Goal: Information Seeking & Learning: Find contact information

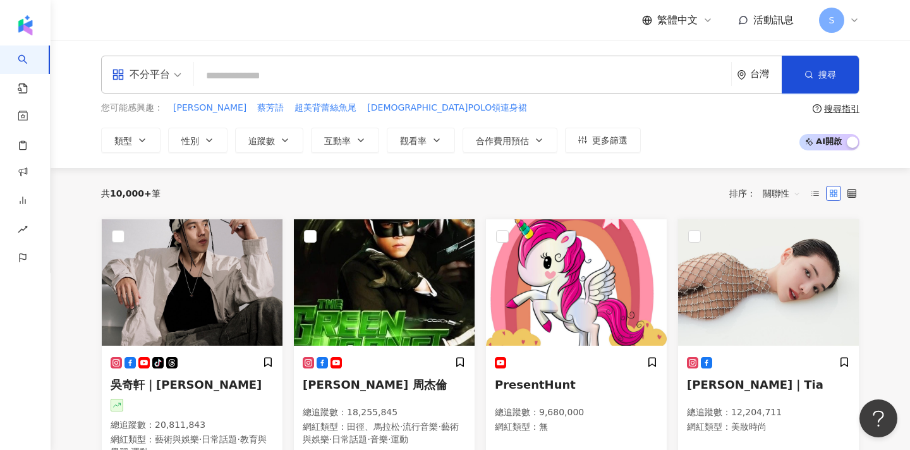
type input "*"
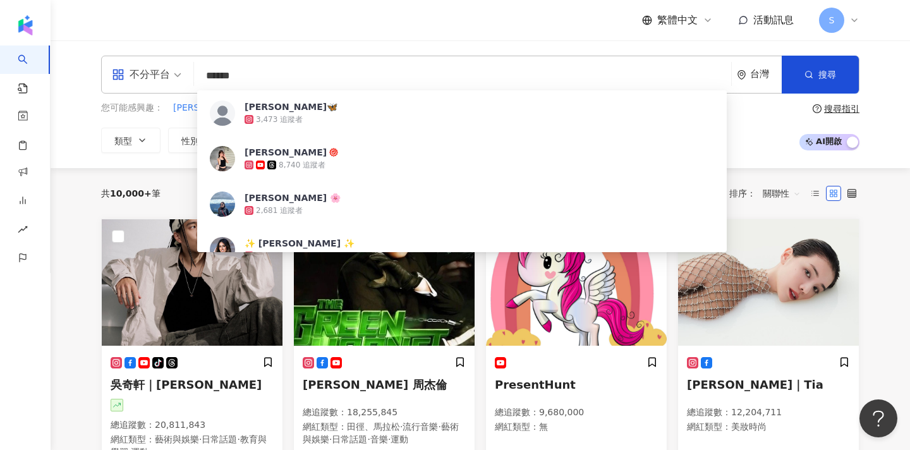
type input "******"
drag, startPoint x: 177, startPoint y: 0, endPoint x: 334, endPoint y: 158, distance: 222.5
click at [334, 158] on span "[PERSON_NAME]" at bounding box center [429, 152] width 368 height 13
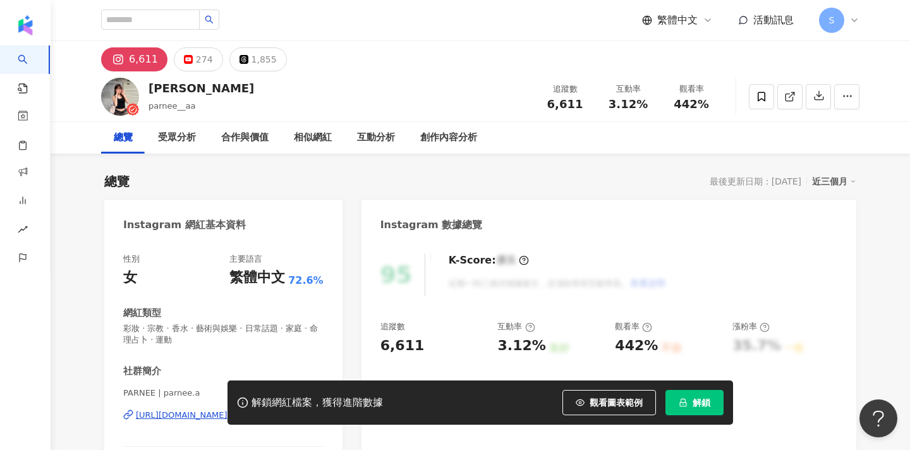
click at [698, 406] on span "解鎖" at bounding box center [702, 402] width 18 height 10
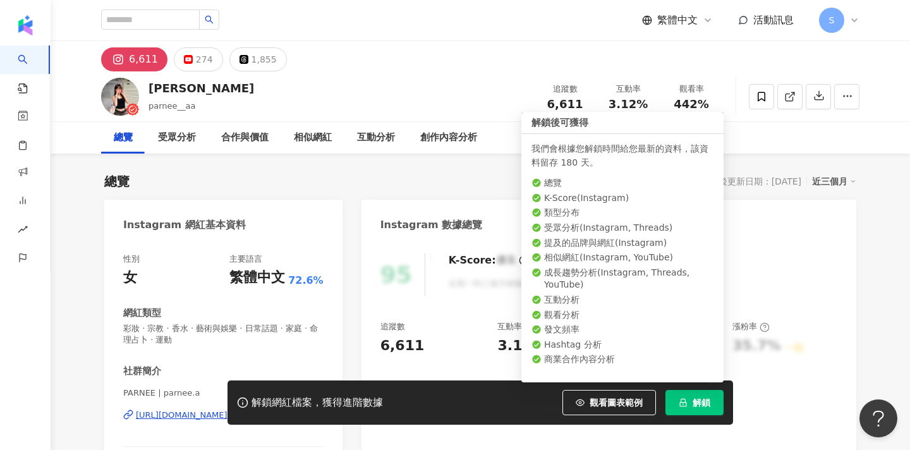
click at [696, 398] on span "解鎖" at bounding box center [702, 402] width 18 height 10
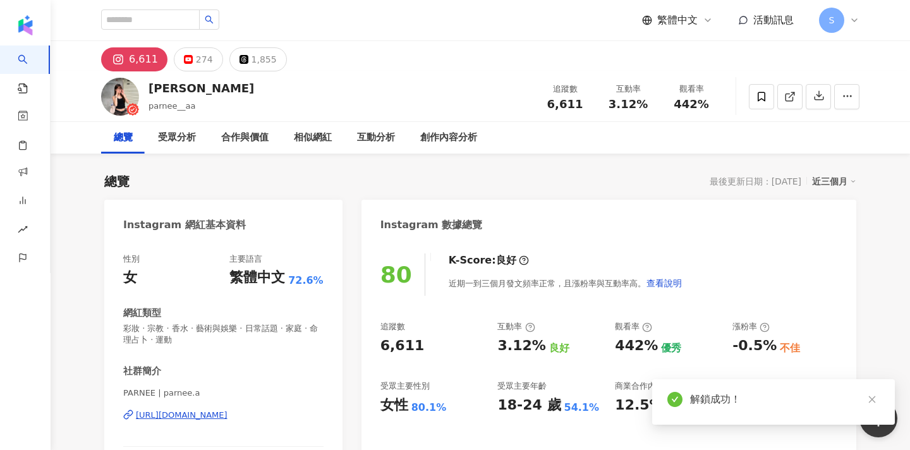
click at [227, 409] on div "https://www.instagram.com/parnee.a/" at bounding box center [182, 414] width 92 height 11
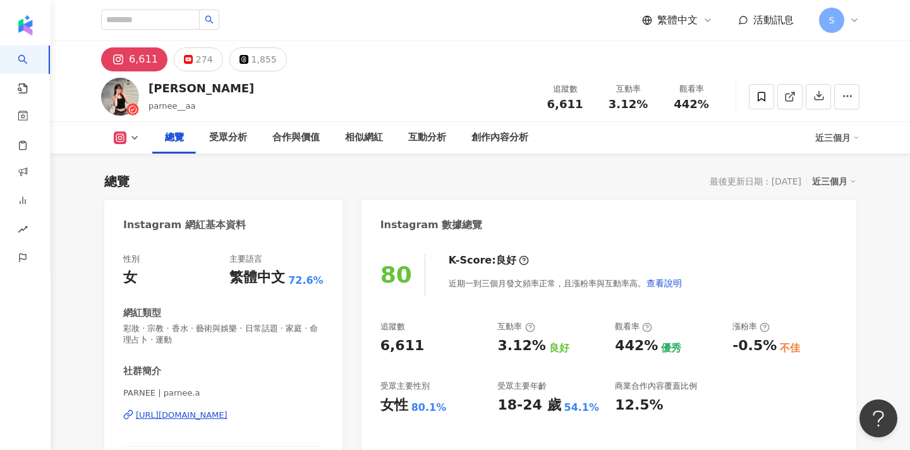
scroll to position [67, 0]
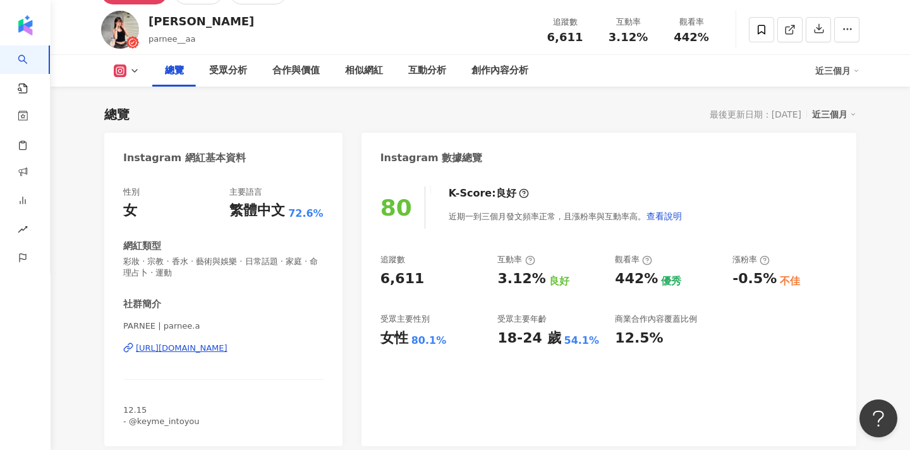
click at [124, 323] on span "PARNEE | parnee.a" at bounding box center [223, 325] width 200 height 11
drag, startPoint x: 124, startPoint y: 323, endPoint x: 153, endPoint y: 324, distance: 29.1
click at [153, 324] on span "PARNEE | parnee.a" at bounding box center [223, 325] width 200 height 11
copy span "PARNEE"
click at [754, 24] on span at bounding box center [761, 29] width 25 height 25
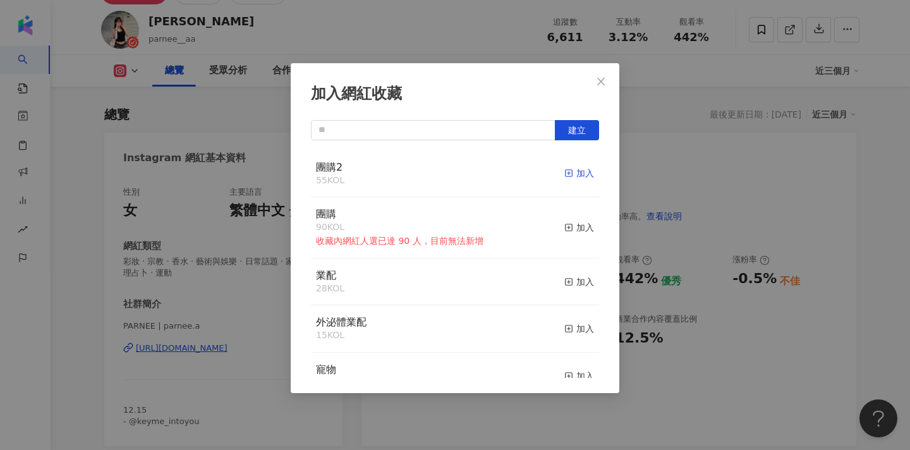
click at [571, 176] on icon "button" at bounding box center [568, 173] width 9 height 9
drag, startPoint x: 601, startPoint y: 82, endPoint x: 609, endPoint y: 79, distance: 8.8
click at [601, 82] on icon "close" at bounding box center [601, 81] width 8 height 8
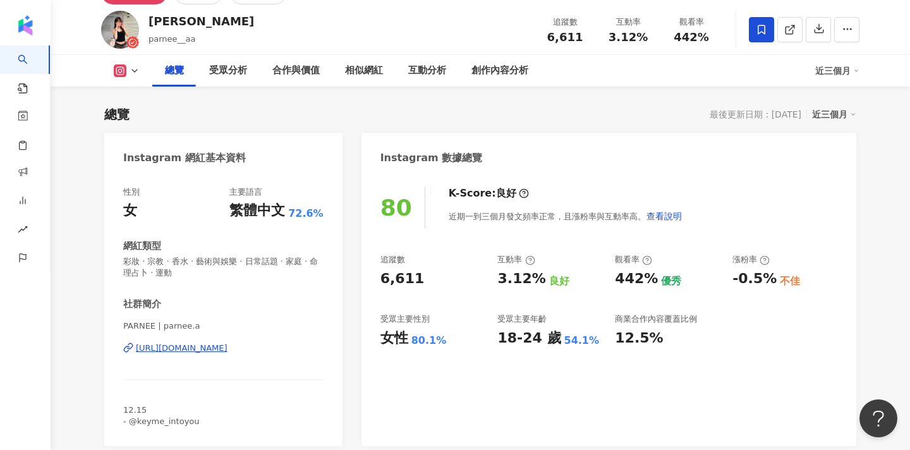
click at [185, 416] on span "12.15 - @keyme_intoyou" at bounding box center [161, 415] width 76 height 21
click at [790, 28] on line at bounding box center [791, 27] width 5 height 5
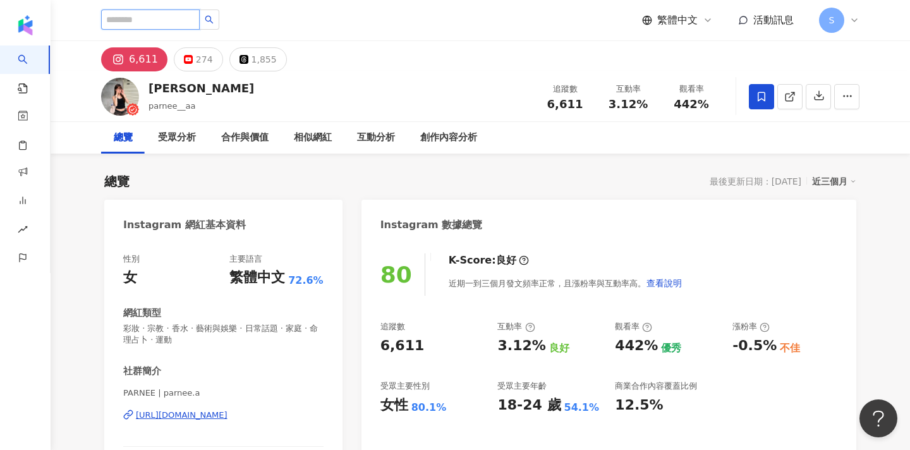
click at [200, 26] on input "search" at bounding box center [150, 19] width 99 height 20
type input "**"
click at [219, 20] on button "button" at bounding box center [209, 19] width 20 height 20
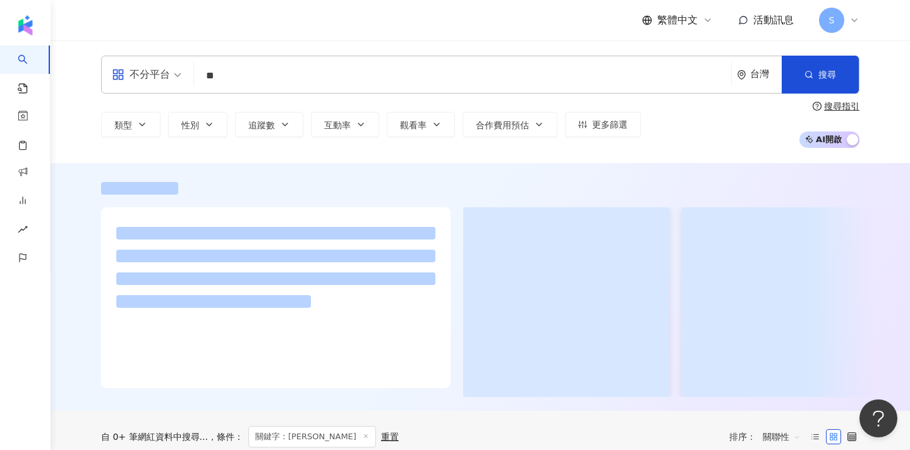
click at [231, 19] on div "繁體中文 活動訊息 S" at bounding box center [480, 20] width 758 height 40
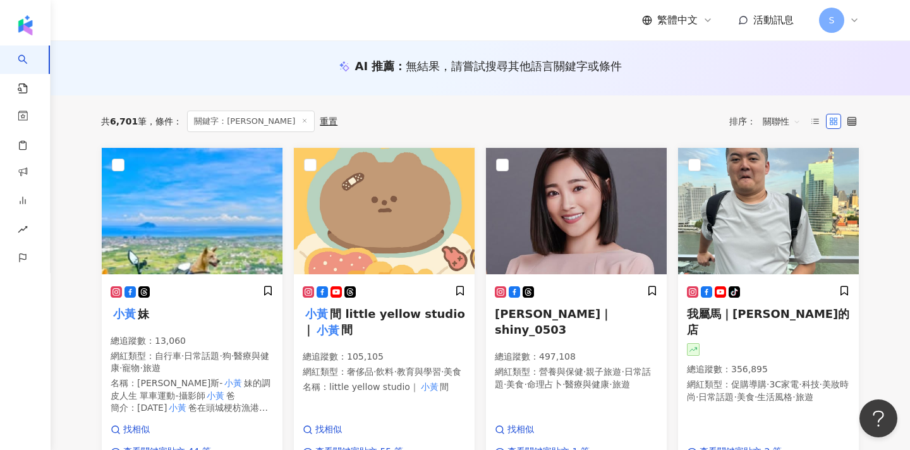
scroll to position [447, 0]
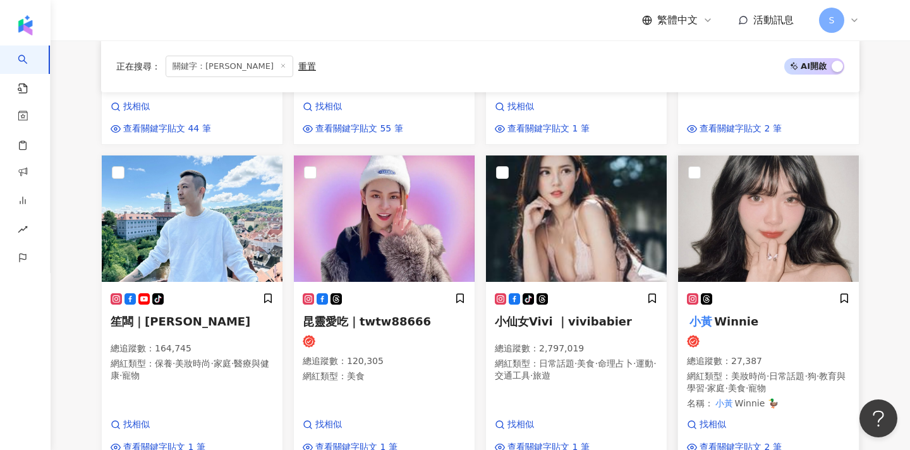
click at [782, 296] on div "小黃 Winnie 總追蹤數 ： 27,387 網紅類型 ： 美妝時尚 · 日常話題 · 狗 · 教育與學習 · 家庭 · 美食 · 寵物 名稱 ： 小黃 W…" at bounding box center [768, 356] width 163 height 126
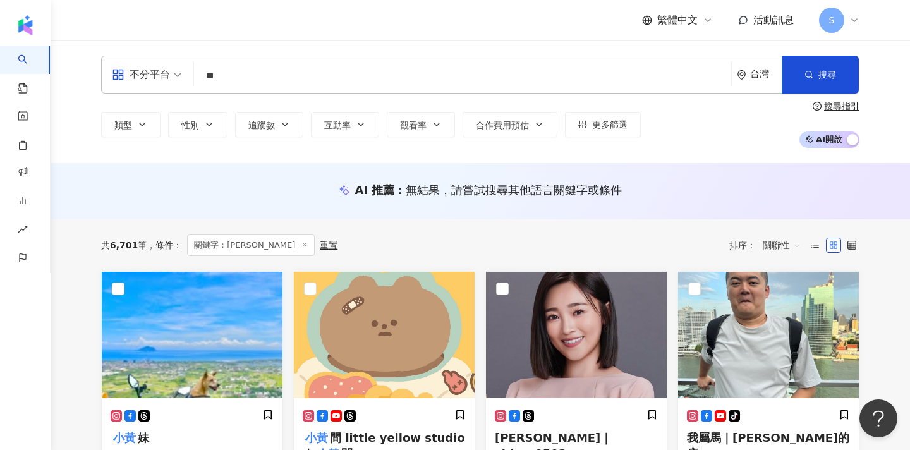
scroll to position [0, 0]
click at [390, 87] on input "**" at bounding box center [462, 76] width 527 height 24
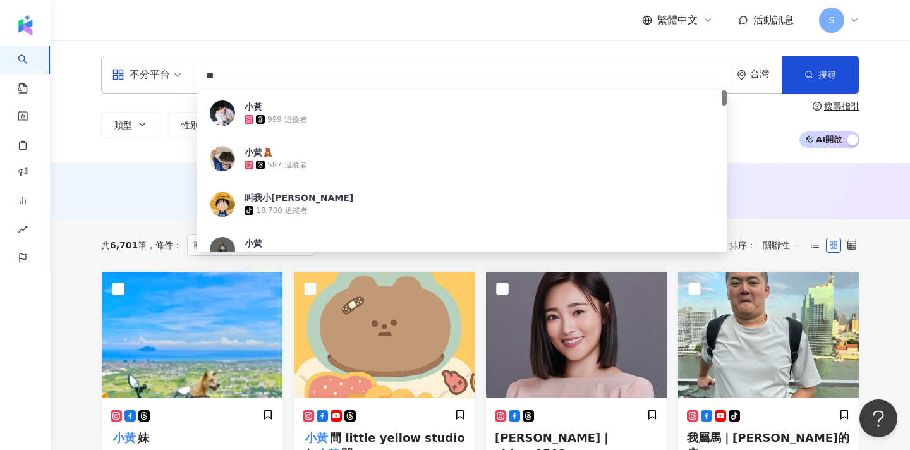
click at [390, 87] on input "**" at bounding box center [462, 76] width 527 height 24
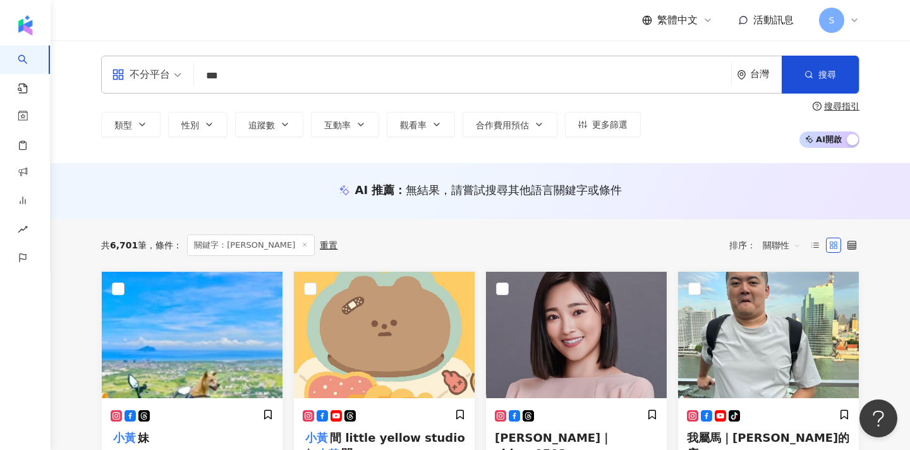
type input "***"
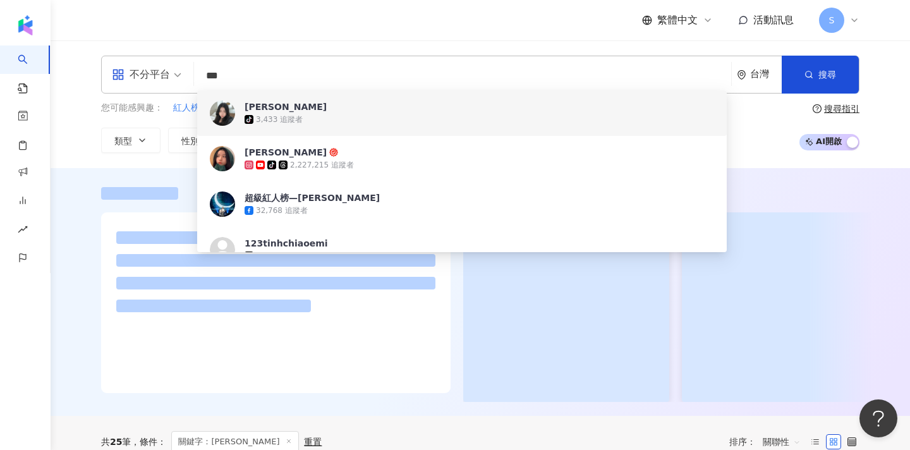
click at [349, 122] on div "tiktok-icon 3,433 追蹤者" at bounding box center [479, 119] width 469 height 13
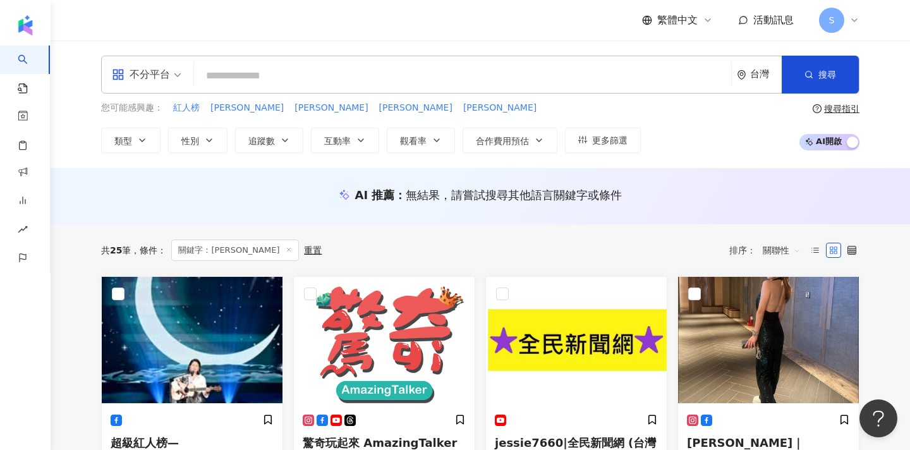
click at [366, 77] on input "search" at bounding box center [462, 76] width 527 height 24
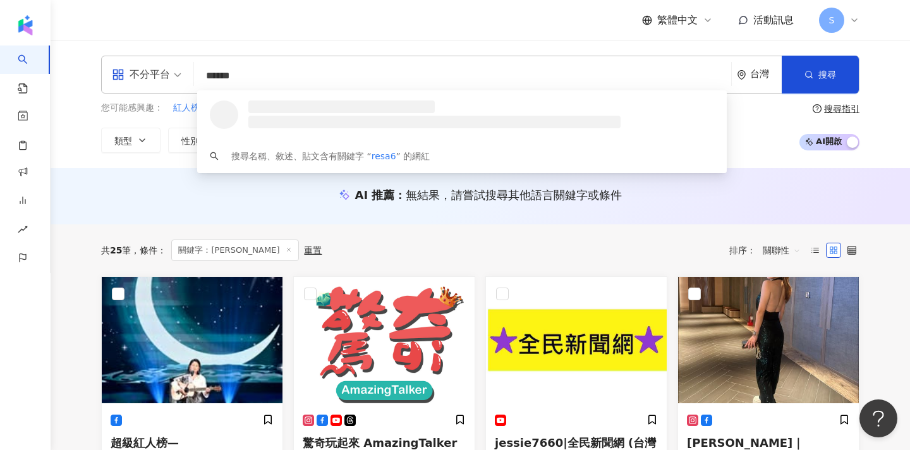
type input "*******"
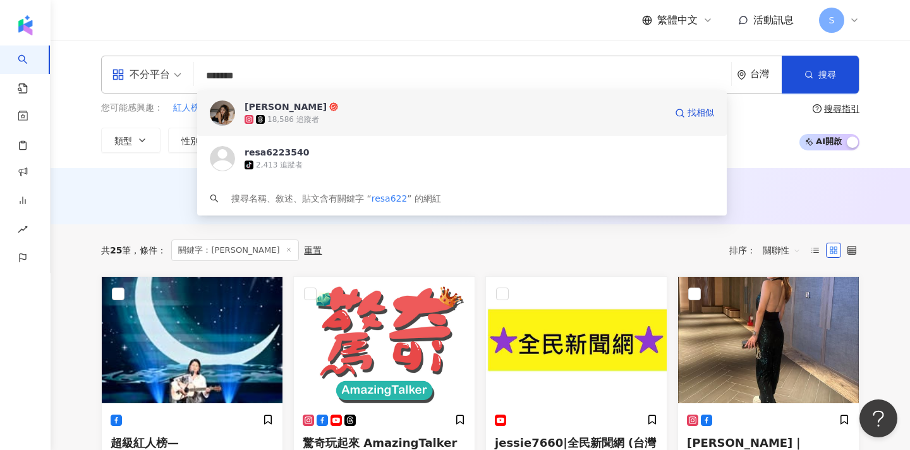
click at [380, 129] on div "李昀潔 18,586 追蹤者 找相似" at bounding box center [461, 112] width 529 height 45
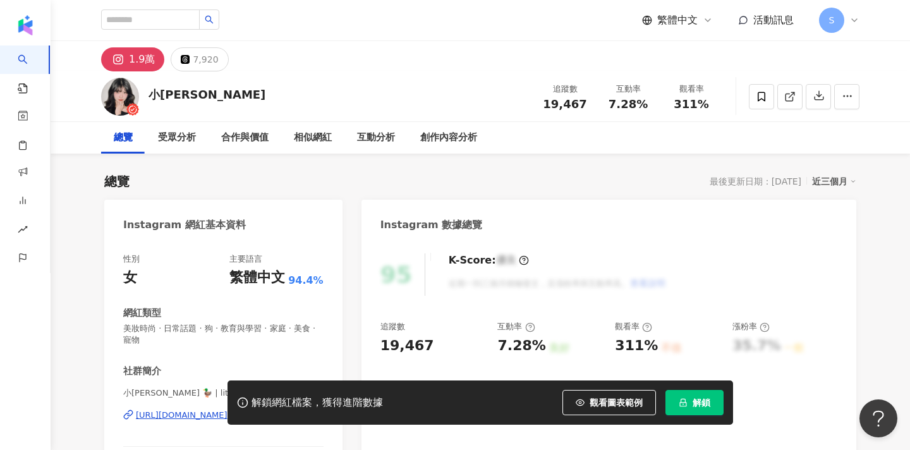
click at [705, 394] on button "解鎖" at bounding box center [694, 402] width 58 height 25
drag, startPoint x: 124, startPoint y: 389, endPoint x: 162, endPoint y: 389, distance: 37.3
click at [162, 389] on div "解鎖網紅檔案，獲得進階數據 觀看圖表範例 解鎖" at bounding box center [455, 402] width 910 height 44
drag, startPoint x: 179, startPoint y: 390, endPoint x: 124, endPoint y: 391, distance: 54.3
click at [124, 390] on div "解鎖網紅檔案，獲得進階數據 觀看圖表範例 解鎖" at bounding box center [455, 402] width 910 height 44
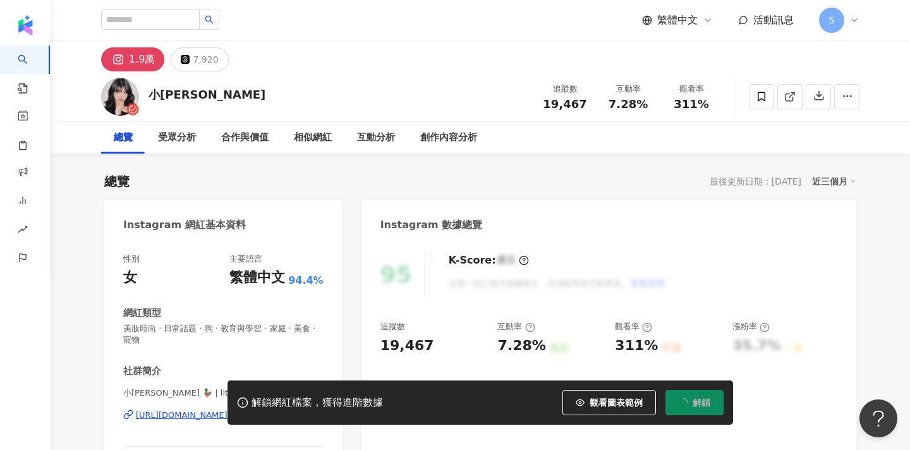
click at [124, 391] on div "解鎖網紅檔案，獲得進階數據 觀看圖表範例 解鎖" at bounding box center [455, 402] width 910 height 44
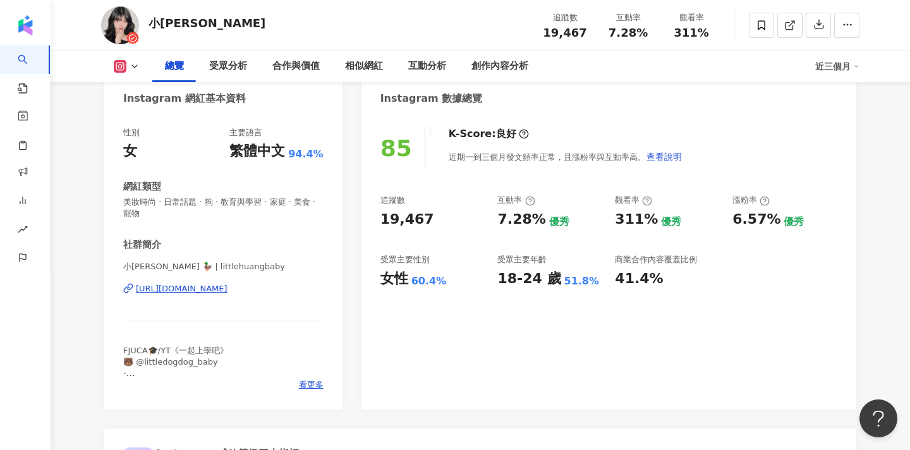
scroll to position [140, 0]
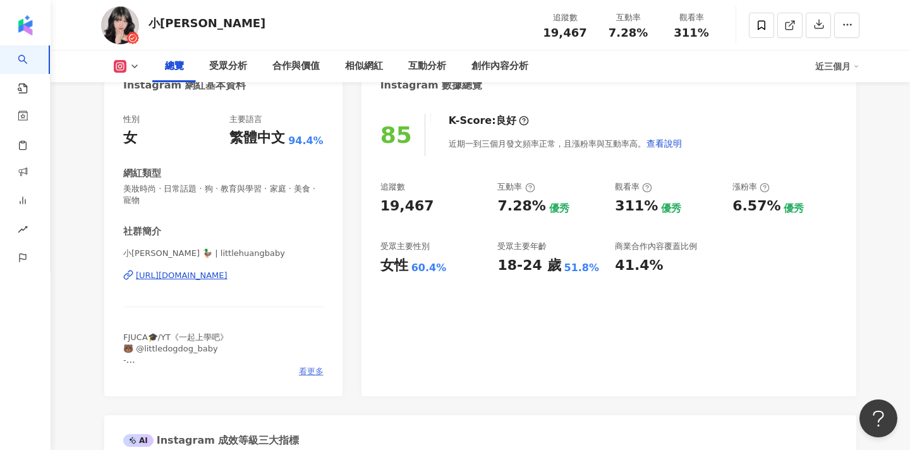
click at [311, 370] on span "看更多" at bounding box center [311, 371] width 25 height 11
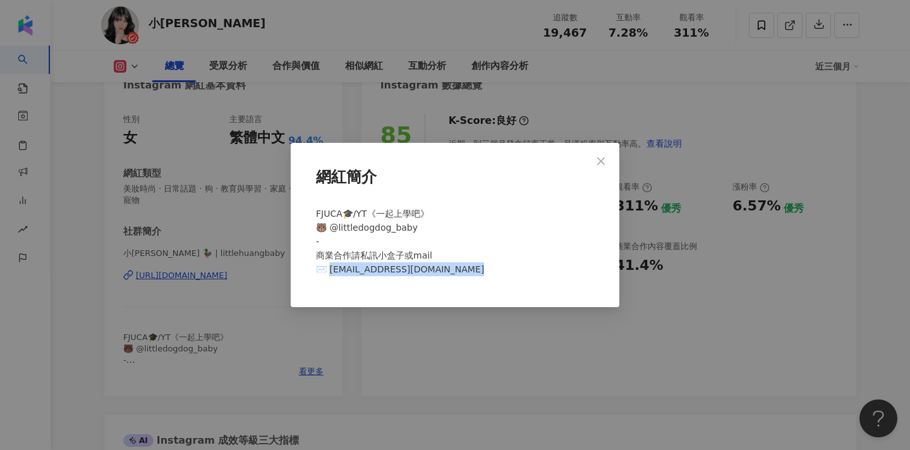
drag, startPoint x: 475, startPoint y: 271, endPoint x: 333, endPoint y: 272, distance: 142.2
click at [332, 271] on div "FJUCA🎓/YT《一起上學吧》 🐻 @littledogdog_baby - 商業合作請私訊小盒子或mail ✉️ wnnie860924@schoolgo…" at bounding box center [455, 247] width 288 height 90
copy span "nie860924@schoolgogogo.com"
click at [607, 162] on span "Close" at bounding box center [600, 161] width 25 height 10
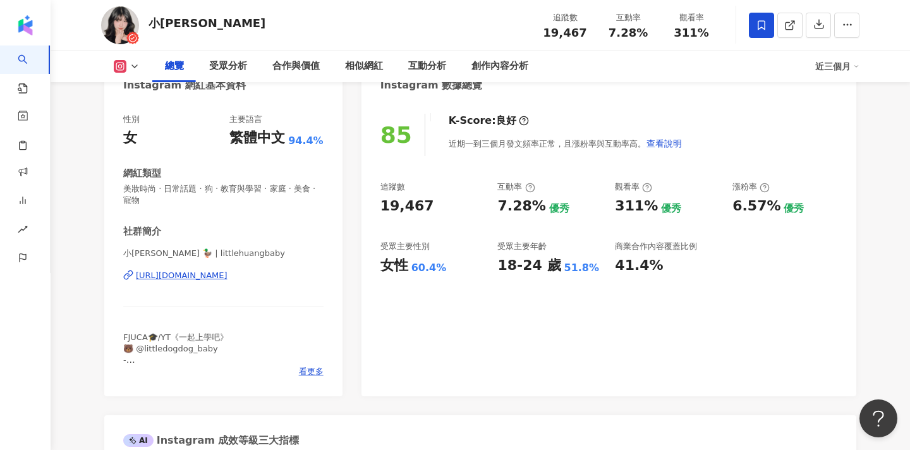
click at [763, 24] on icon at bounding box center [761, 25] width 11 height 11
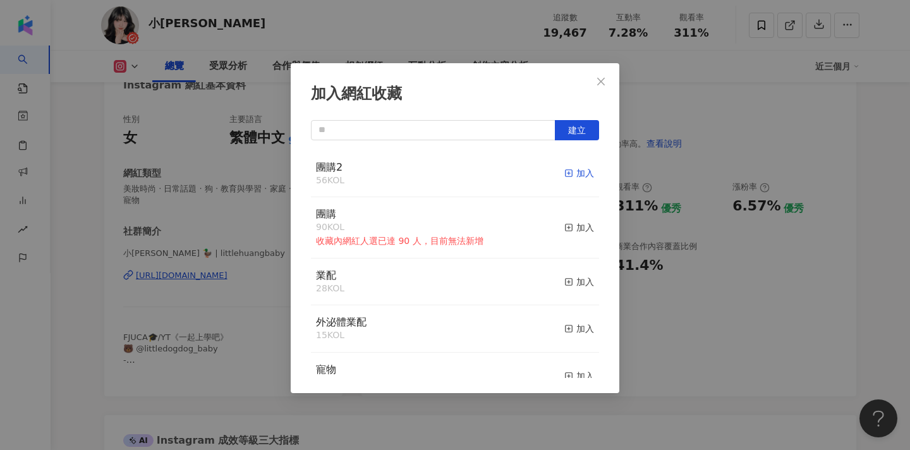
click at [566, 170] on icon "button" at bounding box center [568, 173] width 9 height 9
drag, startPoint x: 598, startPoint y: 82, endPoint x: 250, endPoint y: 165, distance: 357.4
click at [598, 82] on icon "close" at bounding box center [601, 81] width 10 height 10
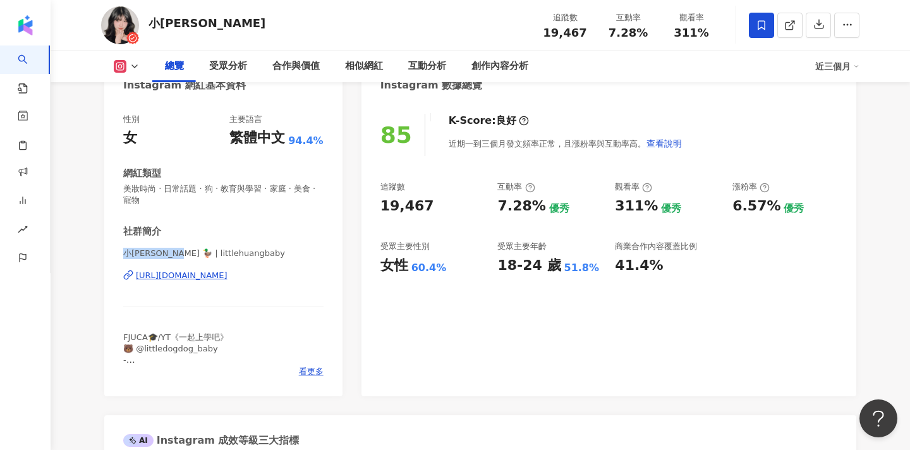
drag, startPoint x: 123, startPoint y: 253, endPoint x: 178, endPoint y: 253, distance: 55.0
click at [178, 253] on span "小黃Winnie 🦆 | littlehuangbaby" at bounding box center [223, 253] width 200 height 11
copy span "小黃Winnie 🦆"
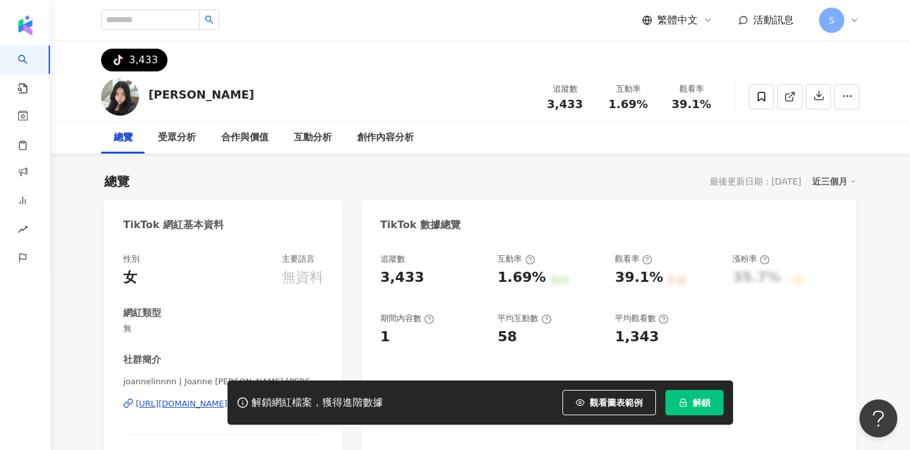
scroll to position [23, 0]
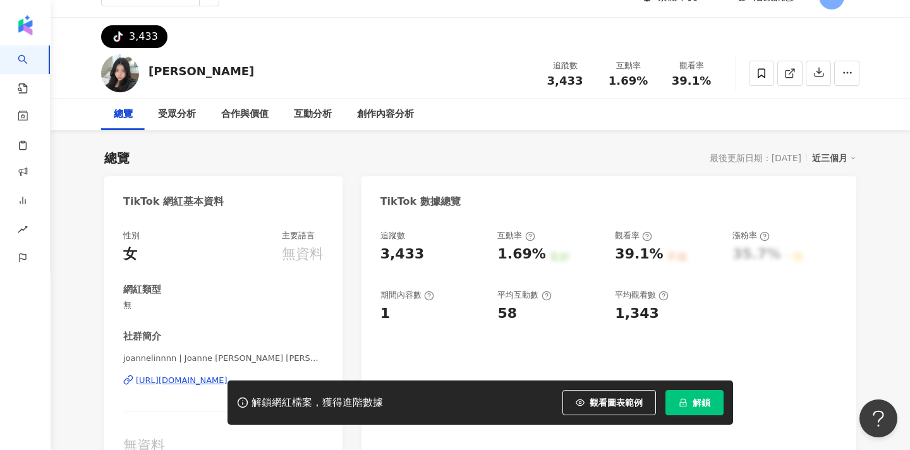
click at [698, 404] on span "解鎖" at bounding box center [702, 402] width 18 height 10
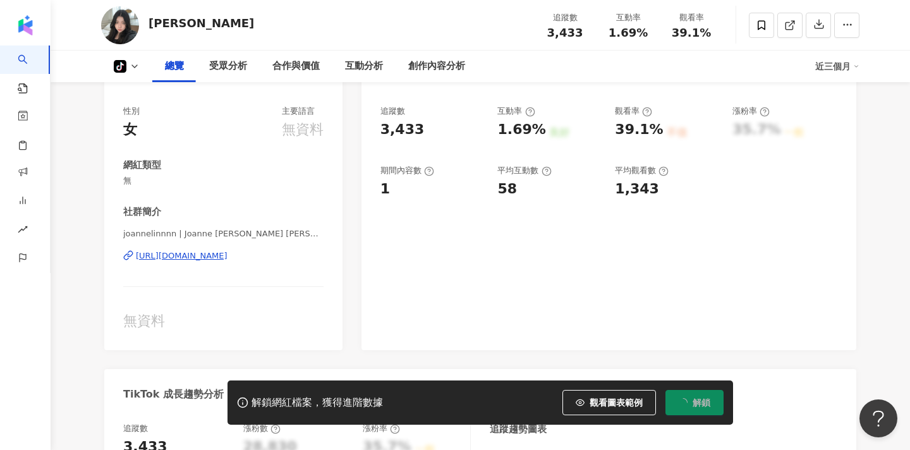
scroll to position [149, 0]
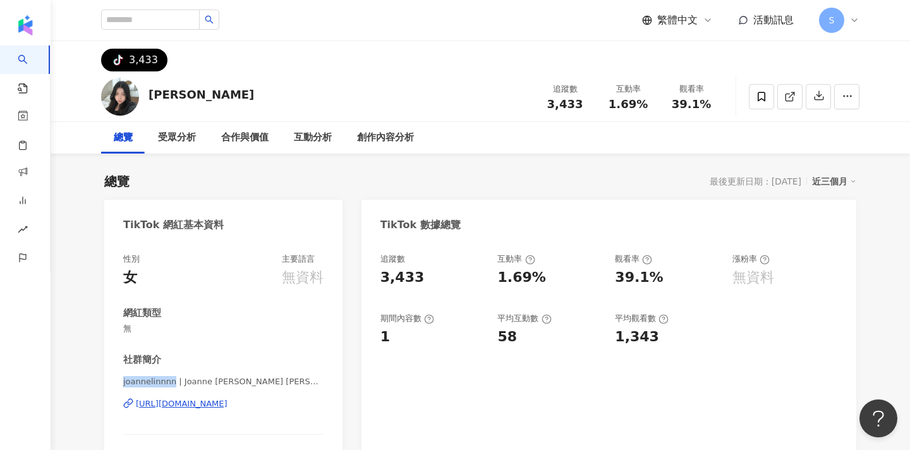
drag, startPoint x: 124, startPoint y: 383, endPoint x: 171, endPoint y: 382, distance: 46.8
click at [171, 382] on span "joannelinnnn | Joanne [PERSON_NAME] [PERSON_NAME]" at bounding box center [223, 381] width 200 height 11
copy span "joannelinnnn"
click at [754, 94] on span at bounding box center [761, 96] width 25 height 25
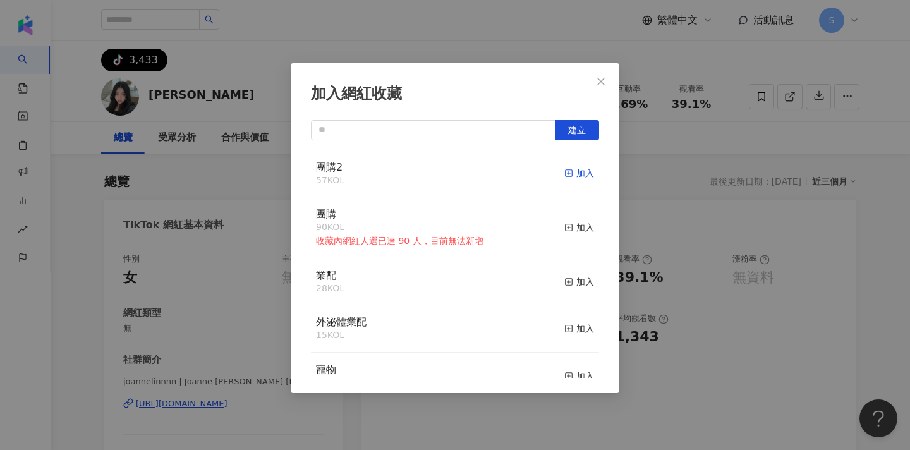
click at [573, 171] on icon "button" at bounding box center [568, 173] width 9 height 9
click at [596, 86] on icon "close" at bounding box center [601, 81] width 10 height 10
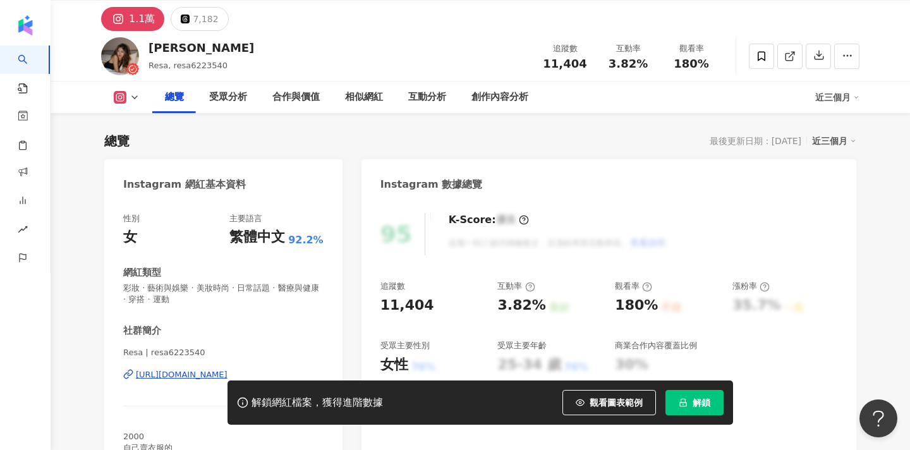
scroll to position [117, 0]
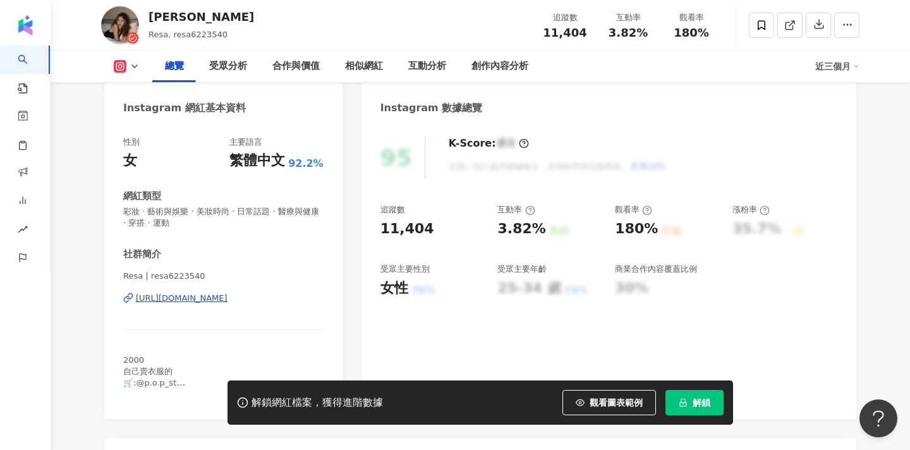
click at [706, 401] on span "解鎖" at bounding box center [702, 402] width 18 height 10
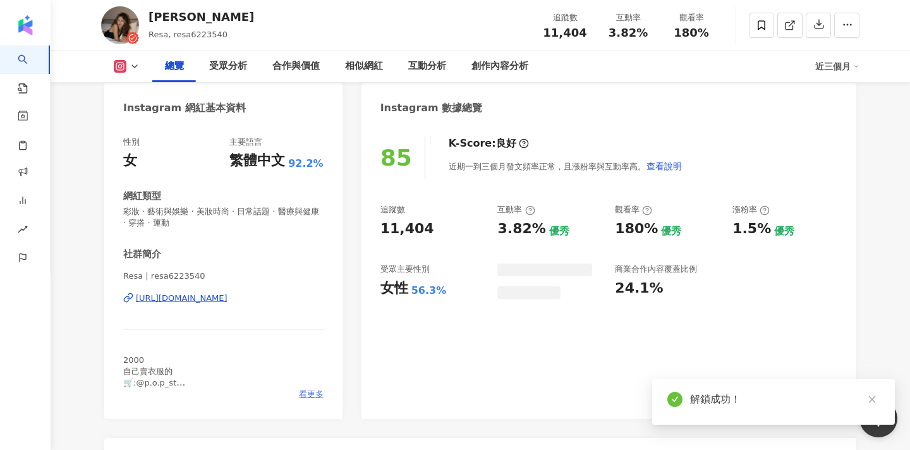
click at [313, 395] on span "看更多" at bounding box center [311, 394] width 25 height 11
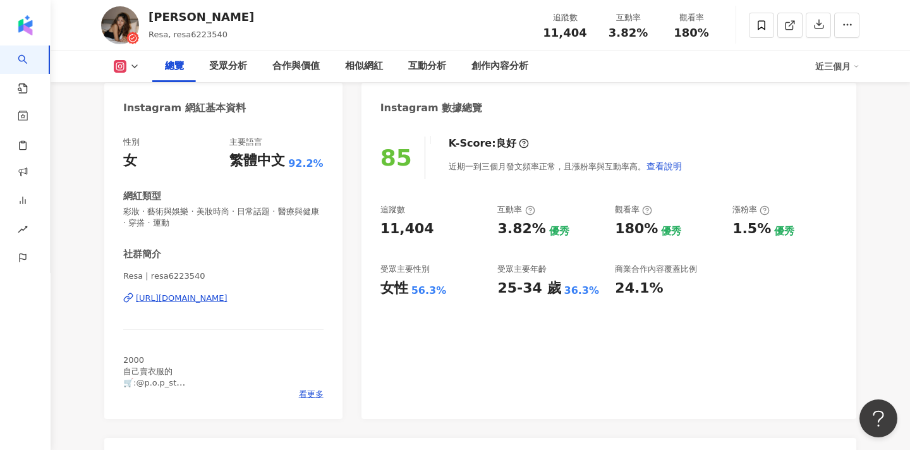
scroll to position [120, 0]
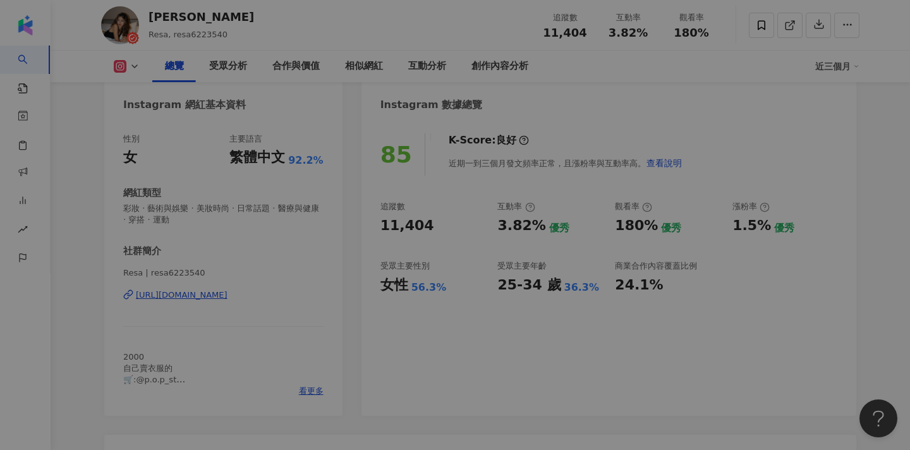
click at [312, 381] on div "網紅簡介 2000 自己賣衣服的 🛒:@p.o.p_st @zoomin.tw_ - 各類合作邀約.歡迎私訊小盒子💫 📩resa6223540@gmail.c…" at bounding box center [455, 225] width 910 height 450
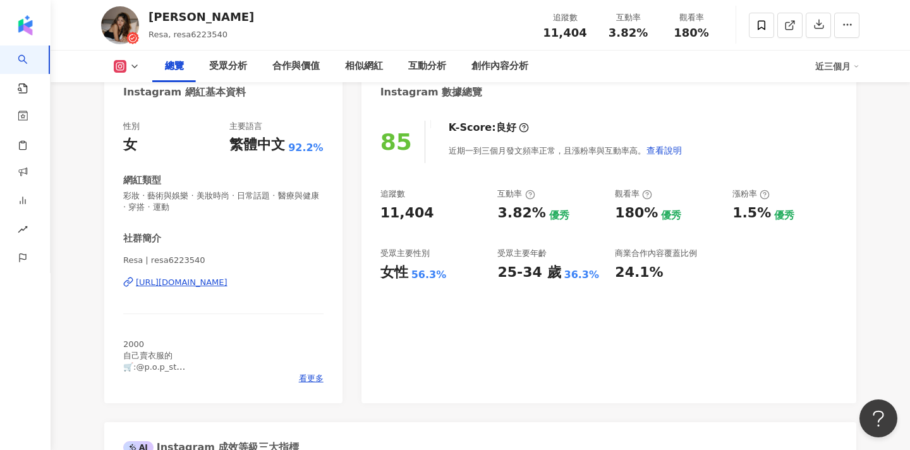
scroll to position [160, 0]
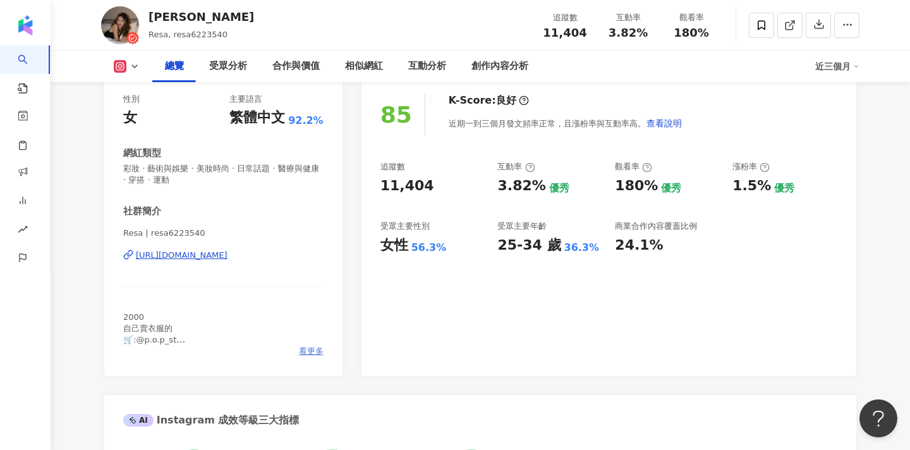
click at [315, 350] on span "看更多" at bounding box center [311, 351] width 25 height 11
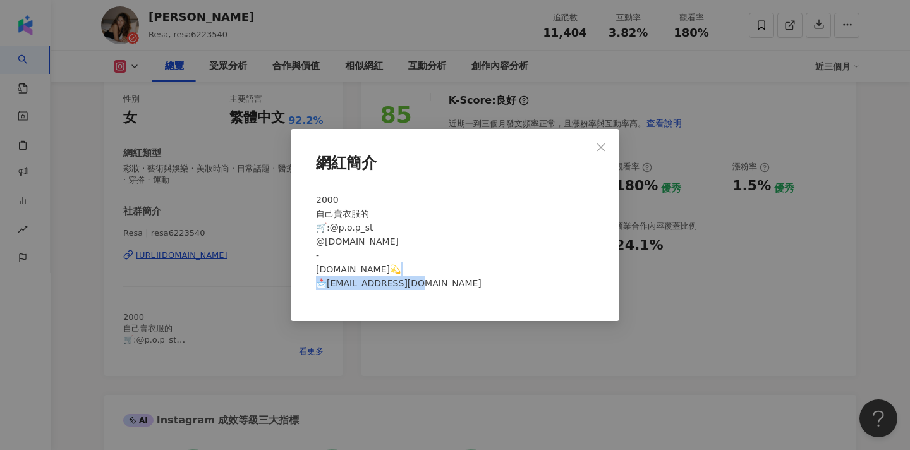
drag, startPoint x: 436, startPoint y: 280, endPoint x: 330, endPoint y: 283, distance: 105.6
click at [330, 283] on div "2000 自己賣衣服的 🛒:@p.o.p_st @zoomin.tw_ - 各類合作邀約.歡迎私訊小盒子💫 📩resa6223540@gmail.com" at bounding box center [455, 247] width 288 height 118
copy span "6223540@gmail.com"
click at [607, 149] on span "Close" at bounding box center [600, 147] width 25 height 10
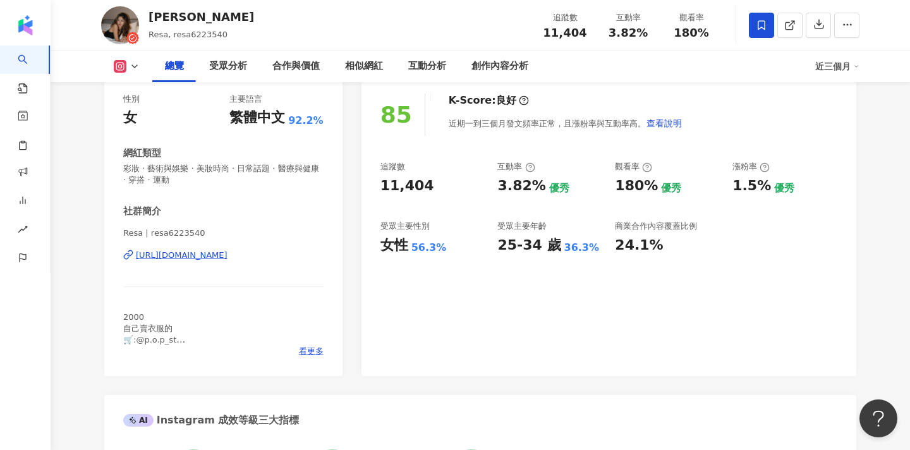
click at [757, 25] on icon at bounding box center [761, 25] width 11 height 11
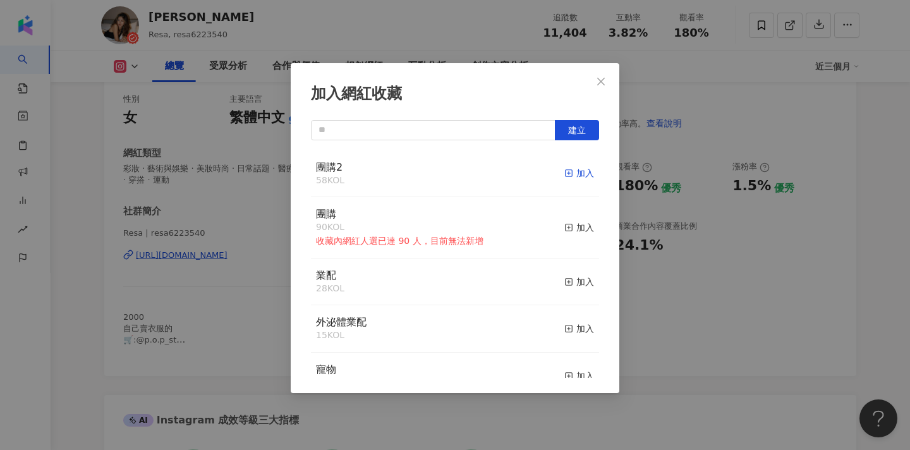
click at [572, 169] on icon "button" at bounding box center [568, 173] width 9 height 9
click at [598, 79] on icon "close" at bounding box center [601, 81] width 8 height 8
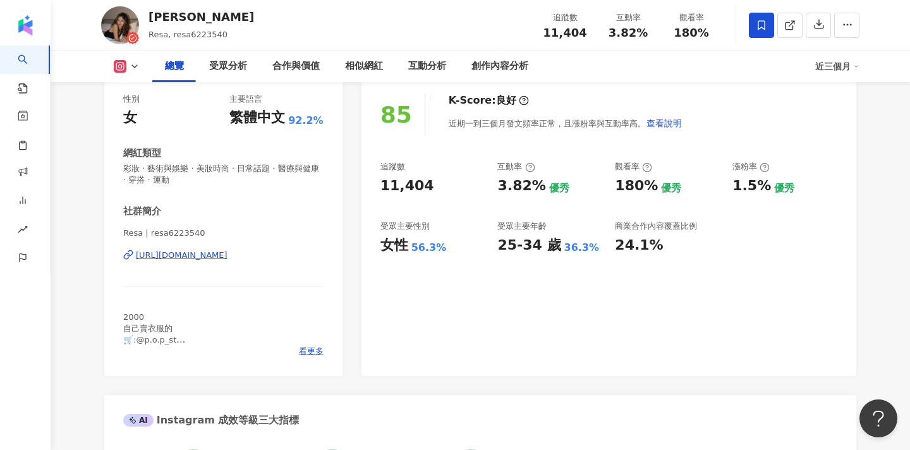
click at [638, 0] on div "李昀潔 Resa, resa6223540 追蹤數 11,404 互動率 3.82% 觀看率 180%" at bounding box center [480, 25] width 809 height 50
drag, startPoint x: 123, startPoint y: 231, endPoint x: 142, endPoint y: 233, distance: 19.0
click at [142, 233] on span "Resa | resa6223540" at bounding box center [223, 232] width 200 height 11
copy span "Resa"
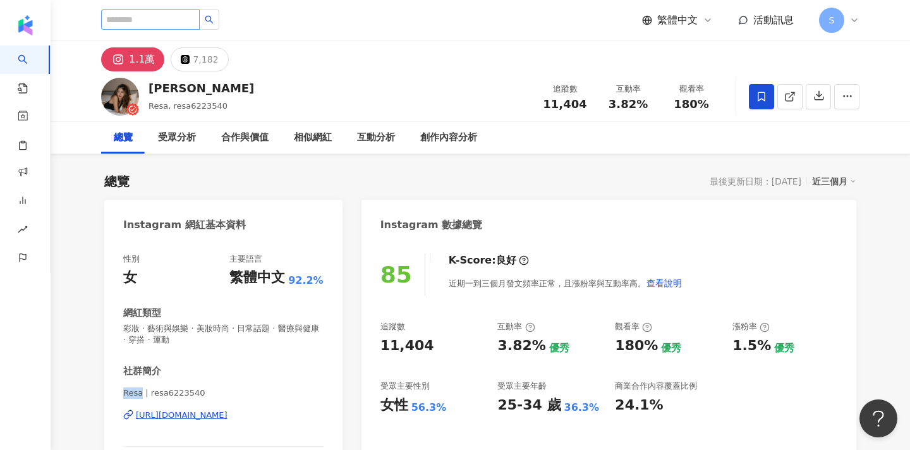
scroll to position [0, 0]
click at [198, 22] on input "search" at bounding box center [150, 19] width 99 height 20
type input "**"
click at [214, 22] on icon "search" at bounding box center [209, 19] width 9 height 9
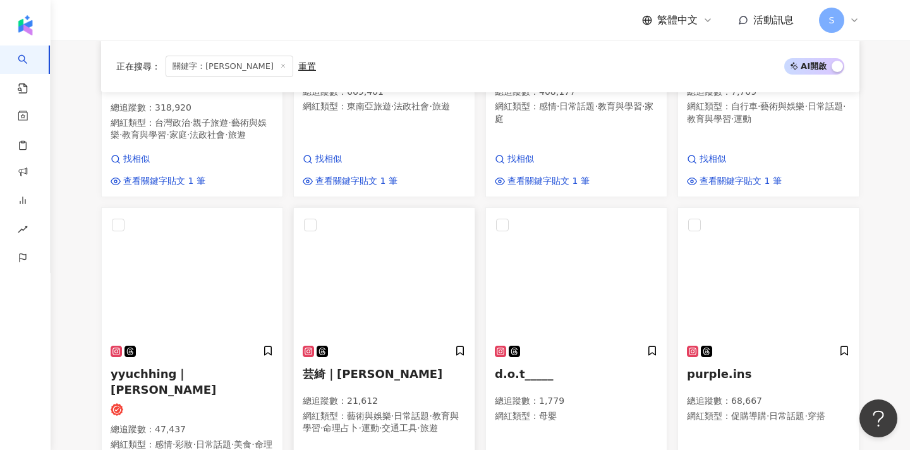
scroll to position [682, 0]
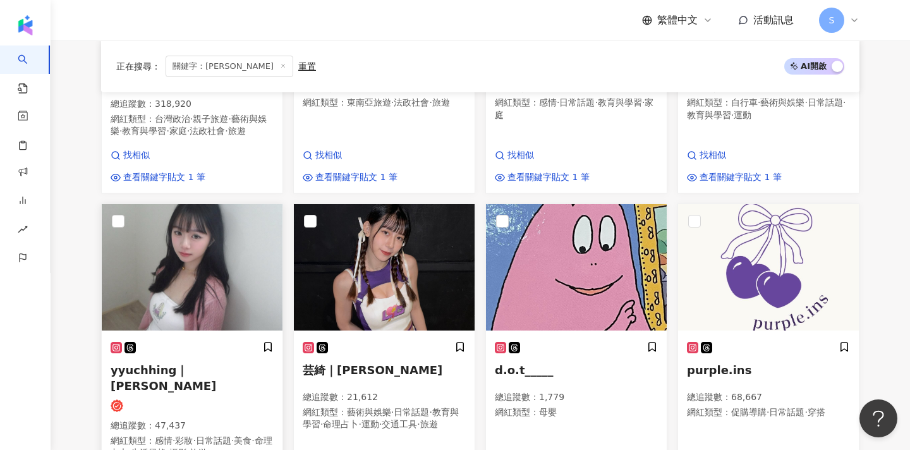
click at [257, 341] on div "yyuchhing｜翁于晴 總追蹤數 ： 47,437 網紅類型 ： 感情 · 彩妝 · 日常話題 · 美食 · 命理占卜 · 生活風格 · 攝影 · 旅遊 …" at bounding box center [192, 412] width 163 height 142
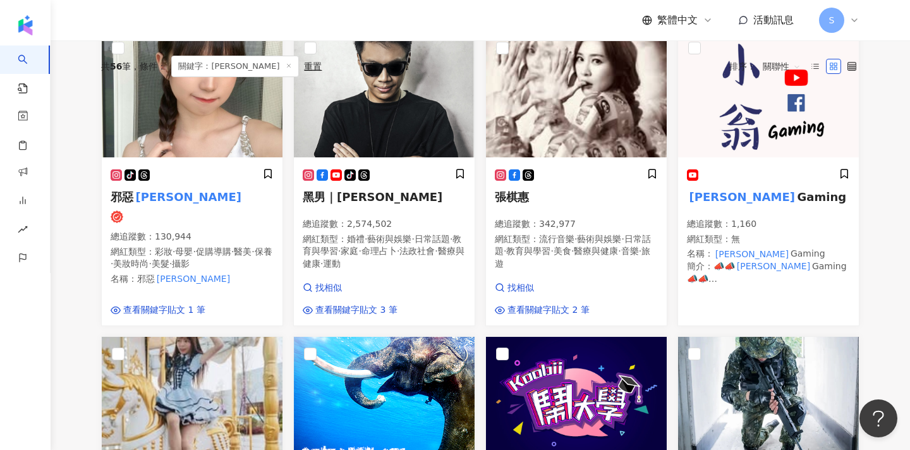
scroll to position [32, 0]
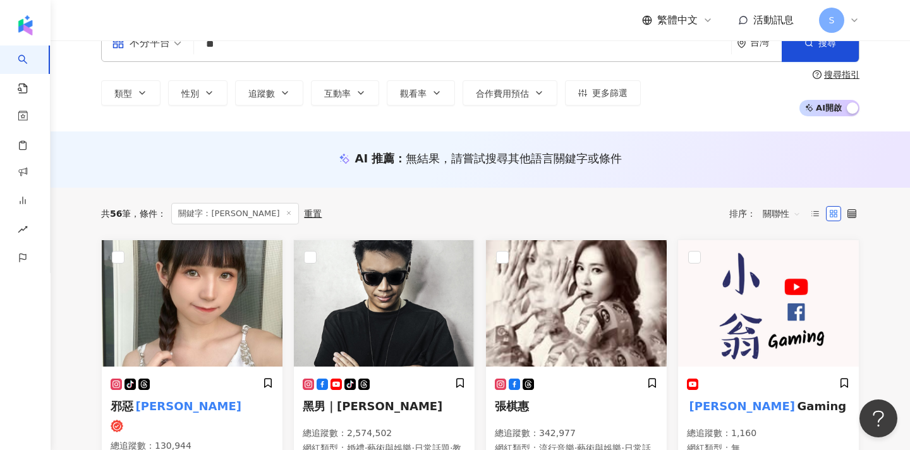
click at [239, 52] on input "**" at bounding box center [462, 44] width 527 height 24
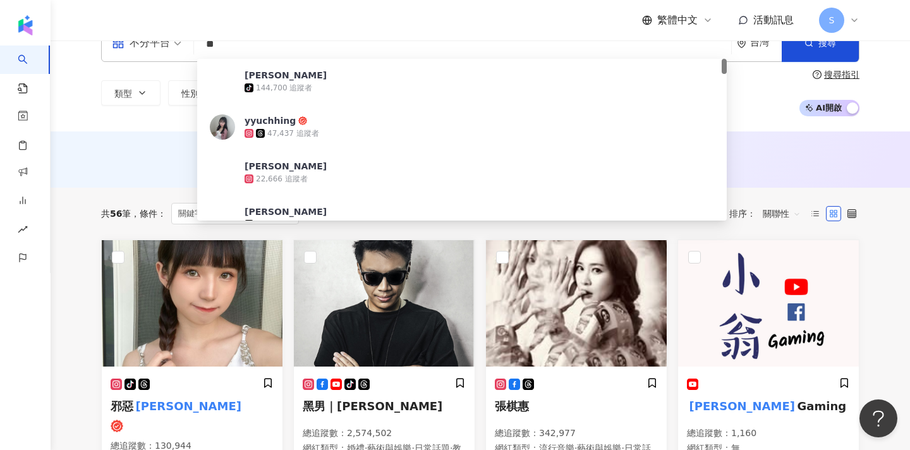
type input "*"
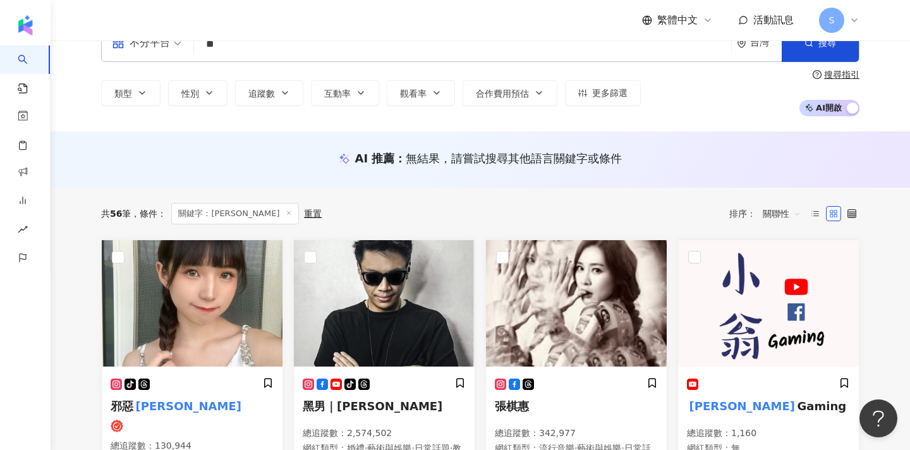
type input "*"
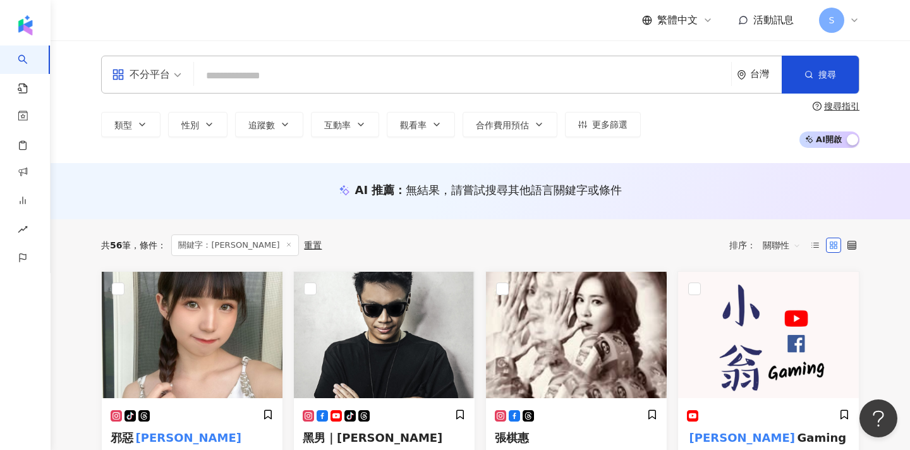
scroll to position [0, 0]
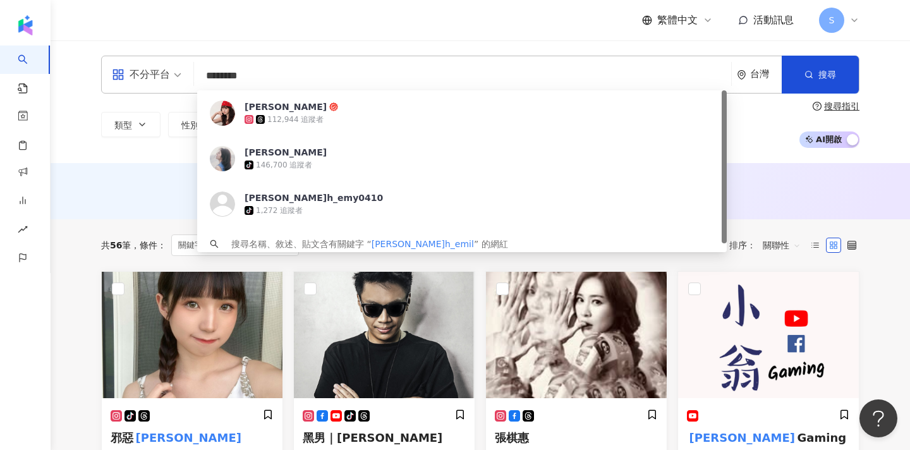
type input "*********"
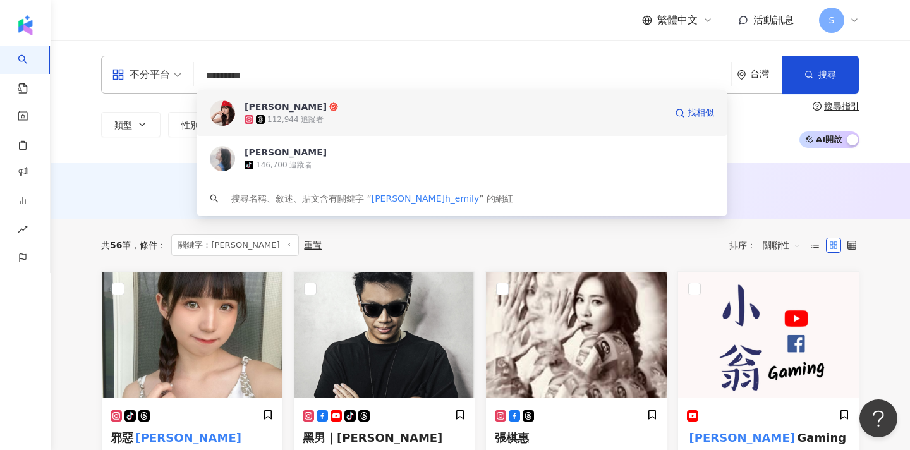
click at [398, 104] on span "辰茉綝" at bounding box center [455, 106] width 421 height 13
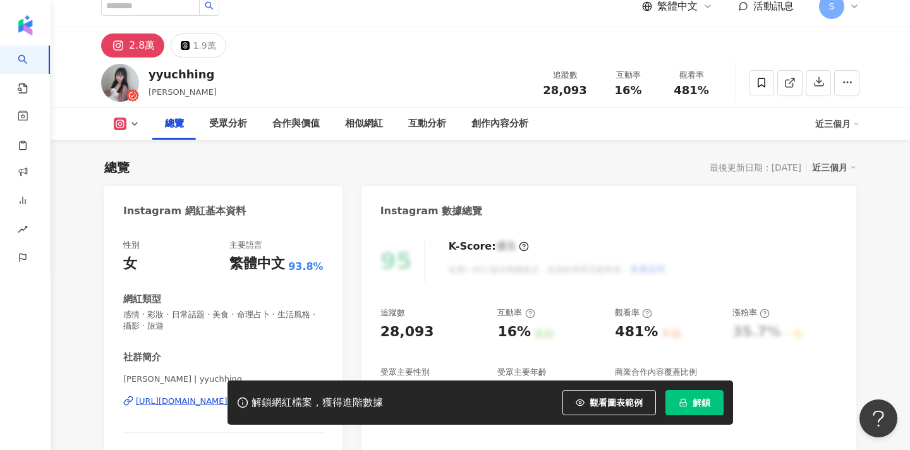
scroll to position [73, 0]
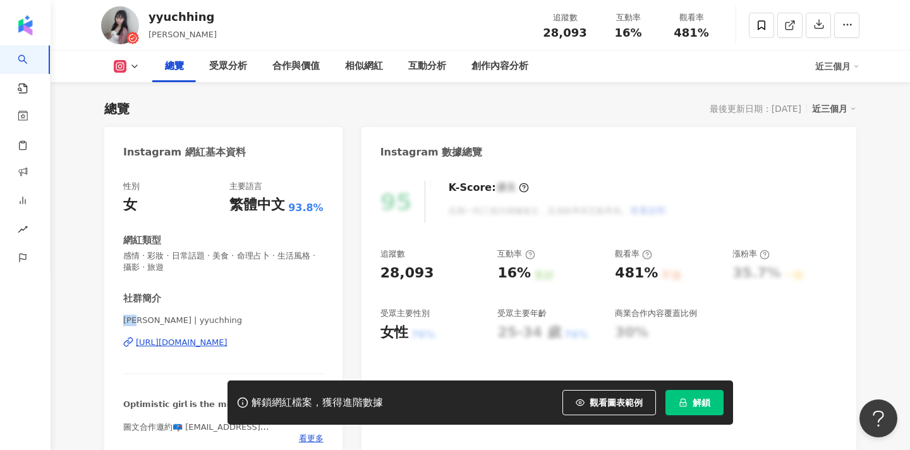
drag, startPoint x: 124, startPoint y: 321, endPoint x: 140, endPoint y: 322, distance: 16.4
click at [140, 322] on span "[PERSON_NAME] | yyuchhing" at bounding box center [223, 320] width 200 height 11
copy span "[PERSON_NAME]"
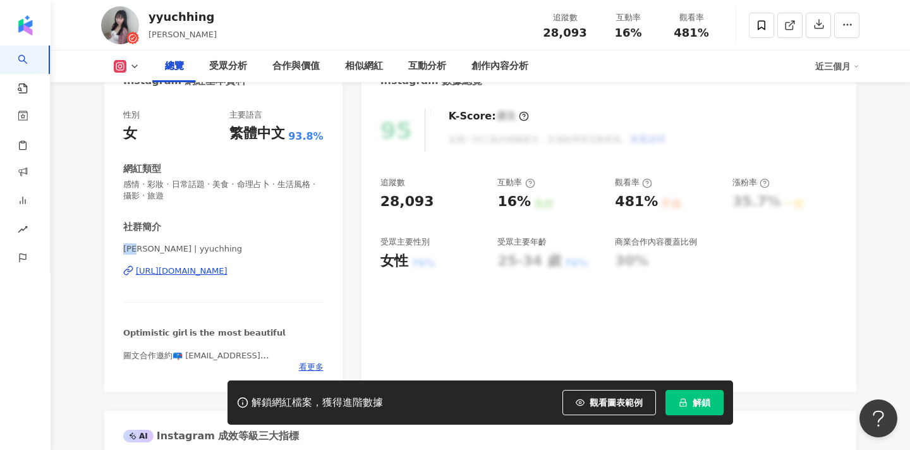
scroll to position [145, 0]
click at [308, 364] on span "看更多" at bounding box center [311, 366] width 25 height 11
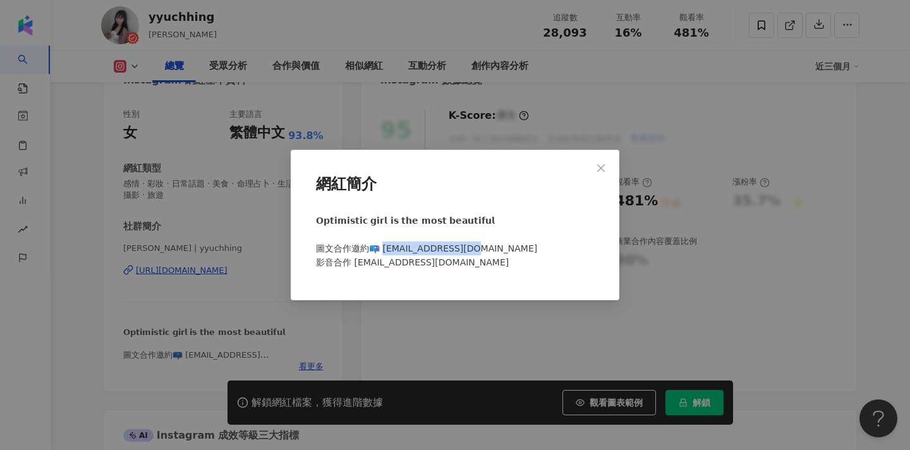
drag, startPoint x: 468, startPoint y: 250, endPoint x: 384, endPoint y: 248, distance: 84.0
click at [384, 248] on span "𝗢𝗽𝘁𝗶𝗺𝗶𝘀𝘁𝗶𝗰 𝗴𝗶𝗿𝗹 𝗶𝘀 𝘁𝗵𝗲 𝗺𝗼𝘀𝘁 𝗯𝗲𝗮𝘂𝘁𝗶𝗳𝘂𝗹 ⠀ 圖文合作邀約📪 [EMAIL_ADDRESS][DOMAIN_NAME] 影音…" at bounding box center [426, 241] width 221 height 52
copy span "n@[DOMAIN_NAME]"
drag, startPoint x: 646, startPoint y: 447, endPoint x: 474, endPoint y: 244, distance: 266.3
click at [474, 244] on div "𝗢𝗽𝘁𝗶𝗺𝗶𝘀𝘁𝗶𝗰 𝗴𝗶𝗿𝗹 𝗶𝘀 𝘁𝗵𝗲 𝗺𝗼𝘀𝘁 𝗯𝗲𝗮𝘂𝘁𝗶𝗳𝘂𝗹 ⠀ 圖文合作邀約📪 [EMAIL_ADDRESS][DOMAIN_NAME] 影音…" at bounding box center [455, 247] width 288 height 76
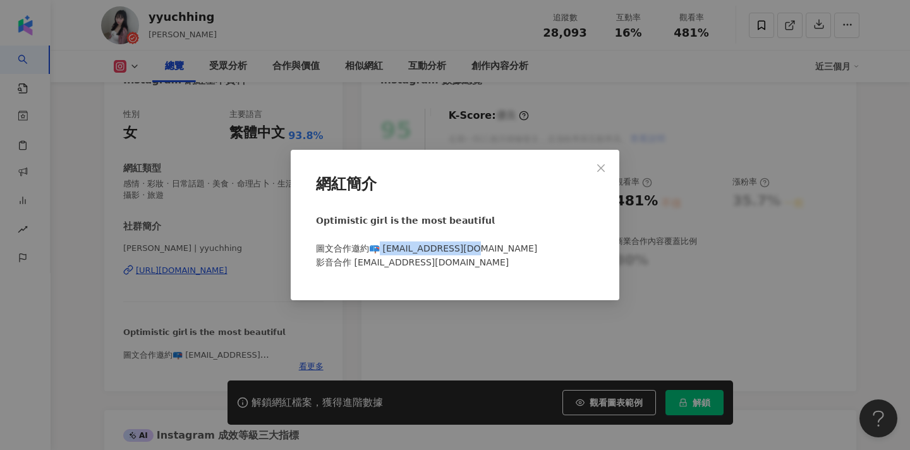
drag, startPoint x: 467, startPoint y: 245, endPoint x: 380, endPoint y: 242, distance: 86.6
click at [380, 242] on div "𝗢𝗽𝘁𝗶𝗺𝗶𝘀𝘁𝗶𝗰 𝗴𝗶𝗿𝗹 𝗶𝘀 𝘁𝗵𝗲 𝗺𝗼𝘀𝘁 𝗯𝗲𝗮𝘂𝘁𝗶𝗳𝘂𝗹 ⠀ 圖文合作邀約📪 [EMAIL_ADDRESS][DOMAIN_NAME] 影音…" at bounding box center [455, 247] width 288 height 76
copy span "[EMAIL_ADDRESS][DOMAIN_NAME]"
click at [602, 166] on icon "close" at bounding box center [601, 168] width 10 height 10
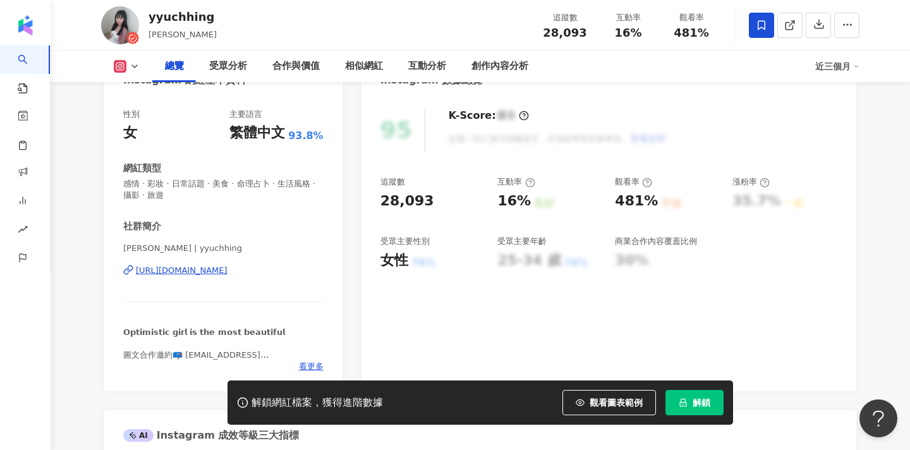
click at [755, 30] on span at bounding box center [761, 25] width 25 height 25
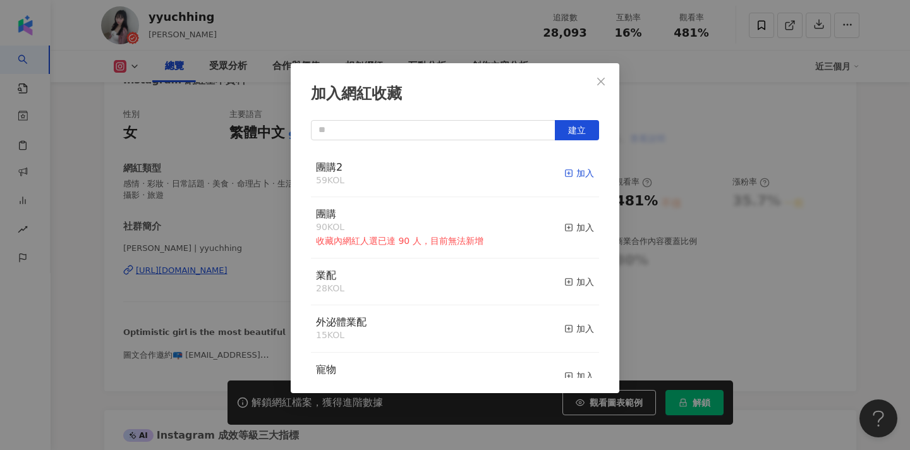
click at [569, 173] on line "button" at bounding box center [568, 173] width 3 height 0
drag, startPoint x: 597, startPoint y: 83, endPoint x: 602, endPoint y: 76, distance: 8.6
click at [597, 83] on icon "close" at bounding box center [601, 81] width 10 height 10
click at [602, 76] on div "加入網紅收藏 建立 團購2 60 KOL 已加入 團購 90 KOL 收藏內網紅人選已達 90 人，目前無法新增 加入 業配 28 KOL 加入 外泌體業配 …" at bounding box center [455, 225] width 910 height 450
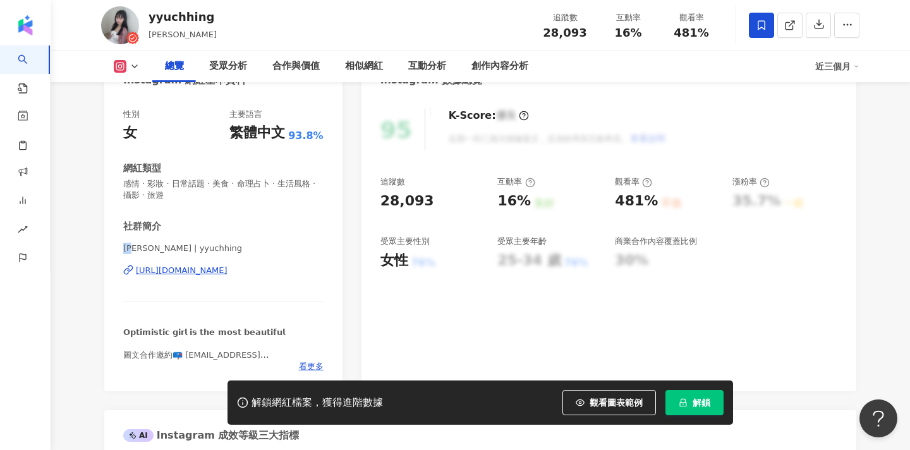
drag, startPoint x: 124, startPoint y: 246, endPoint x: 139, endPoint y: 246, distance: 15.2
click at [139, 246] on span "[PERSON_NAME] | yyuchhing" at bounding box center [223, 248] width 200 height 11
copy span "[PERSON_NAME]"
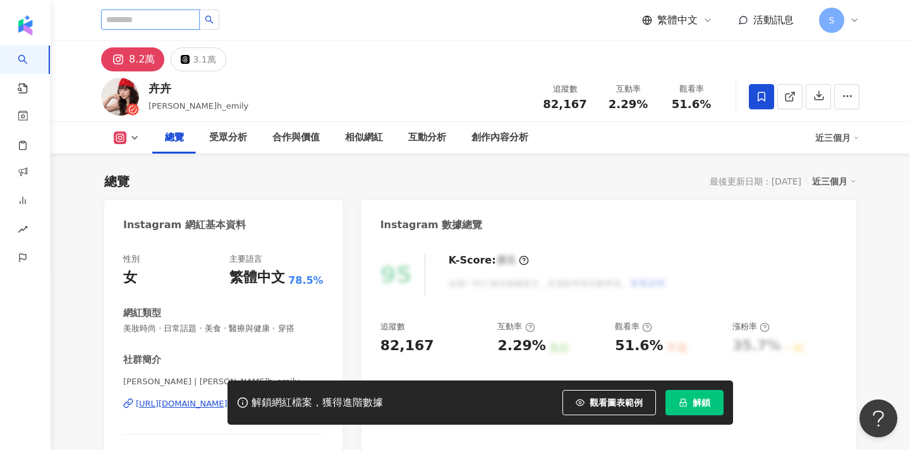
click at [196, 18] on input "search" at bounding box center [150, 19] width 99 height 20
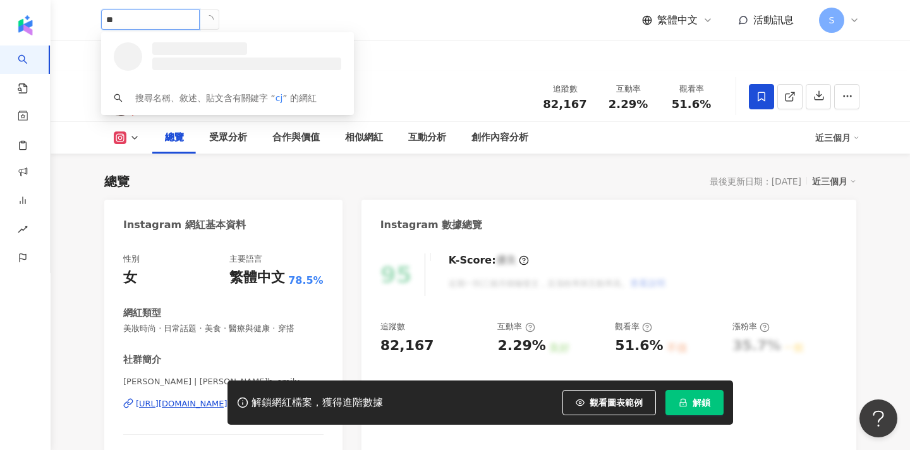
type input "*"
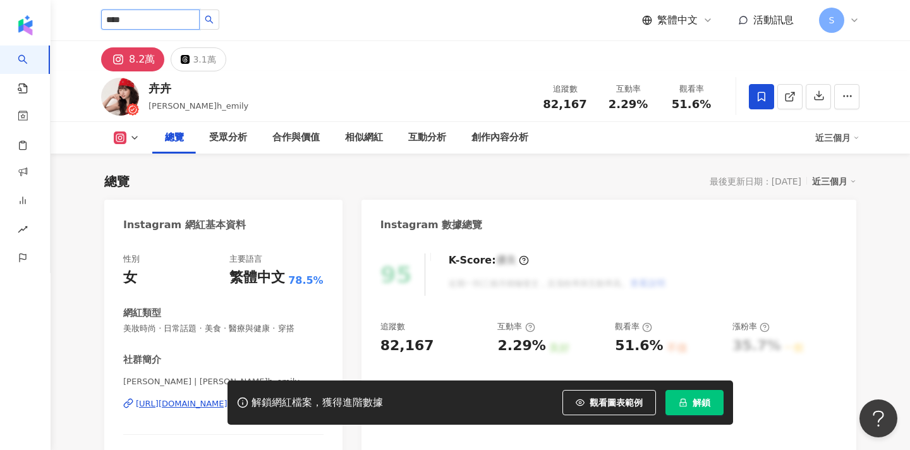
type input "**"
click at [219, 22] on button "button" at bounding box center [209, 19] width 20 height 20
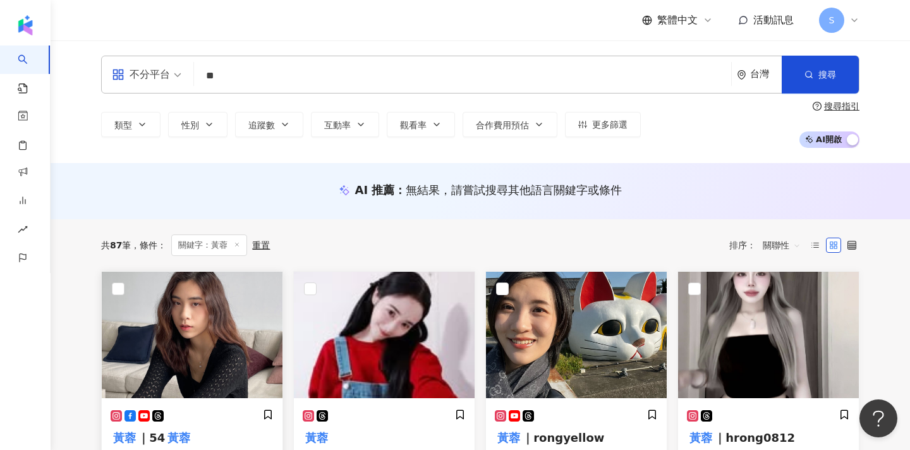
click at [221, 354] on img at bounding box center [192, 335] width 181 height 126
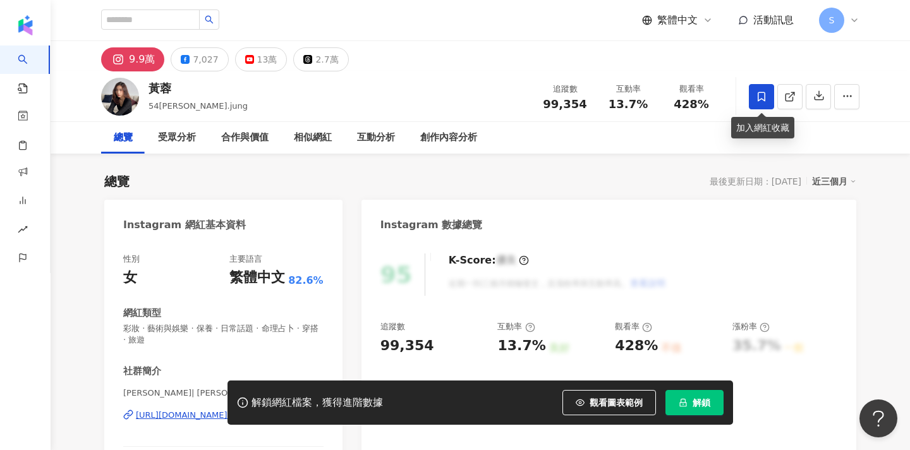
click at [765, 95] on icon at bounding box center [762, 96] width 8 height 9
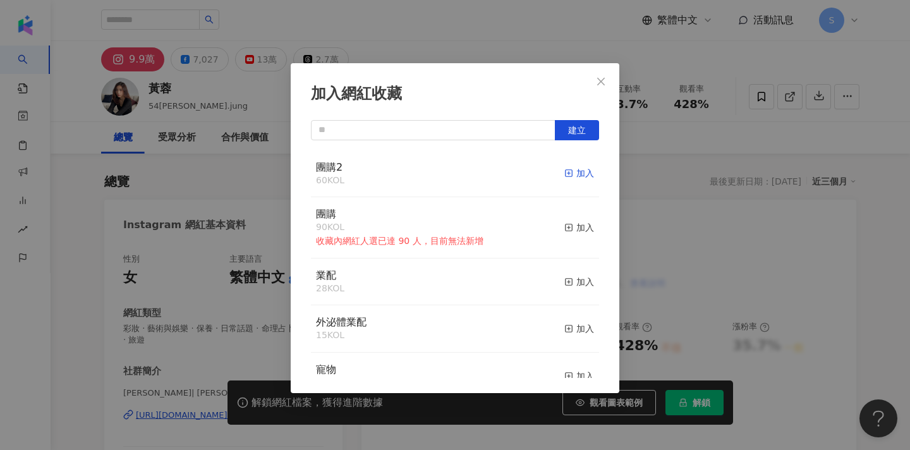
click at [571, 176] on rect "button" at bounding box center [569, 173] width 7 height 7
click at [599, 76] on icon "close" at bounding box center [601, 81] width 10 height 10
click at [609, 78] on div "加入網紅收藏 建立 團購2 61 KOL 已加入 團購 90 KOL 收藏內網紅人選已達 90 人，目前無法新增 加入 業配 28 KOL 加入 外泌體業配 …" at bounding box center [455, 225] width 910 height 450
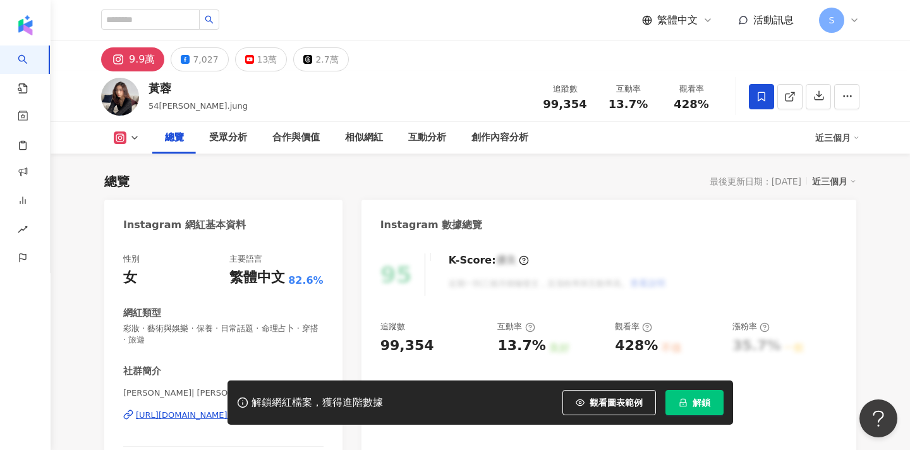
scroll to position [161, 0]
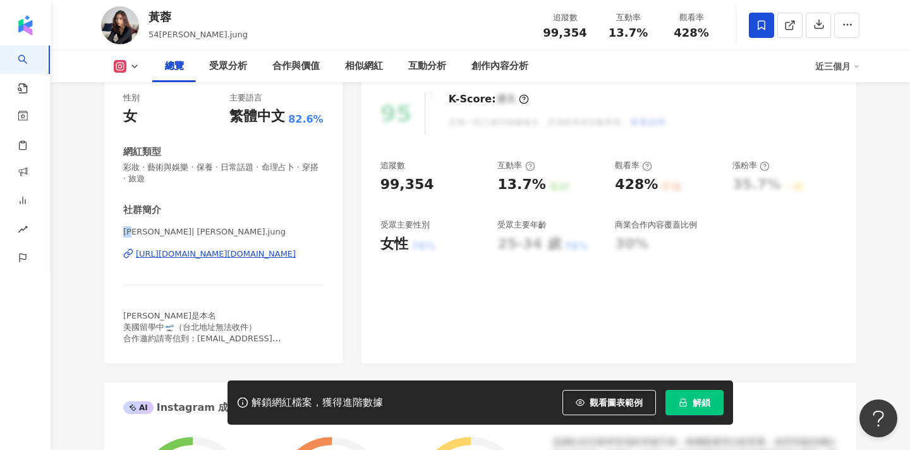
drag, startPoint x: 125, startPoint y: 233, endPoint x: 138, endPoint y: 234, distance: 12.7
click at [138, 234] on span "[PERSON_NAME]| [PERSON_NAME].jung" at bounding box center [223, 231] width 200 height 11
copy span "黃蓉"
drag, startPoint x: 295, startPoint y: 337, endPoint x: 193, endPoint y: 339, distance: 101.7
click at [193, 339] on div "[PERSON_NAME]是本名 美國留學中🛫（台北地址無法收件） 合作邀約請寄信到：[EMAIL_ADDRESS][DOMAIN_NAME]" at bounding box center [223, 327] width 200 height 35
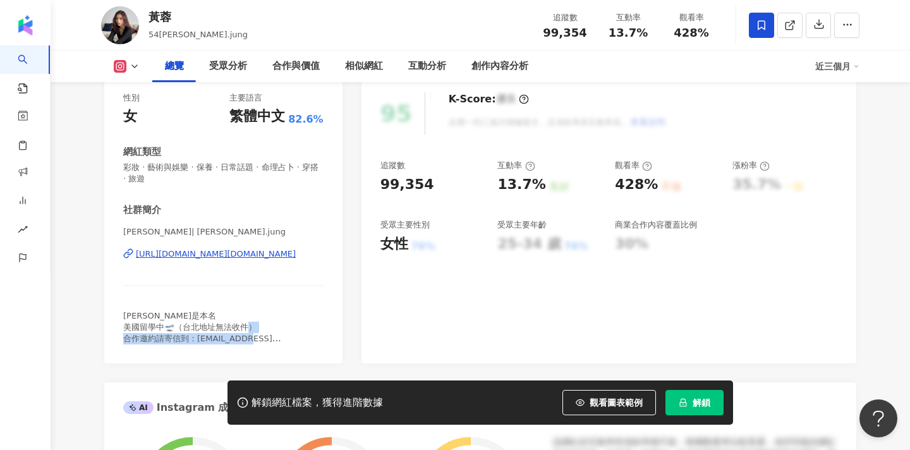
copy span "[EMAIL_ADDRESS][DOMAIN_NAME]"
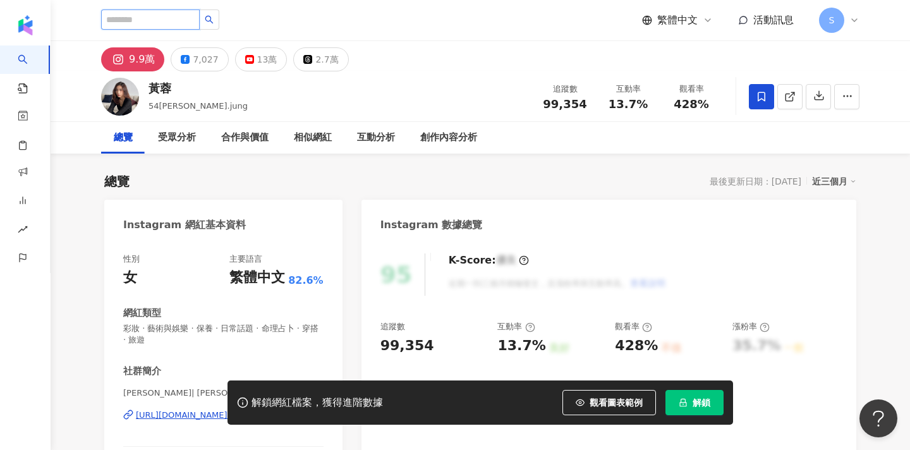
scroll to position [0, 0]
click at [165, 26] on input "search" at bounding box center [150, 19] width 99 height 20
type input "*"
type input "**"
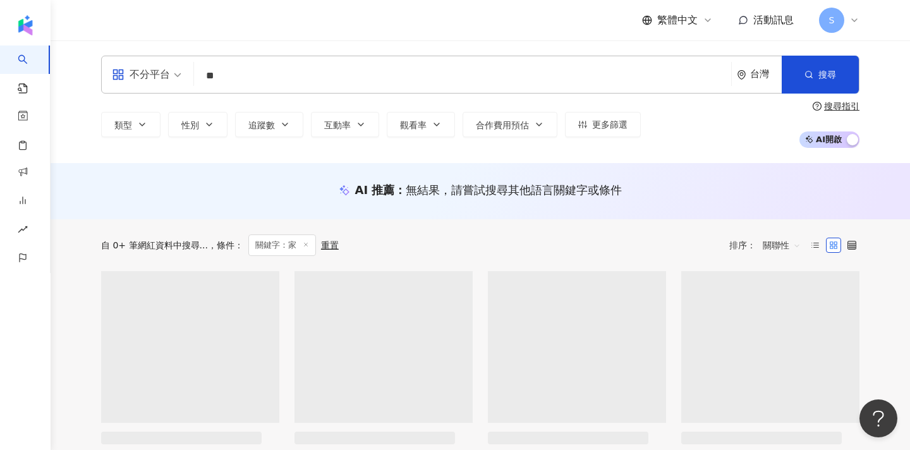
click at [264, 83] on input "**" at bounding box center [462, 76] width 527 height 24
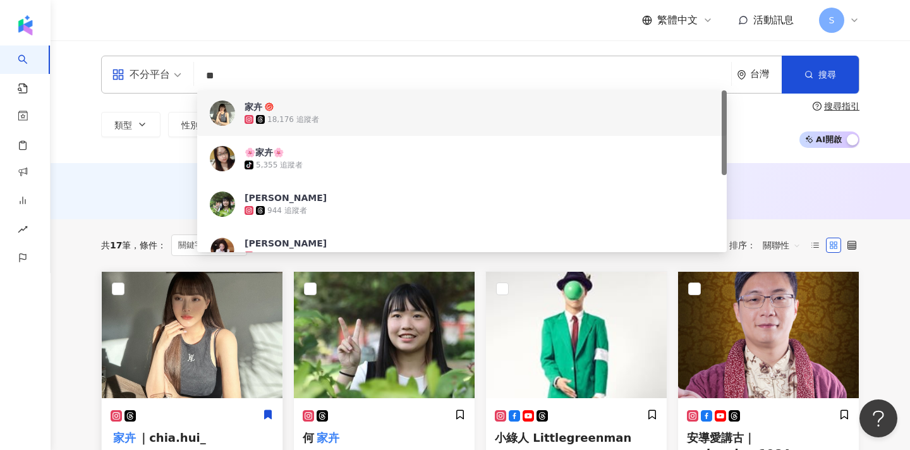
type input "**"
click at [175, 344] on img at bounding box center [192, 335] width 181 height 126
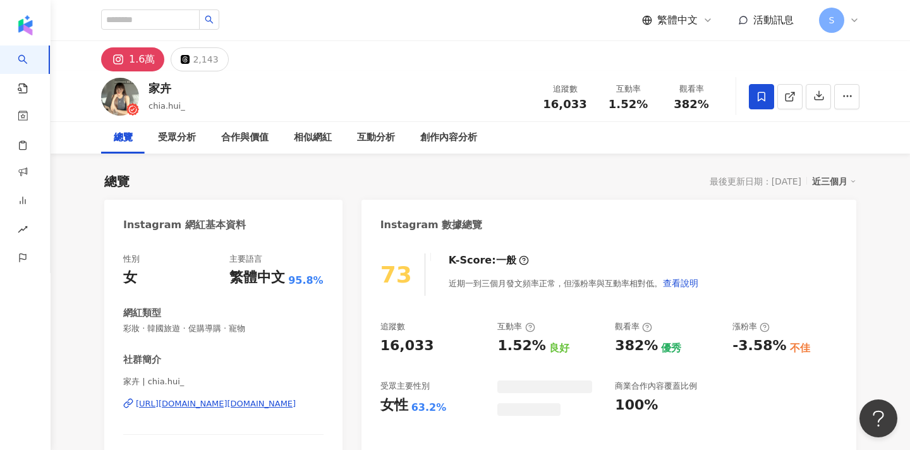
click at [757, 102] on icon at bounding box center [761, 96] width 11 height 11
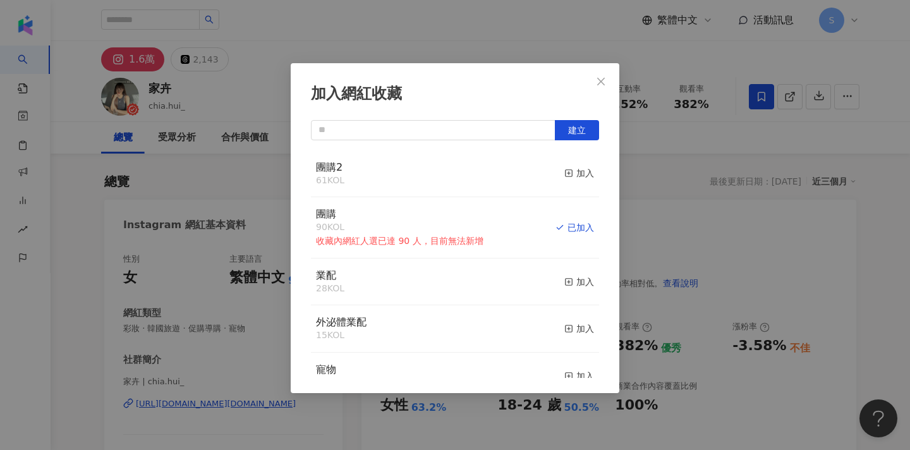
click at [754, 134] on div "加入網紅收藏 建立 團購2 61 KOL 加入 團購 90 KOL 收藏內網紅人選已達 90 人，目前無法新增 已加入 業配 28 KOL 加入 外泌體業配 …" at bounding box center [455, 225] width 910 height 450
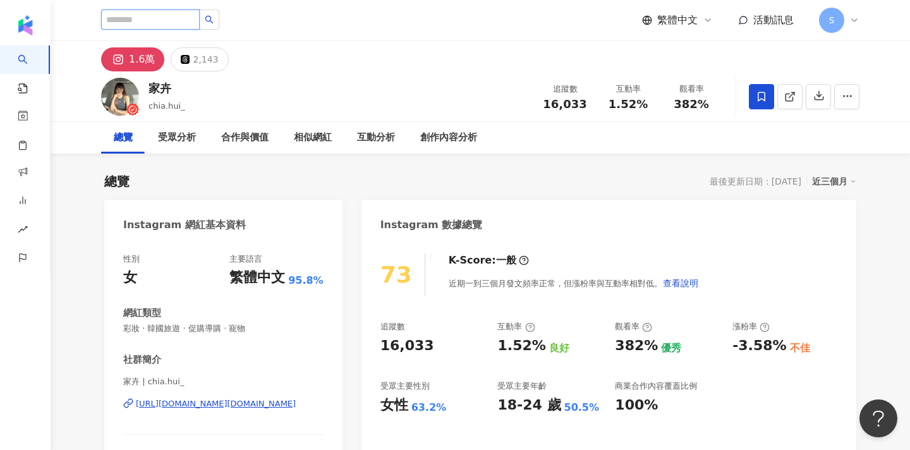
click at [193, 15] on input "search" at bounding box center [150, 19] width 99 height 20
type input "*"
click at [219, 15] on button "button" at bounding box center [209, 19] width 20 height 20
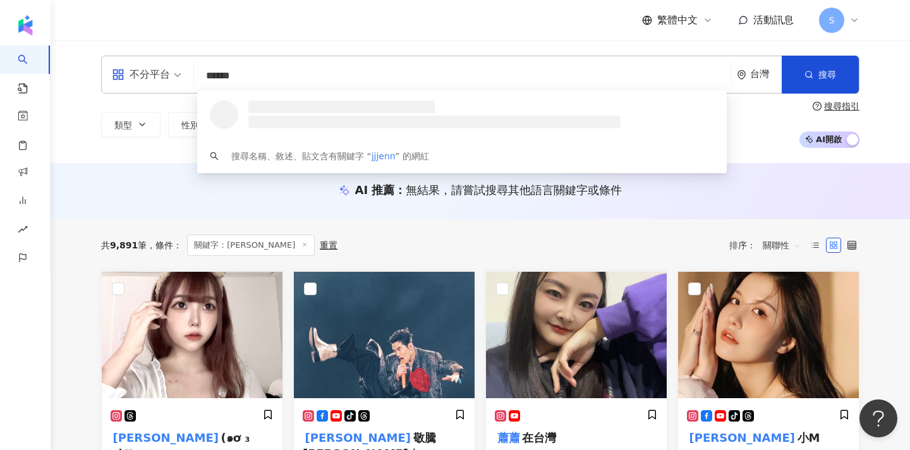
type input "*******"
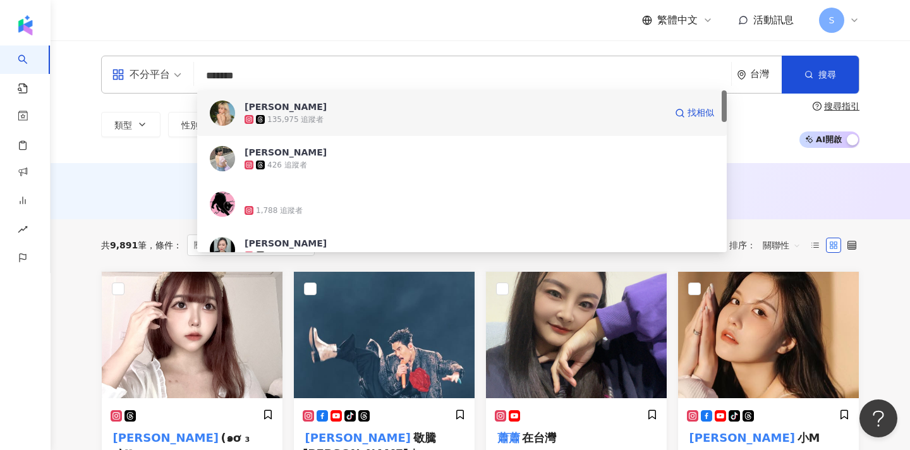
click at [481, 109] on span "蕭敬恬" at bounding box center [455, 106] width 421 height 13
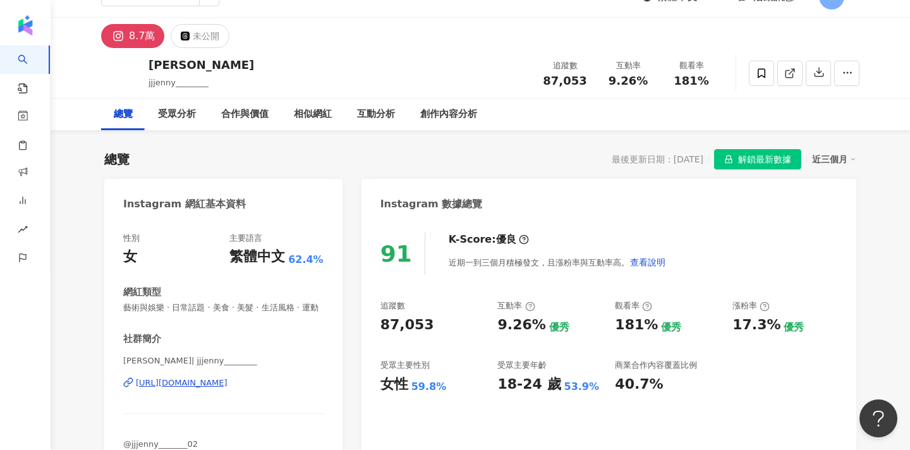
scroll to position [9, 0]
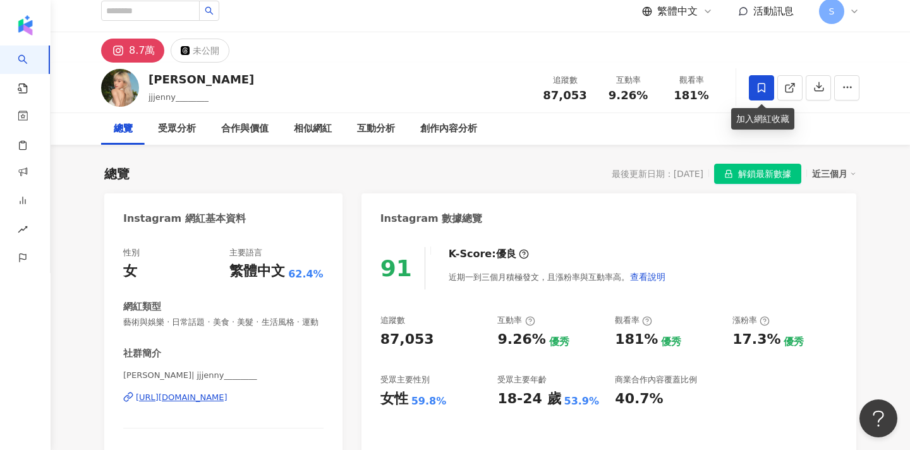
click at [769, 88] on span at bounding box center [761, 87] width 25 height 25
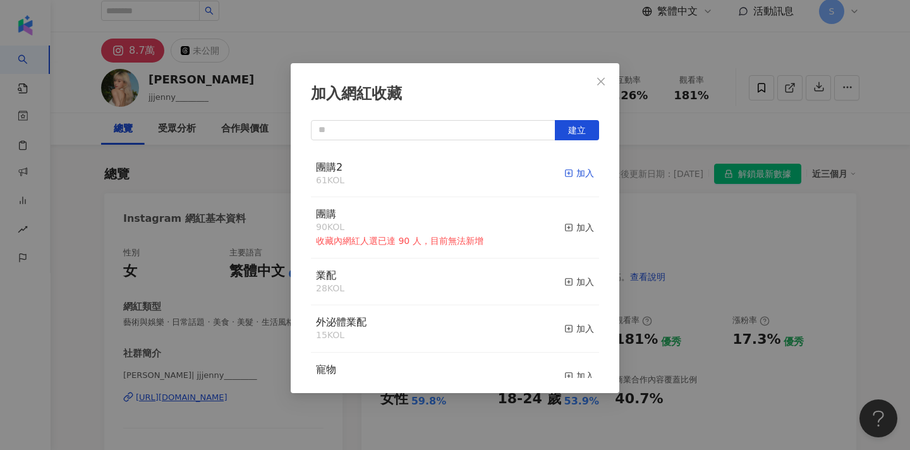
click at [572, 172] on rect "button" at bounding box center [569, 173] width 7 height 7
click at [605, 81] on icon "close" at bounding box center [601, 81] width 10 height 10
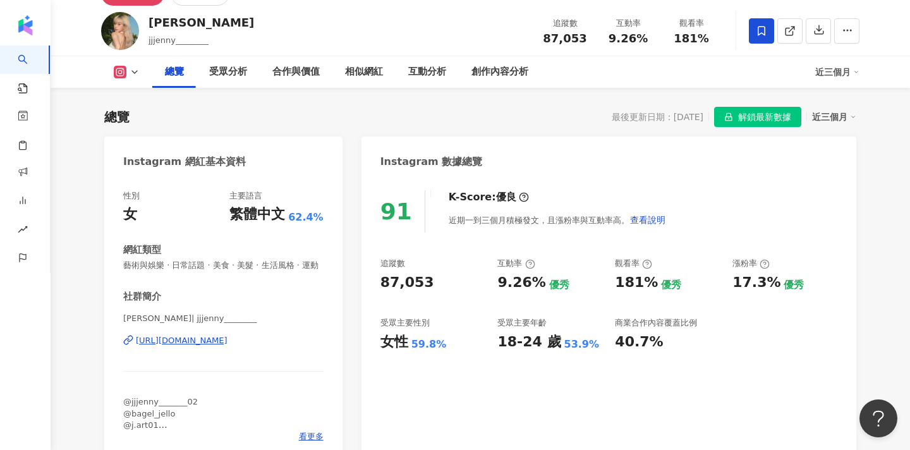
scroll to position [67, 0]
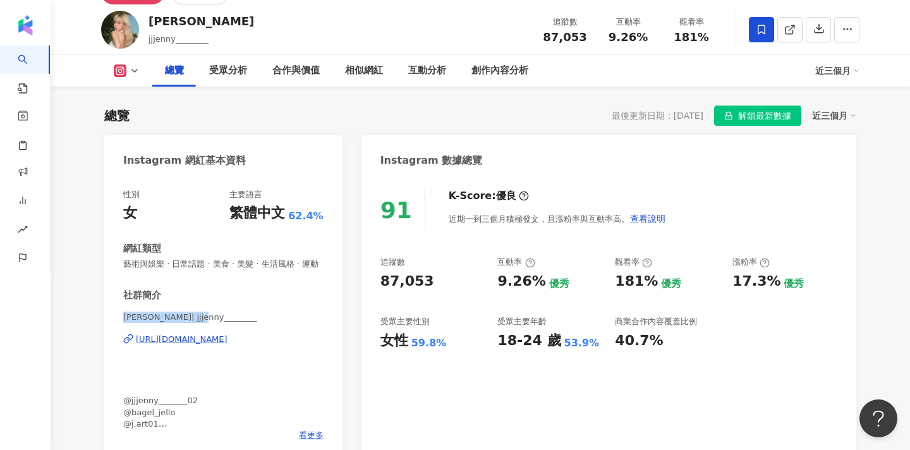
drag, startPoint x: 125, startPoint y: 316, endPoint x: 205, endPoint y: 316, distance: 80.2
click at [205, 316] on span "[PERSON_NAME]| jjjenny________" at bounding box center [223, 317] width 200 height 11
copy span "[PERSON_NAME]| jjjenny________"
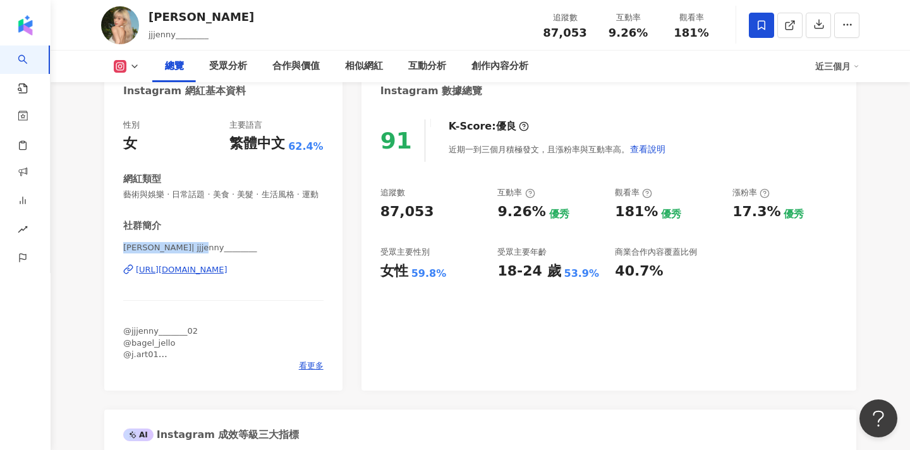
scroll to position [155, 0]
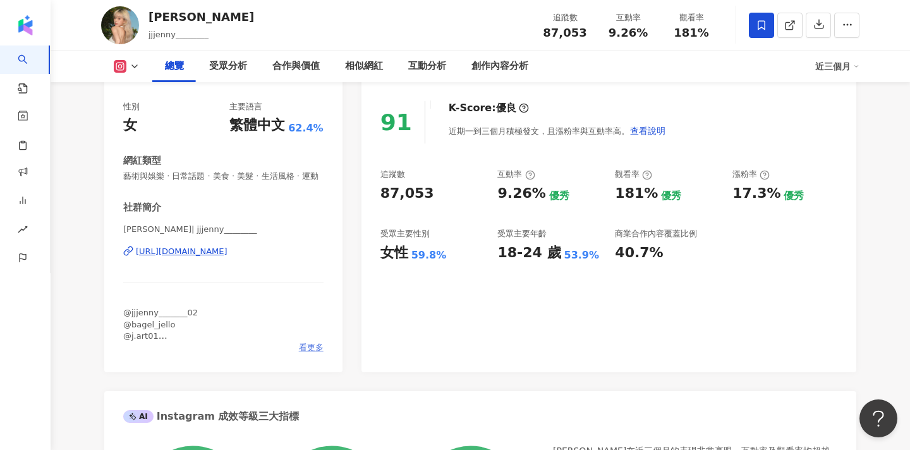
click at [310, 349] on span "看更多" at bounding box center [311, 347] width 25 height 11
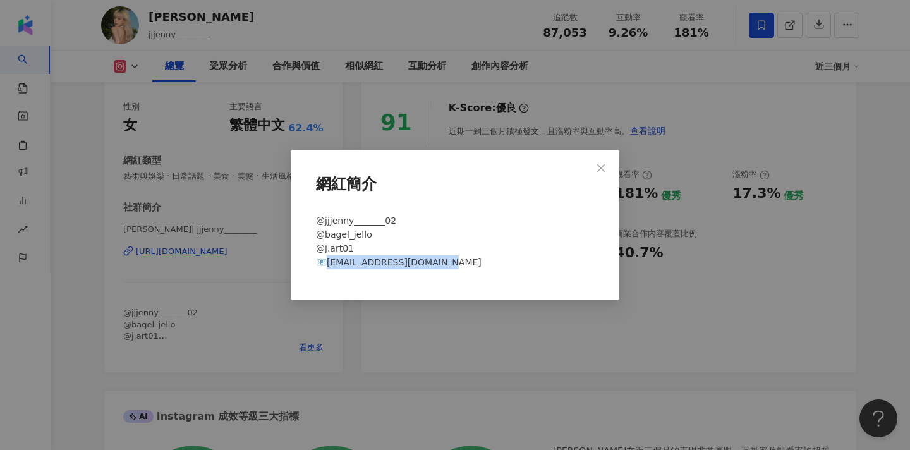
drag, startPoint x: 441, startPoint y: 263, endPoint x: 327, endPoint y: 262, distance: 114.4
click at [327, 262] on span "@jjjenny_______02 @bagel_jello @j.art01 📧[EMAIL_ADDRESS][DOMAIN_NAME]" at bounding box center [399, 241] width 166 height 52
copy span "[EMAIL_ADDRESS][DOMAIN_NAME]"
click at [610, 173] on button "Close" at bounding box center [600, 167] width 25 height 25
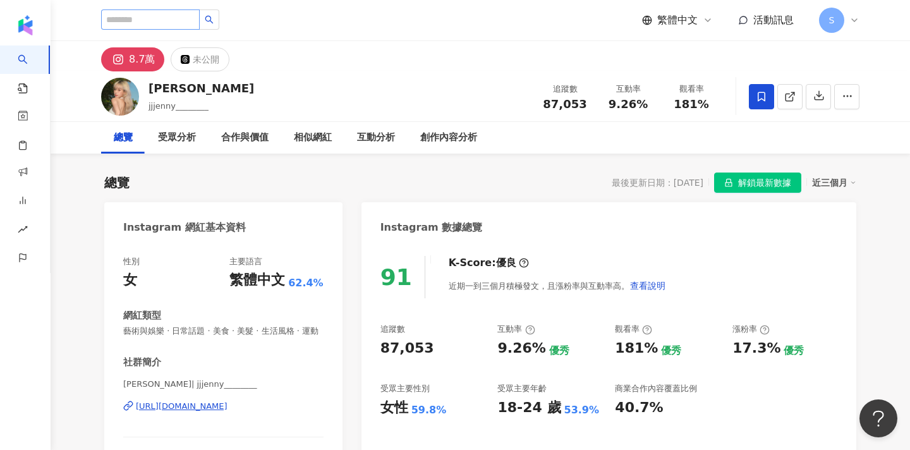
scroll to position [0, 0]
click at [170, 21] on input "search" at bounding box center [150, 19] width 99 height 20
click at [170, 21] on input "***" at bounding box center [150, 19] width 99 height 20
type input "*"
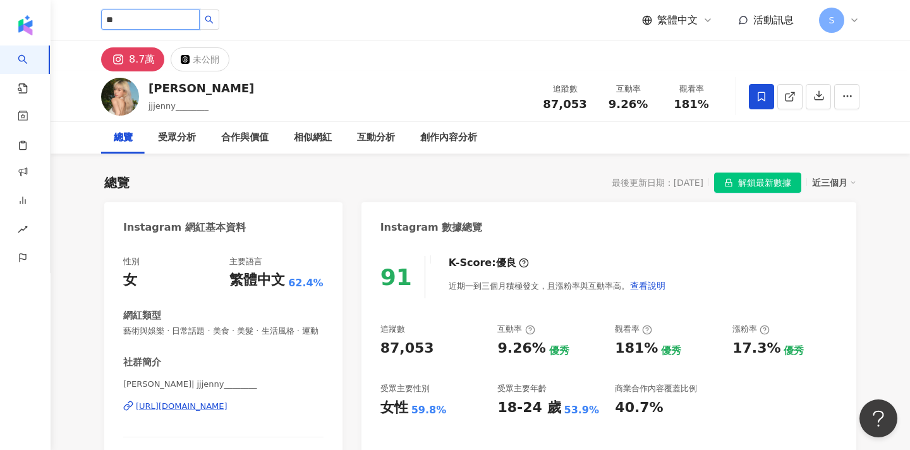
type input "*"
click at [219, 9] on button "button" at bounding box center [209, 19] width 20 height 20
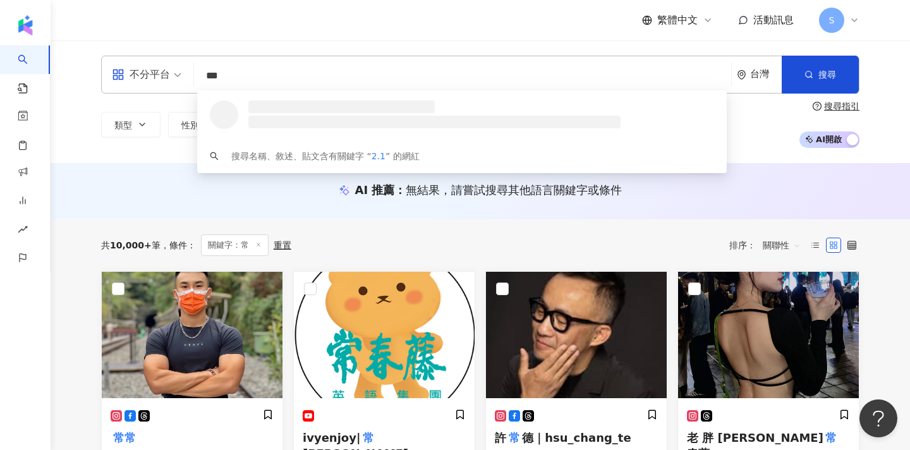
type input "****"
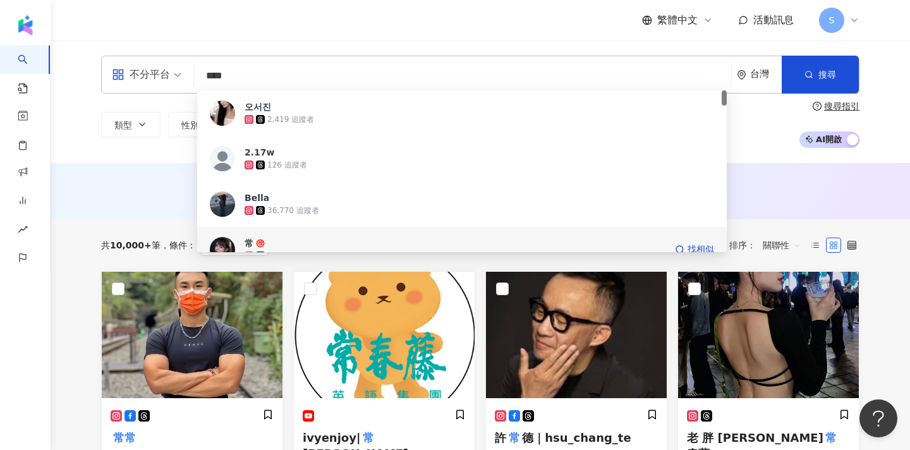
click at [323, 242] on span "常" at bounding box center [455, 243] width 421 height 13
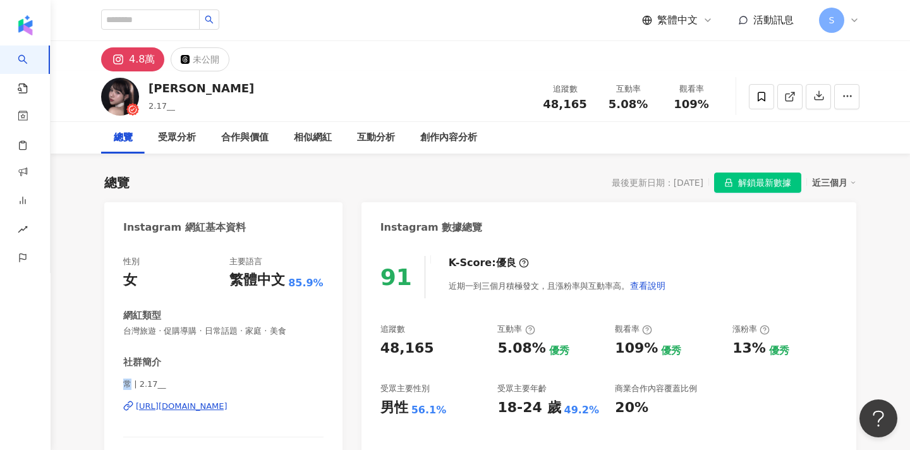
click at [130, 385] on span "常 | 2.17__" at bounding box center [223, 383] width 200 height 11
copy span "常"
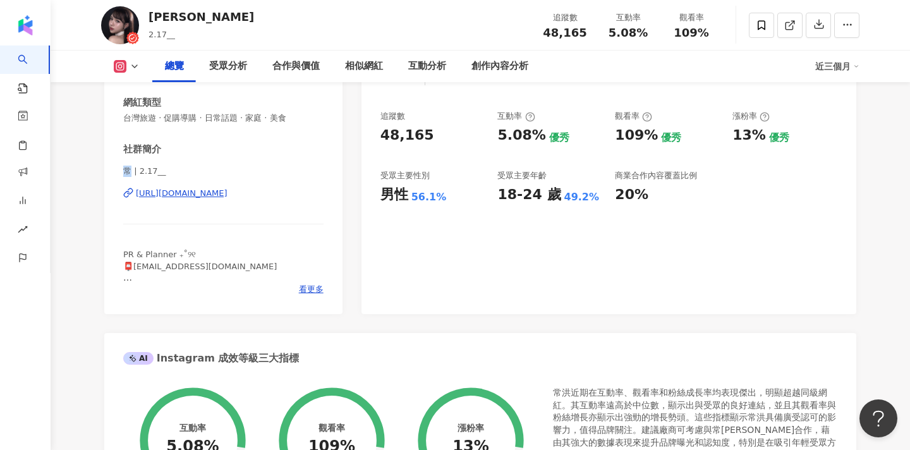
scroll to position [217, 0]
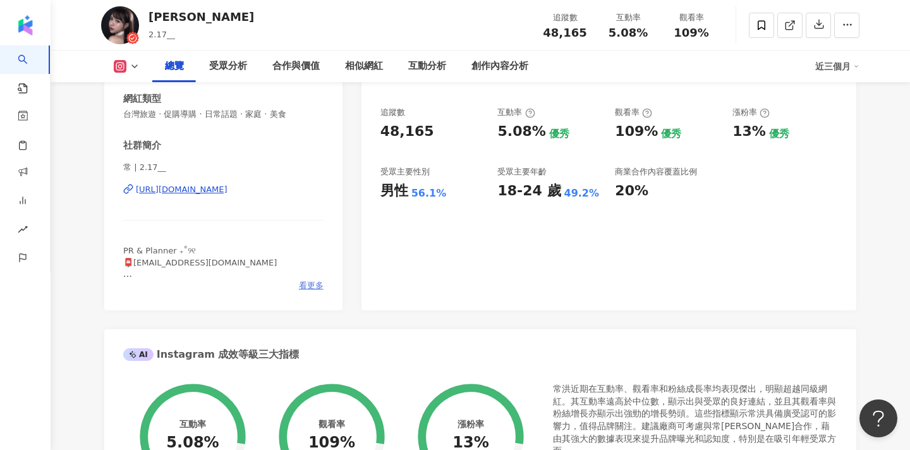
click at [313, 281] on span "看更多" at bounding box center [311, 285] width 25 height 11
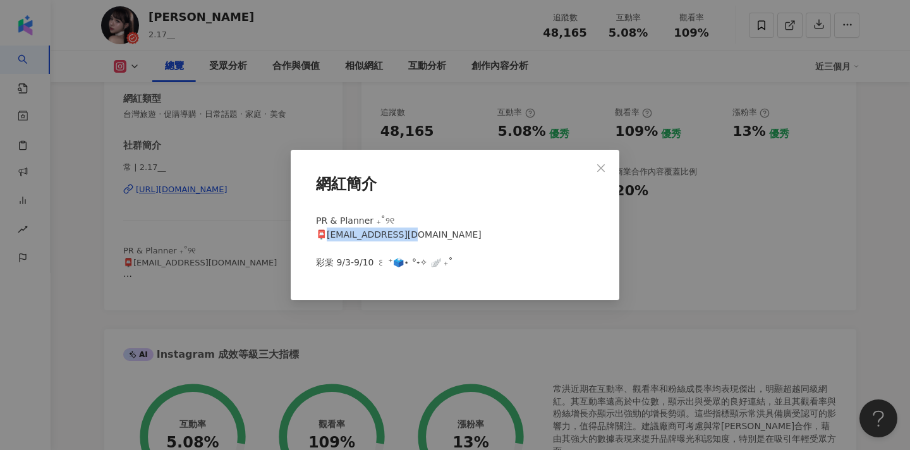
drag, startPoint x: 410, startPoint y: 231, endPoint x: 330, endPoint y: 235, distance: 80.3
click at [330, 235] on div "PR & Planner ₊˚୨୧ 📮[EMAIL_ADDRESS][DOMAIN_NAME] ​ 彩棠 9/3-9/10 ꒰ ⁺🗳️⋆ °˖✧ 🪽 ₊˚" at bounding box center [455, 247] width 288 height 76
copy span "lov217@gmail.com"
click at [602, 167] on icon "close" at bounding box center [601, 168] width 8 height 8
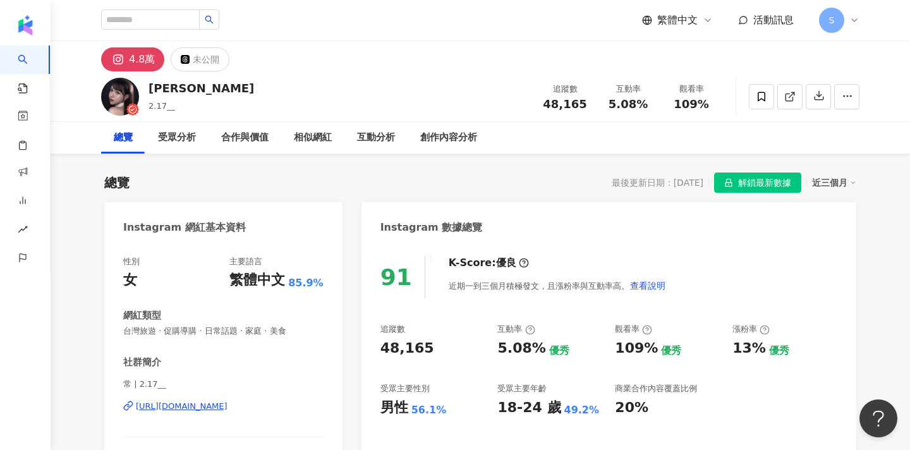
scroll to position [0, 0]
click at [758, 92] on icon at bounding box center [762, 96] width 8 height 9
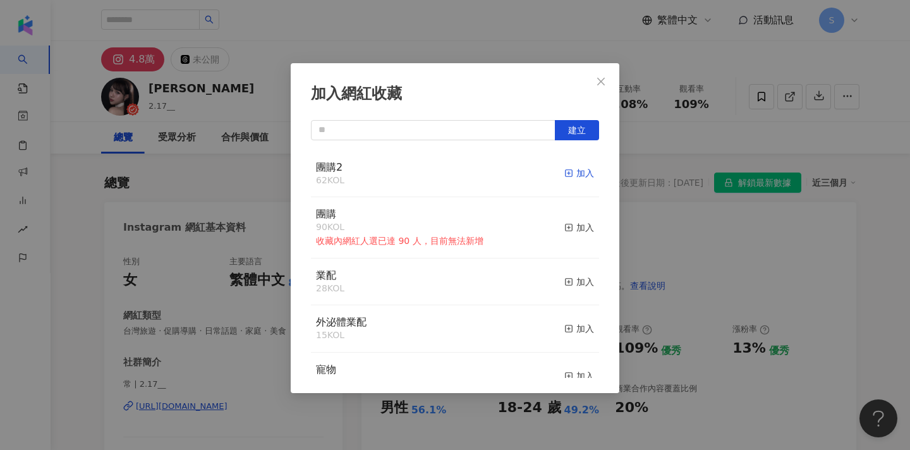
click at [571, 171] on icon "button" at bounding box center [568, 173] width 9 height 9
click at [602, 85] on icon "close" at bounding box center [601, 81] width 10 height 10
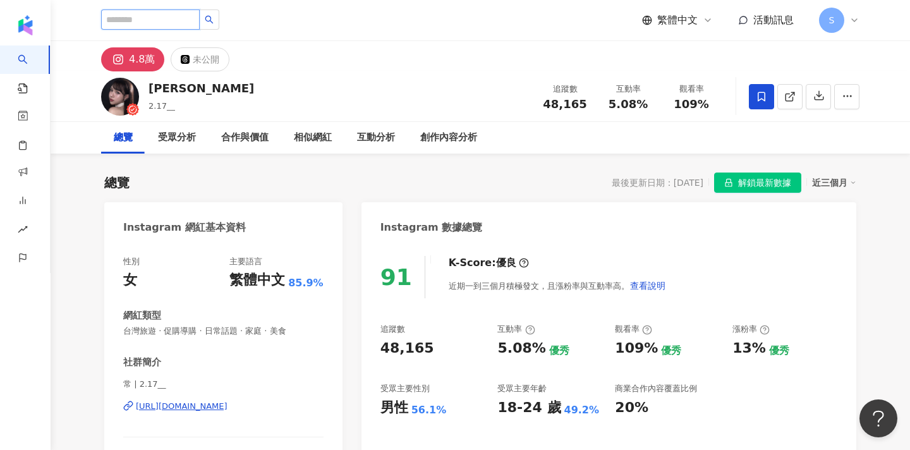
click at [190, 25] on input "search" at bounding box center [150, 19] width 99 height 20
type input "**"
click at [219, 14] on button "button" at bounding box center [209, 19] width 20 height 20
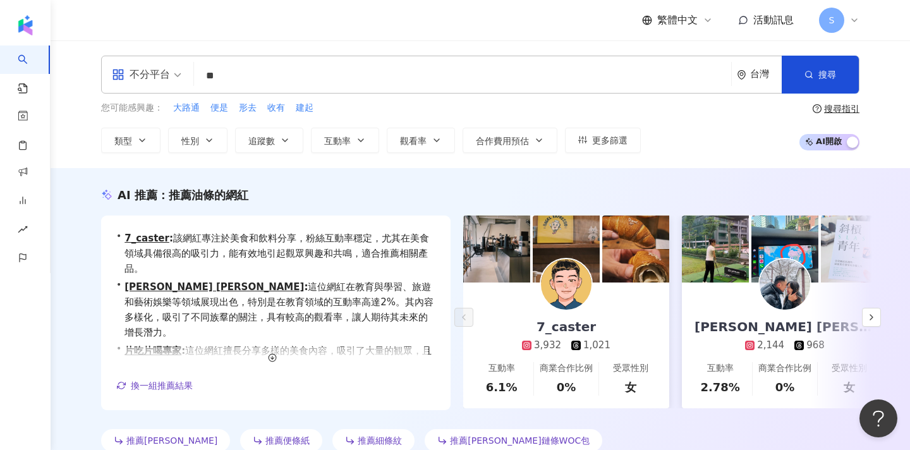
type input "*"
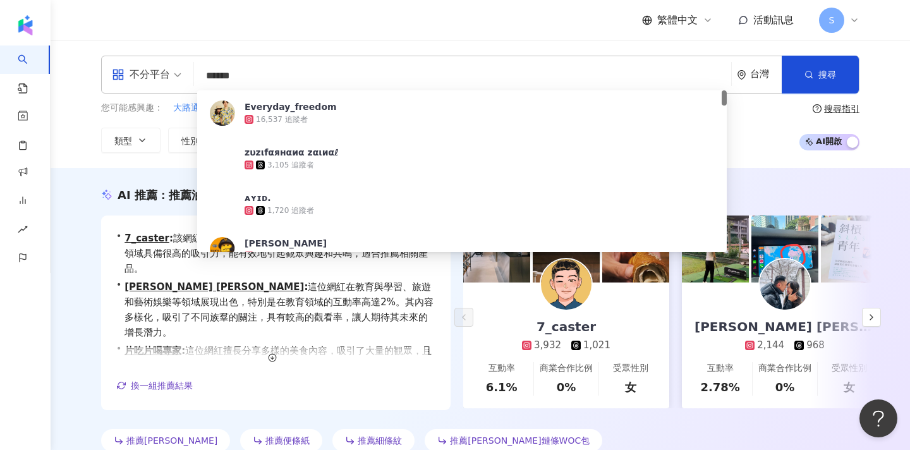
type input "*******"
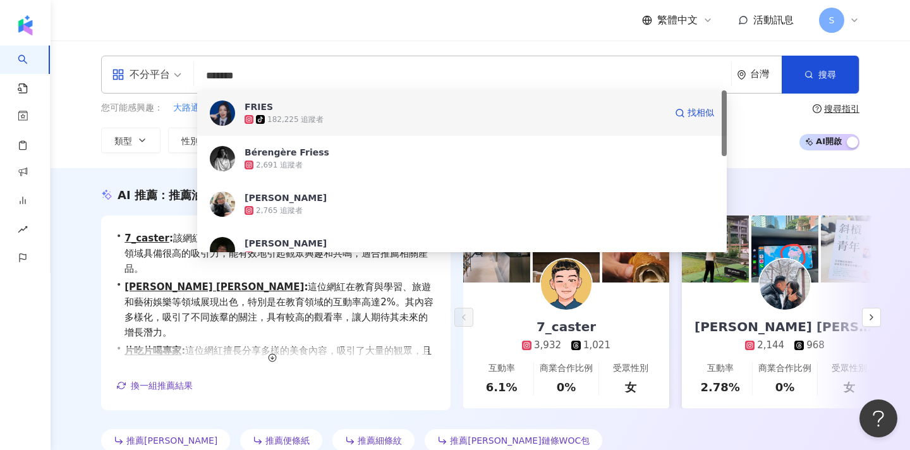
click at [353, 116] on div "tiktok-icon 182,225 追蹤者" at bounding box center [455, 119] width 421 height 13
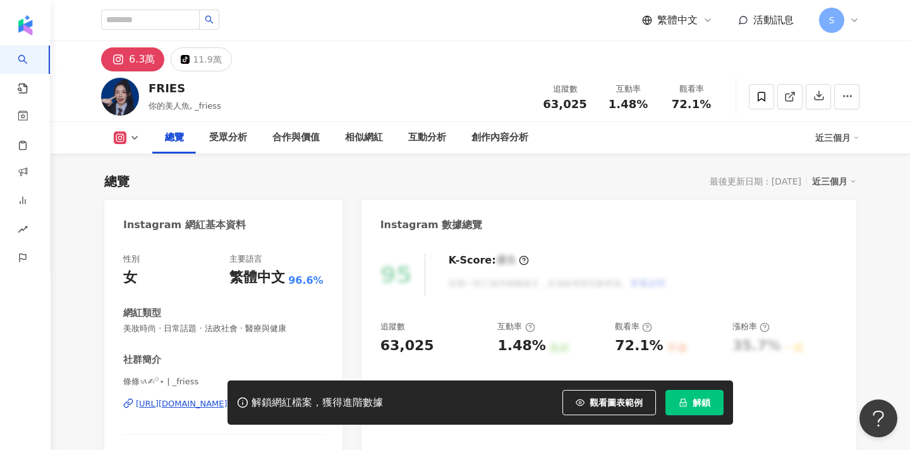
scroll to position [154, 0]
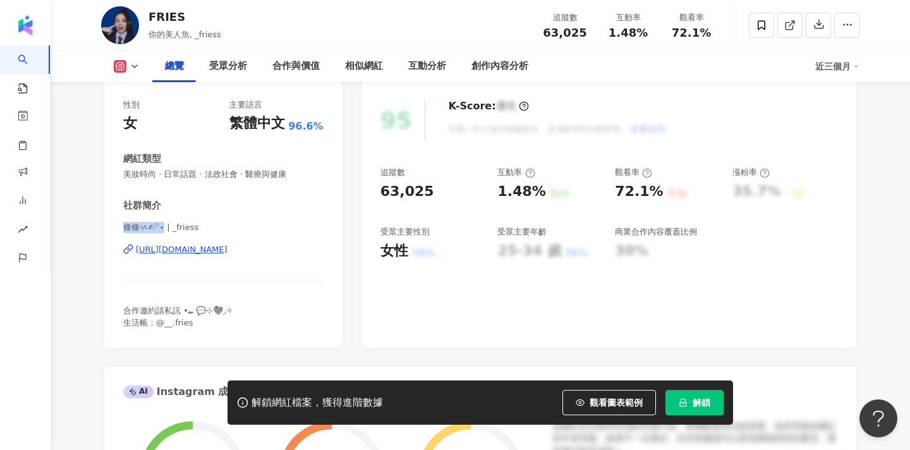
drag, startPoint x: 123, startPoint y: 224, endPoint x: 163, endPoint y: 224, distance: 39.8
click at [163, 224] on span "條條ᝰ✍︎꙳⋆ | _friess" at bounding box center [223, 227] width 200 height 11
copy span "條條ᝰ✍︎꙳⋆"
click at [756, 31] on span at bounding box center [761, 25] width 25 height 25
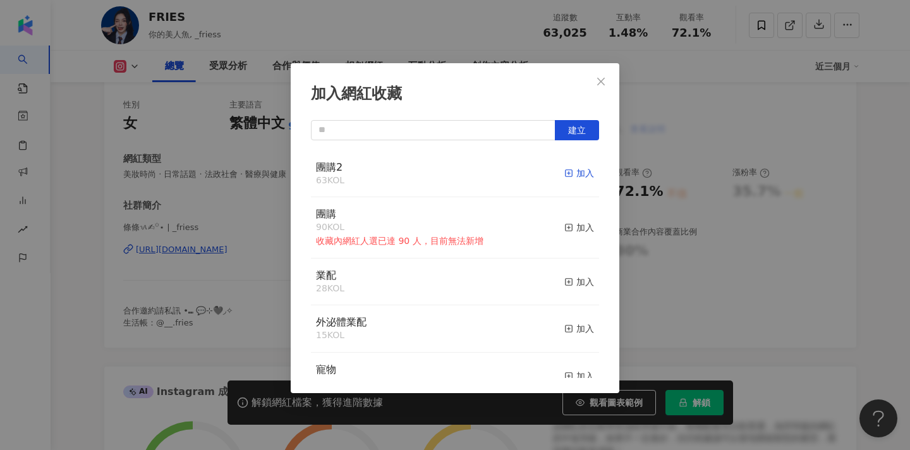
click at [578, 172] on div "加入" at bounding box center [579, 173] width 30 height 14
click at [598, 83] on icon "close" at bounding box center [601, 81] width 10 height 10
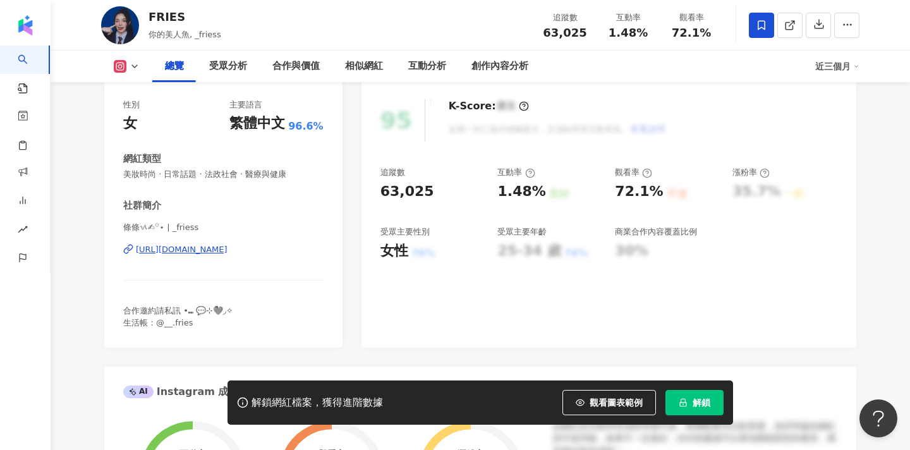
scroll to position [-4, 0]
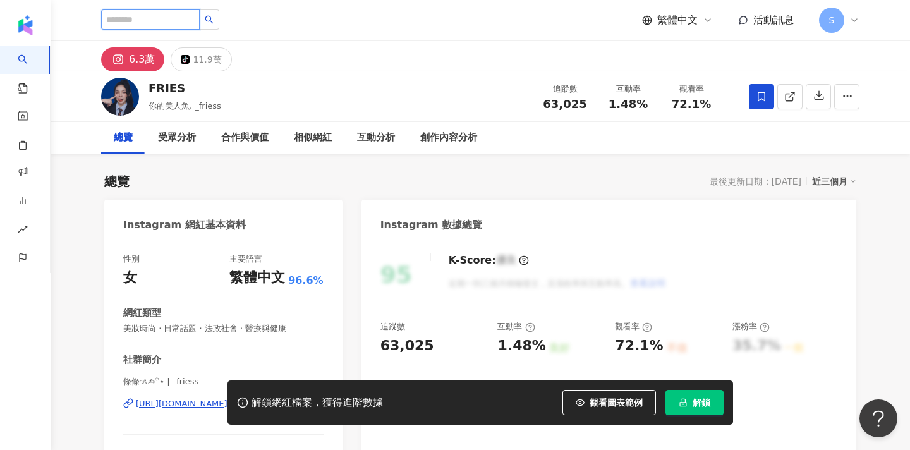
click at [150, 11] on input "search" at bounding box center [150, 19] width 99 height 20
click at [150, 19] on input "search" at bounding box center [150, 19] width 99 height 20
click at [150, 20] on input "search" at bounding box center [150, 19] width 99 height 20
type input "**"
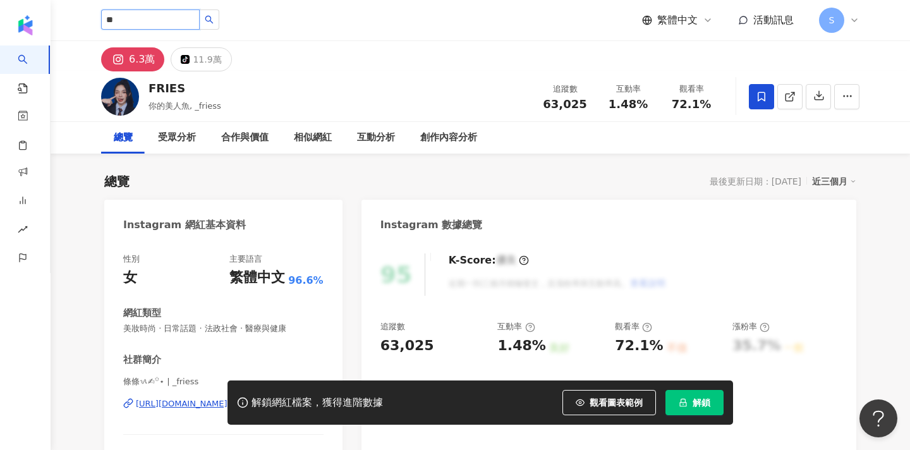
click at [170, 21] on input "**" at bounding box center [150, 19] width 99 height 20
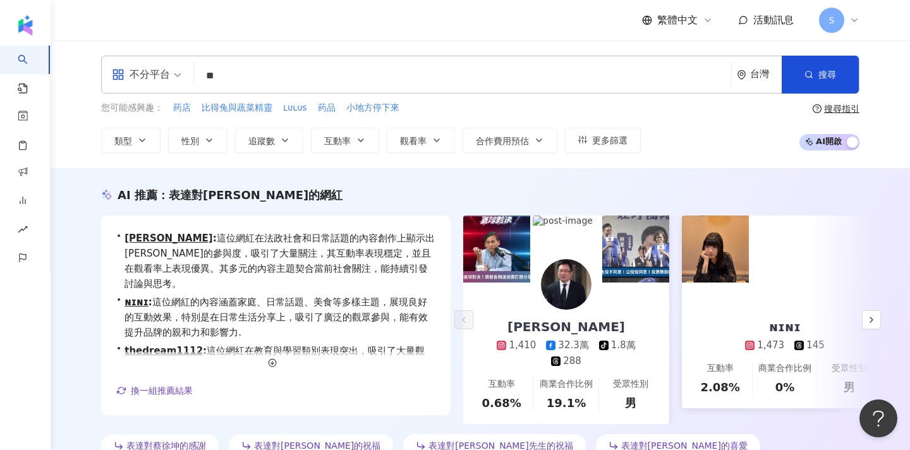
type input "*"
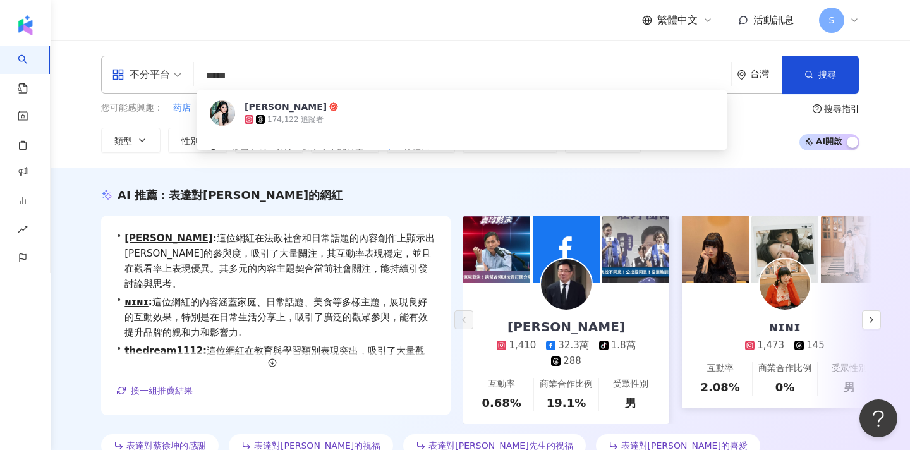
type input "******"
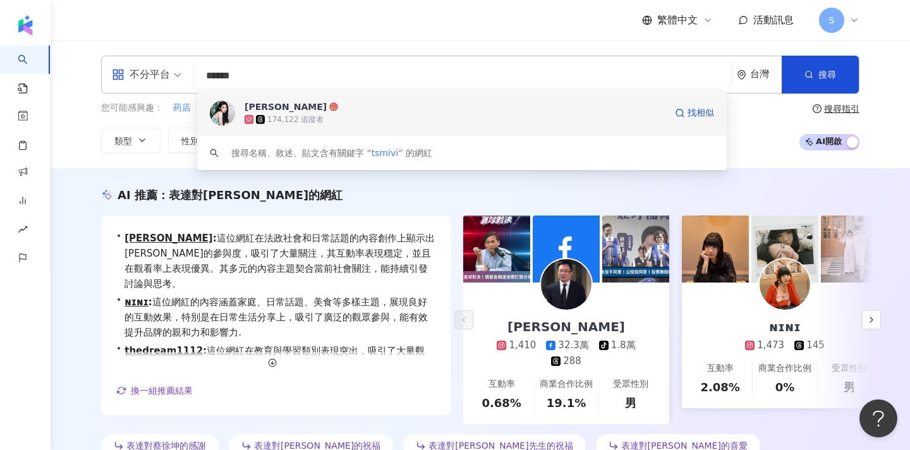
click at [326, 117] on div "174,122 追蹤者" at bounding box center [455, 119] width 421 height 13
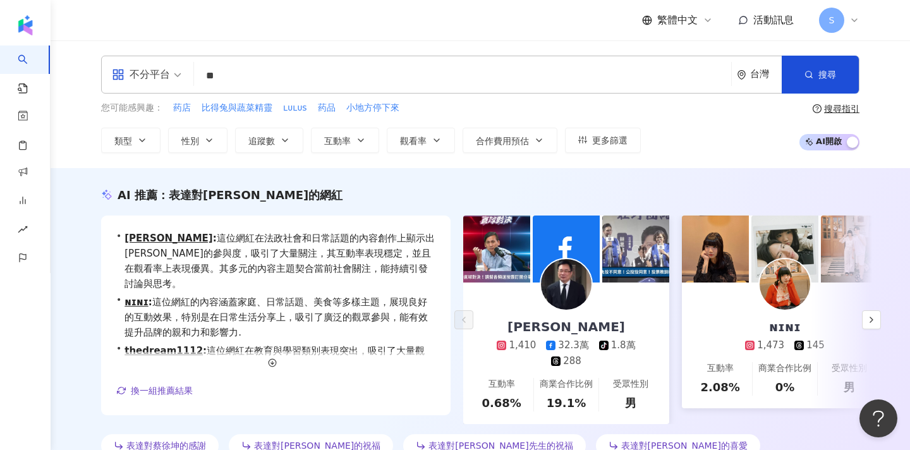
type input "*"
type input "**"
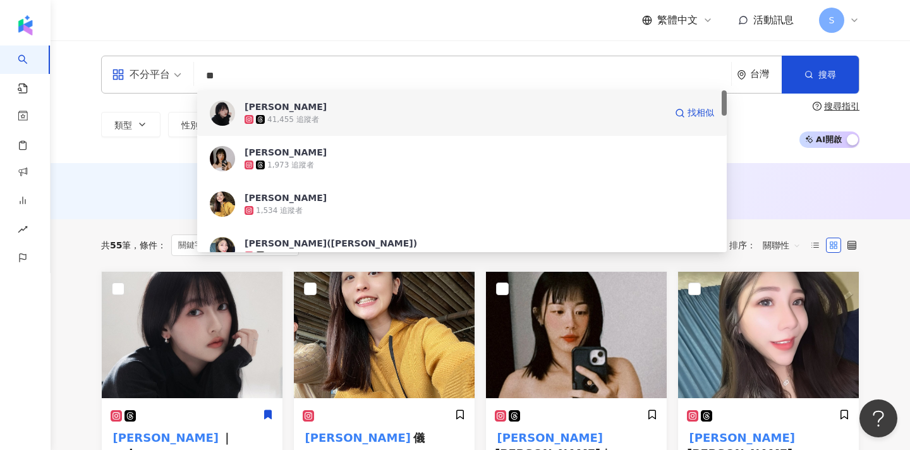
click at [414, 118] on div "41,455 追蹤者" at bounding box center [455, 119] width 421 height 13
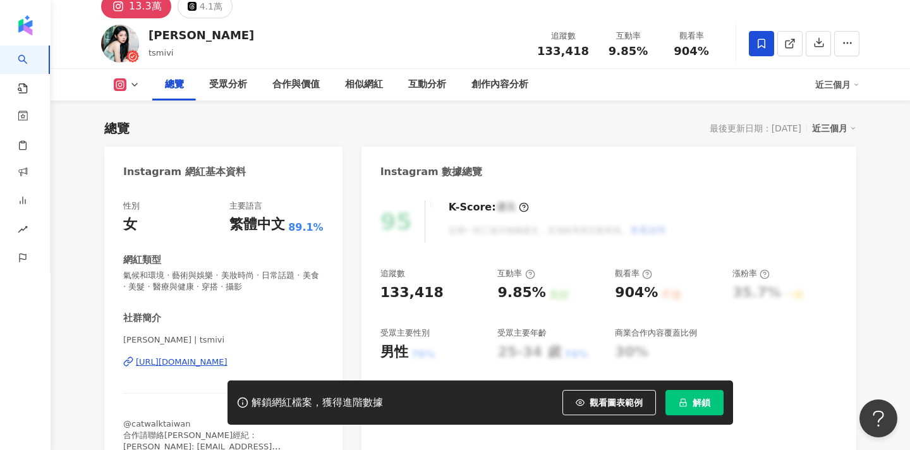
scroll to position [53, 0]
drag, startPoint x: 124, startPoint y: 341, endPoint x: 138, endPoint y: 341, distance: 13.9
click at [141, 343] on span "[PERSON_NAME] | tsmivi" at bounding box center [223, 339] width 200 height 11
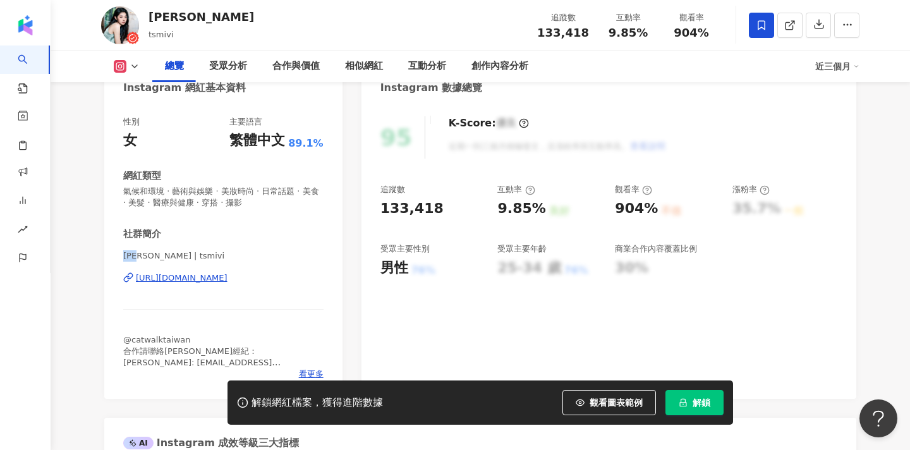
scroll to position [196, 0]
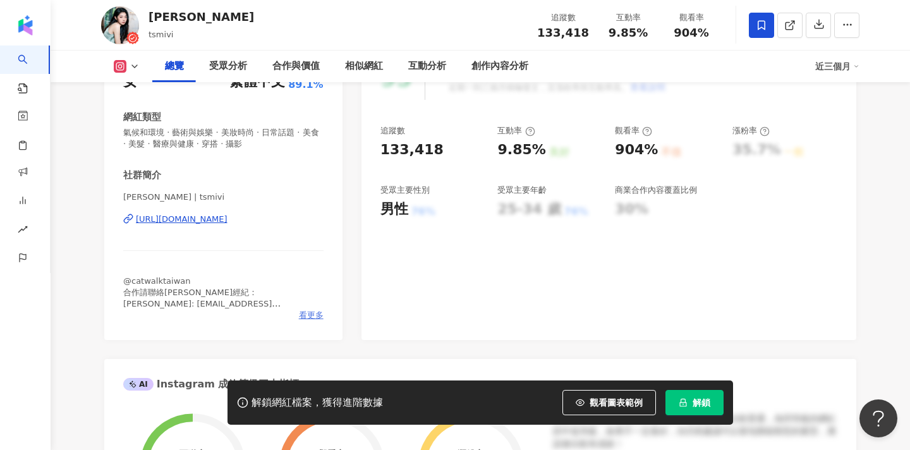
click at [306, 317] on span "看更多" at bounding box center [311, 315] width 25 height 11
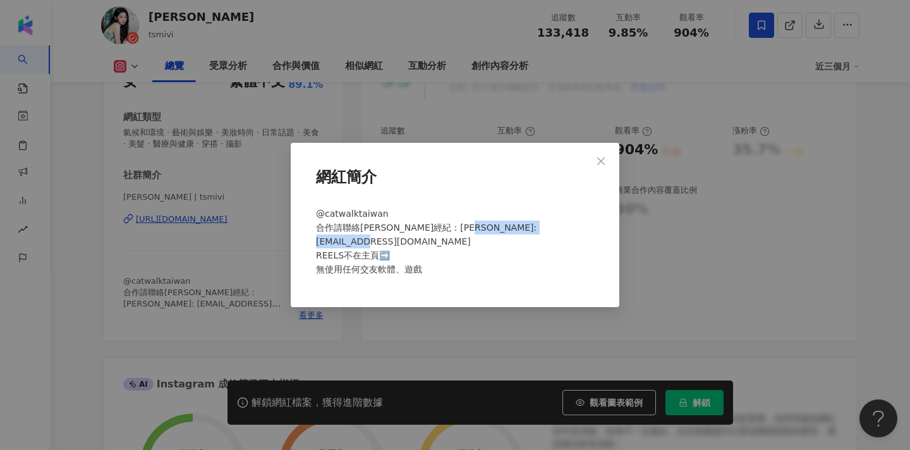
drag, startPoint x: 447, startPoint y: 241, endPoint x: 344, endPoint y: 238, distance: 102.4
click at [344, 238] on span "@catwalktaiwan 合作請聯絡凱渥經紀：Jack Email: jacktoo@catwalkasia.com REELS不在主頁➡️ 無使用任何交…" at bounding box center [426, 242] width 221 height 66
copy span "acktoo@catwalkasia.com"
click at [451, 248] on div "@catwalktaiwan 合作請聯絡凱渥經紀：Jack Email: jacktoo@catwalkasia.com REELS不在主頁➡️ 無使用任何交…" at bounding box center [455, 247] width 288 height 90
drag, startPoint x: 447, startPoint y: 240, endPoint x: 341, endPoint y: 243, distance: 106.2
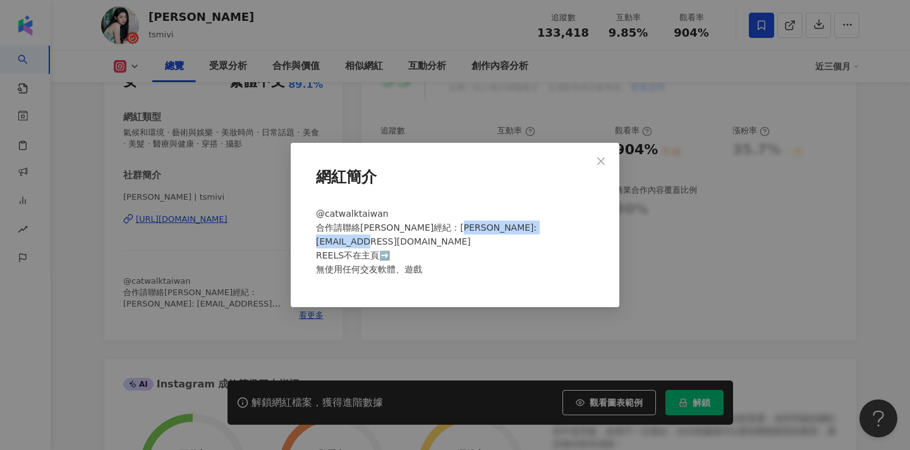
click at [341, 243] on span "@catwalktaiwan 合作請聯絡凱渥經紀：Jack Email: jacktoo@catwalkasia.com REELS不在主頁➡️ 無使用任何交…" at bounding box center [426, 242] width 221 height 66
copy span "jacktoo@catwalkasia.com"
click at [602, 163] on icon "close" at bounding box center [601, 161] width 10 height 10
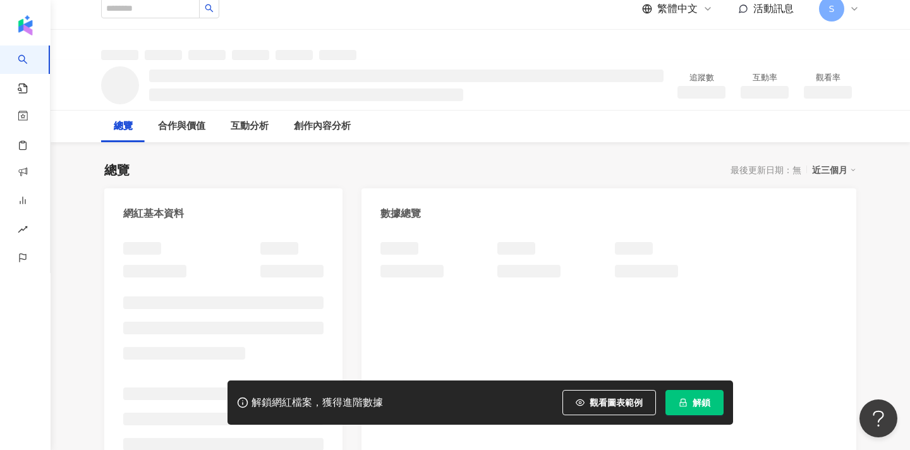
scroll to position [-18, 0]
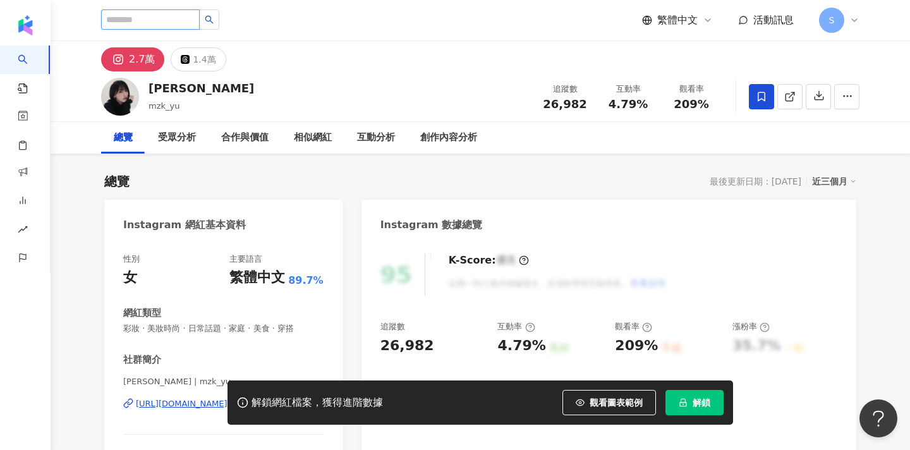
click at [184, 22] on input "search" at bounding box center [150, 19] width 99 height 20
type input "*"
type input "***"
click at [219, 28] on button "button" at bounding box center [209, 19] width 20 height 20
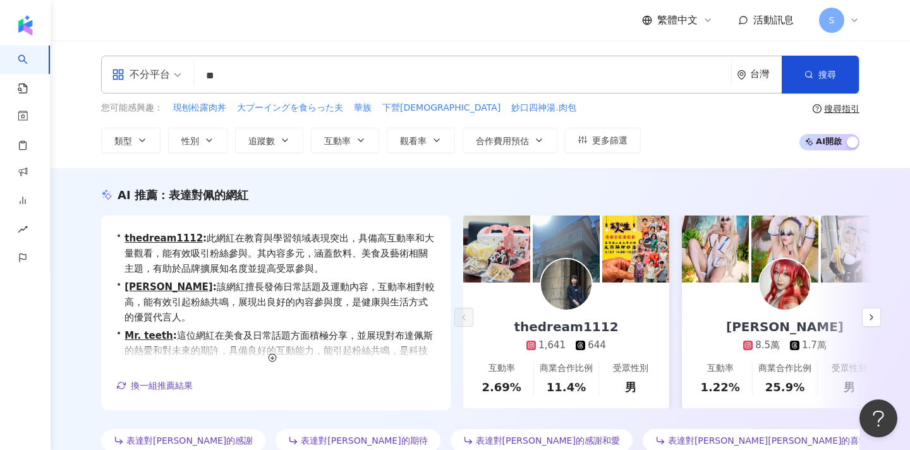
type input "*"
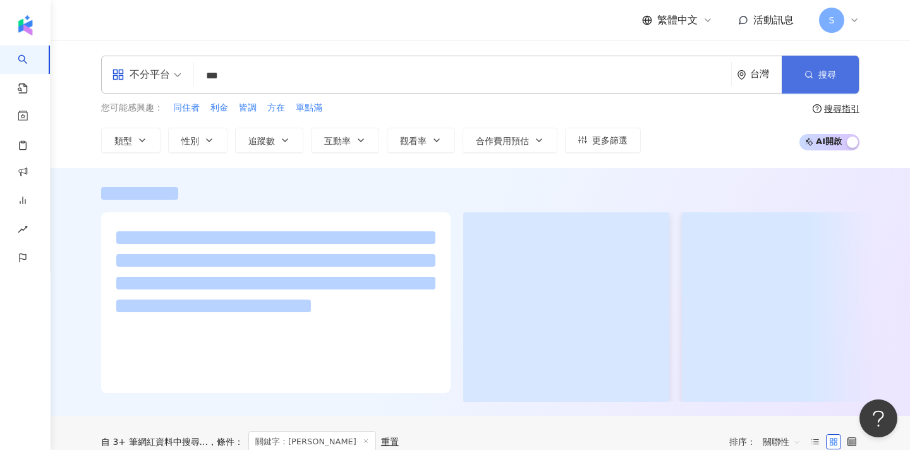
type input "***"
click at [828, 83] on button "搜尋" at bounding box center [820, 75] width 77 height 38
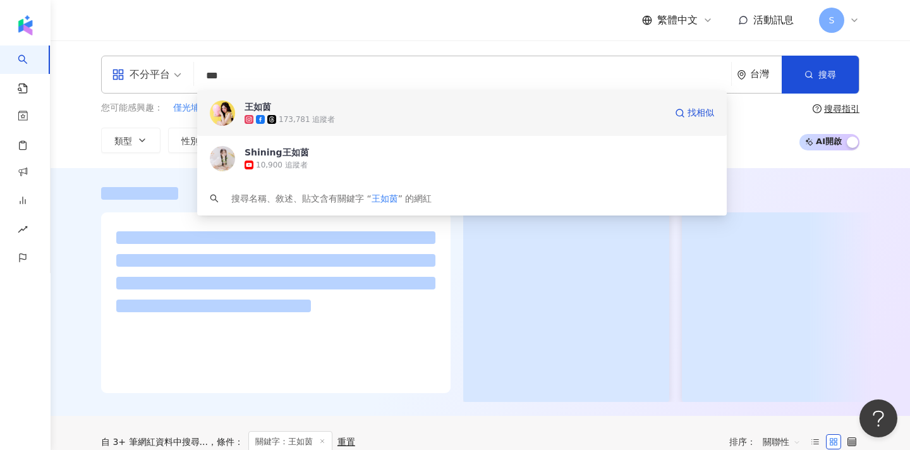
click at [356, 116] on div "173,781 追蹤者" at bounding box center [455, 119] width 421 height 13
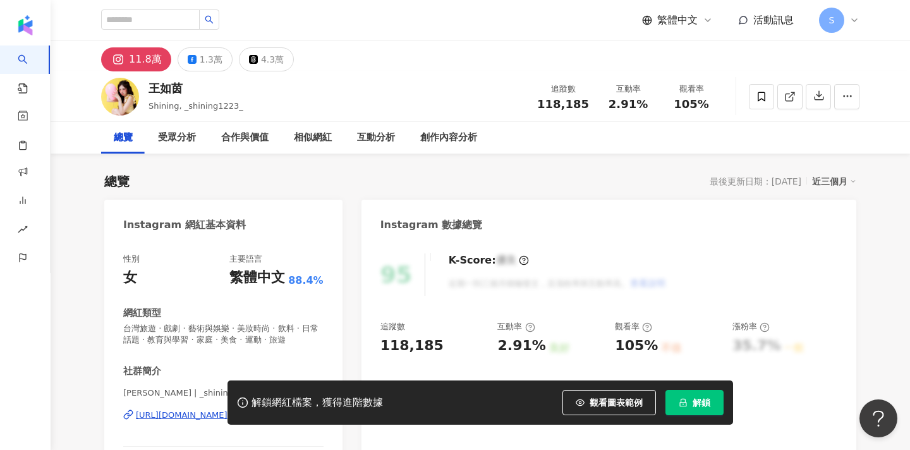
click at [711, 402] on button "解鎖" at bounding box center [694, 402] width 58 height 25
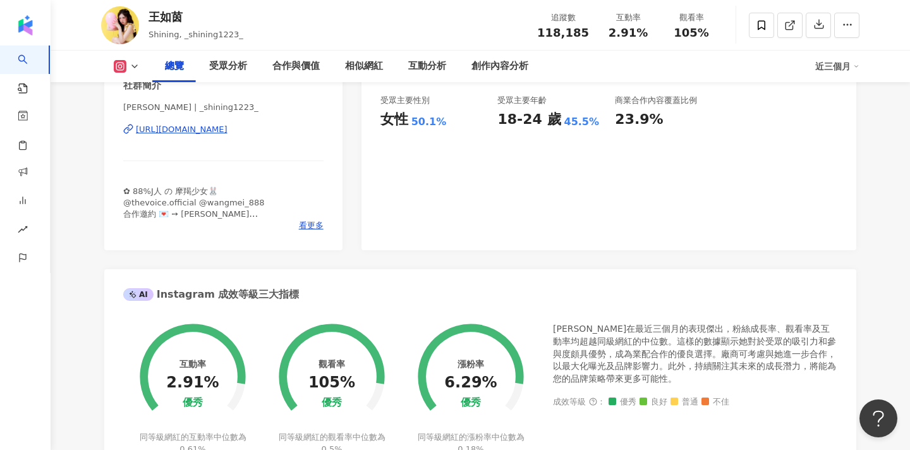
scroll to position [161, 0]
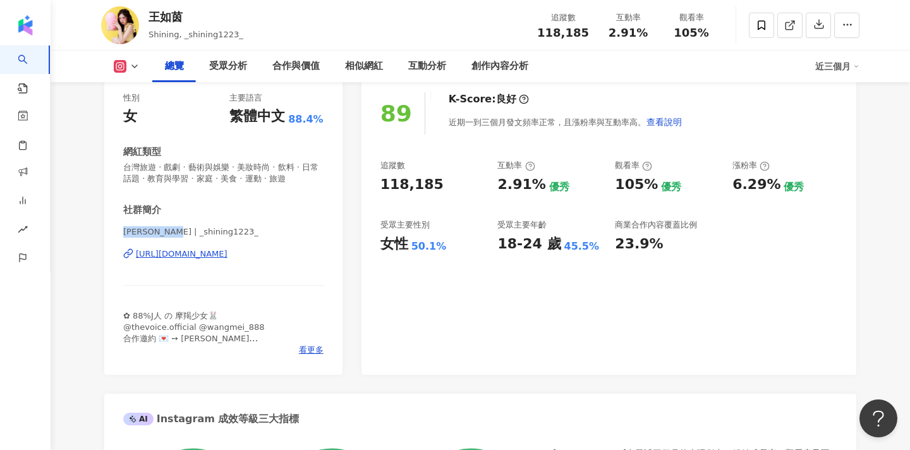
drag, startPoint x: 177, startPoint y: 233, endPoint x: 123, endPoint y: 234, distance: 54.4
click at [123, 234] on div "性別 女 主要語言 繁體中文 88.4% 網紅類型 台灣旅遊 · 戲劇 · 藝術與娛樂 · 美妝時尚 · 飲料 · 日常話題 · 教育與學習 · 家庭 · 美…" at bounding box center [223, 227] width 238 height 295
click at [301, 351] on span "看更多" at bounding box center [311, 349] width 25 height 11
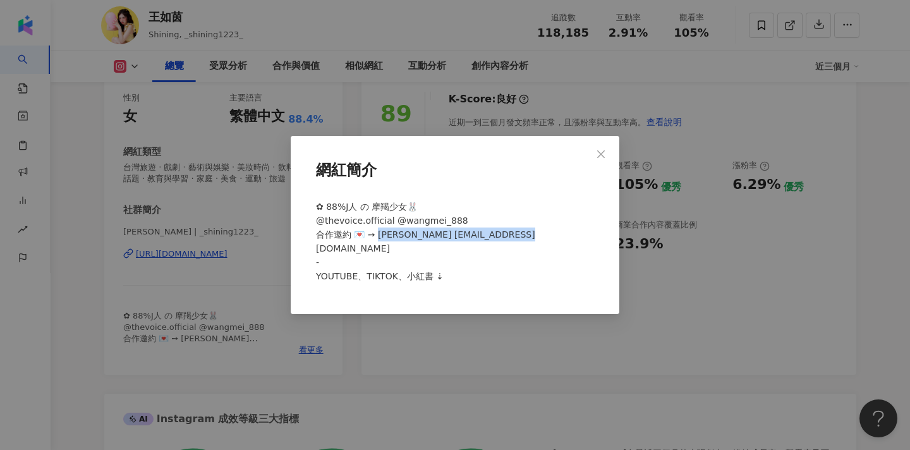
drag, startPoint x: 511, startPoint y: 243, endPoint x: 377, endPoint y: 240, distance: 134.6
click at [376, 240] on span "✿ 88%J人 の 摩羯少女🐰 @thevoice.official @wangmei_888 合作邀約 💌 ➙ Annie anniesung2001@gm…" at bounding box center [425, 242] width 219 height 80
copy span "nie anniesung2001@gmail.com -"
click at [606, 159] on icon "close" at bounding box center [601, 154] width 10 height 10
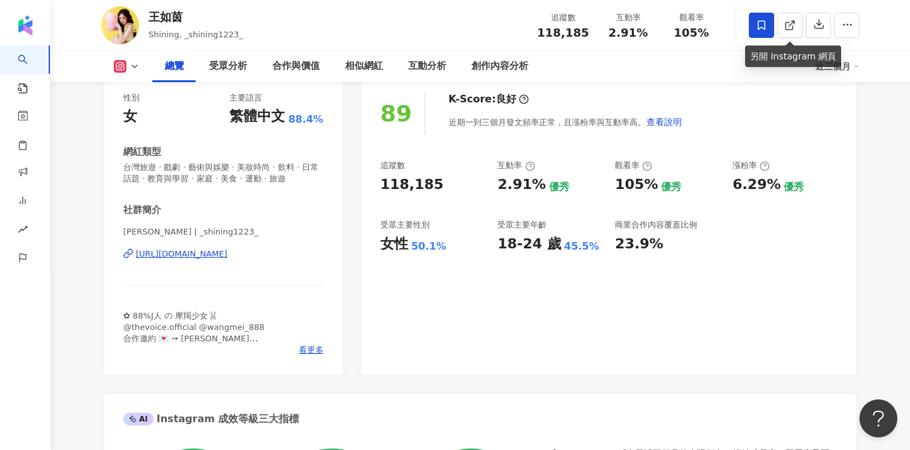
click at [762, 32] on span at bounding box center [761, 25] width 25 height 25
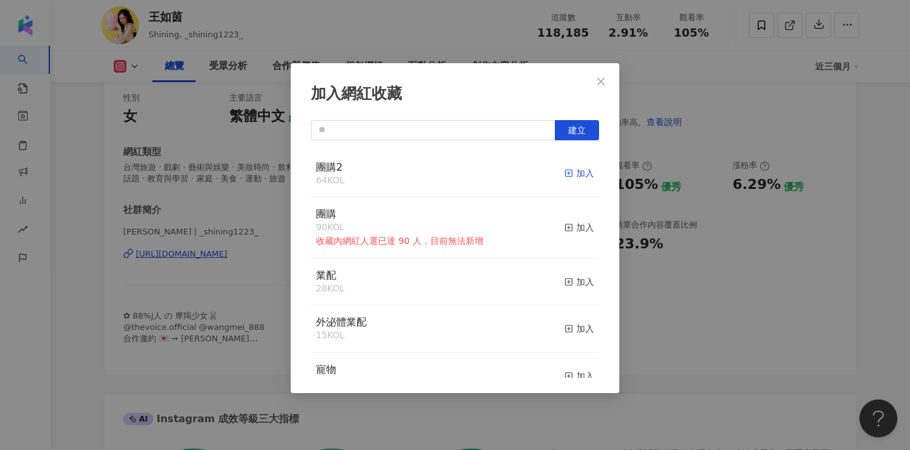
click at [577, 170] on div "加入" at bounding box center [579, 173] width 30 height 14
click at [598, 81] on icon "close" at bounding box center [601, 81] width 10 height 10
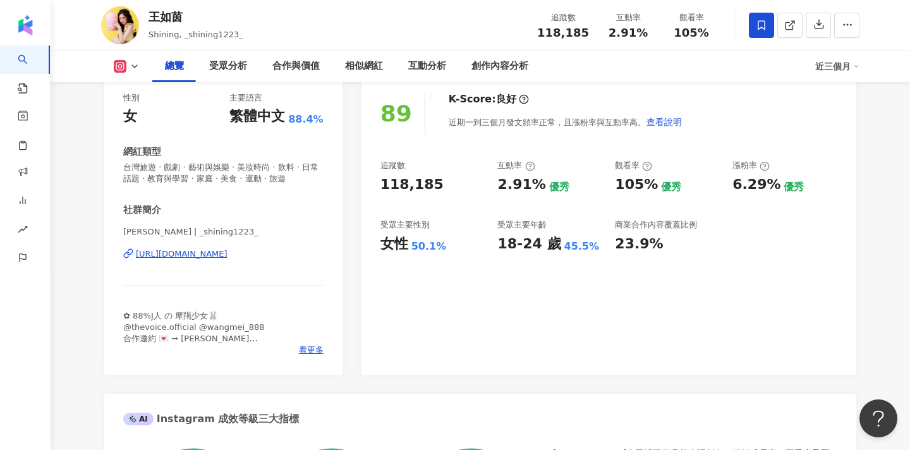
click at [605, 82] on div "加入網紅收藏 建立 團購2 65 KOL 已加入 團購 90 KOL 收藏內網紅人選已達 90 人，目前無法新增 加入 業配 28 KOL 加入 外泌體業配 …" at bounding box center [455, 225] width 910 height 450
click at [435, 11] on div "加入網紅收藏 建立 團購2 65 KOL 已加入 團購 90 KOL 收藏內網紅人選已達 90 人，目前無法新增 加入 業配 28 KOL 加入 外泌體業配 …" at bounding box center [455, 225] width 910 height 450
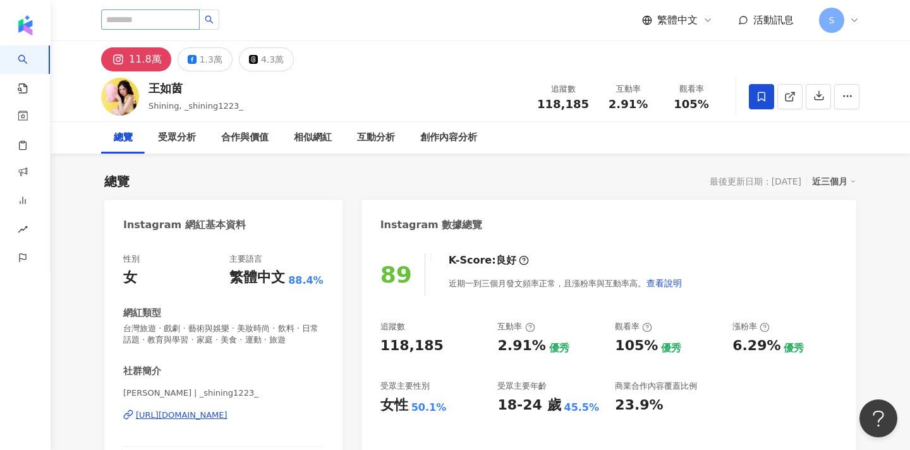
scroll to position [0, 0]
click at [200, 23] on input "search" at bounding box center [150, 19] width 99 height 20
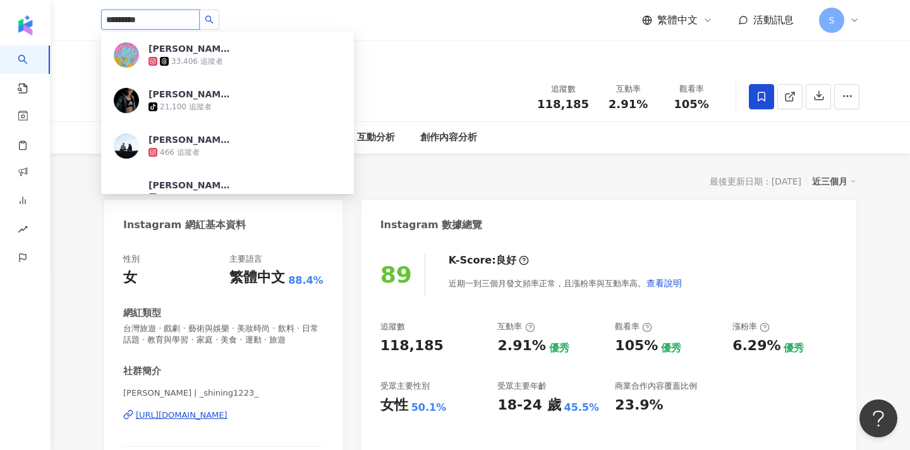
type input "*******"
click at [214, 24] on icon "search" at bounding box center [209, 19] width 9 height 9
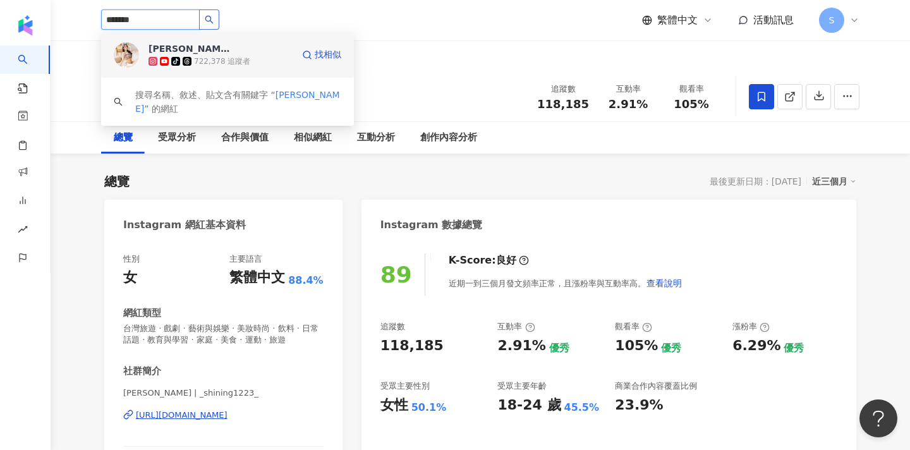
click at [264, 46] on div "Wendy tiktok-icon 722,378 追蹤者" at bounding box center [220, 54] width 144 height 25
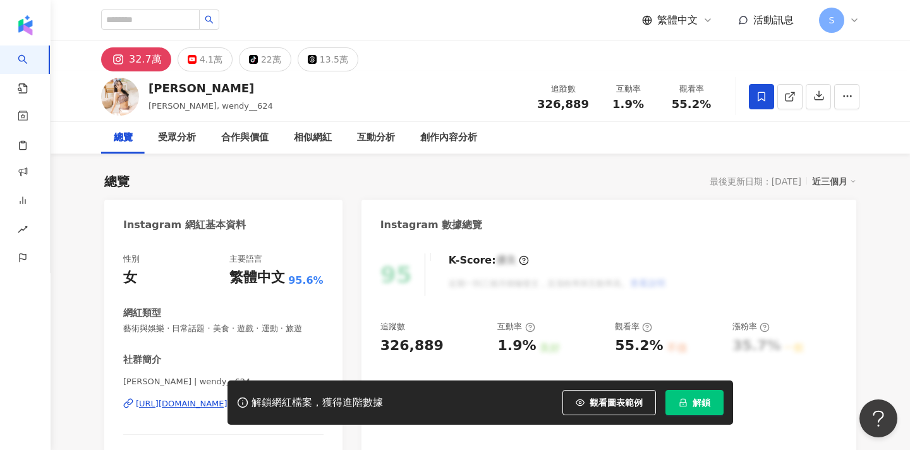
click at [764, 104] on span at bounding box center [761, 96] width 25 height 25
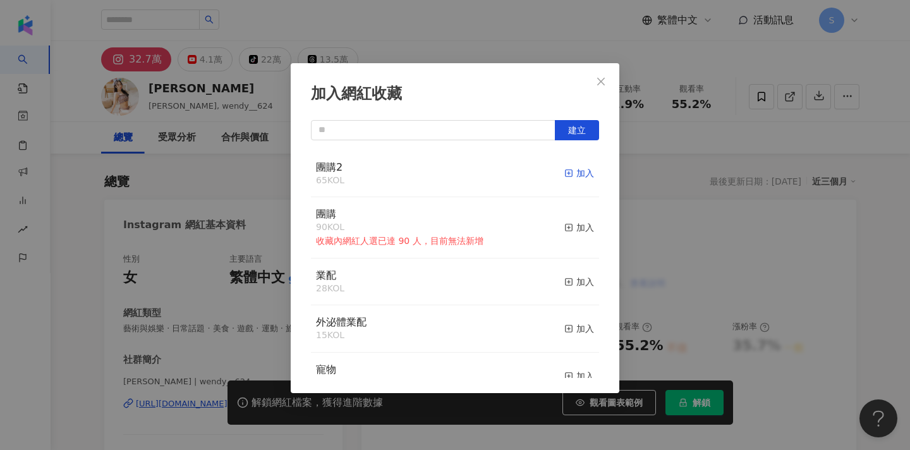
click at [571, 173] on line "button" at bounding box center [568, 173] width 3 height 0
click at [605, 73] on button "Close" at bounding box center [600, 81] width 25 height 25
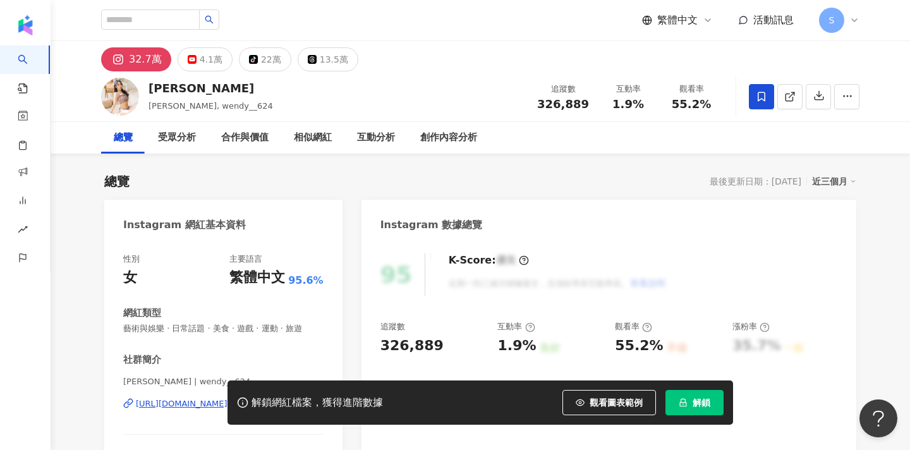
click at [613, 71] on div "加入網紅收藏 建立 團購2 66 KOL 已加入 團購 90 KOL 收藏內網紅人選已達 90 人，目前無法新增 加入 業配 28 KOL 加入 外泌體業配 …" at bounding box center [455, 225] width 910 height 450
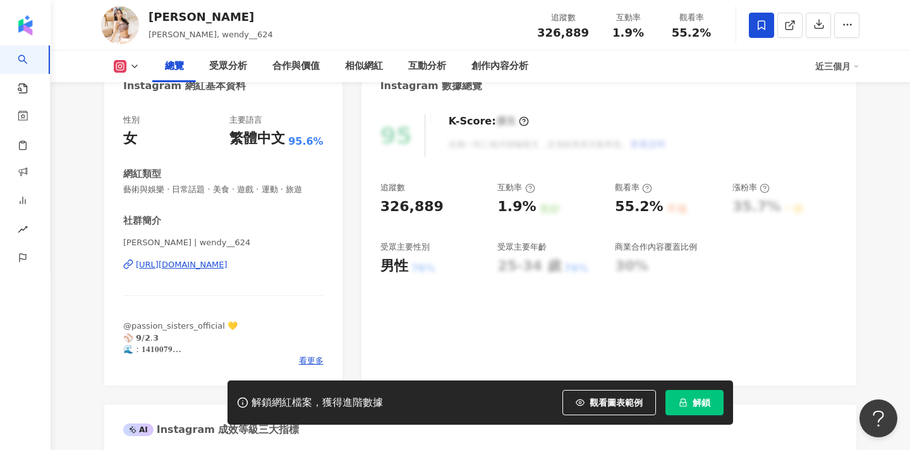
scroll to position [104, 0]
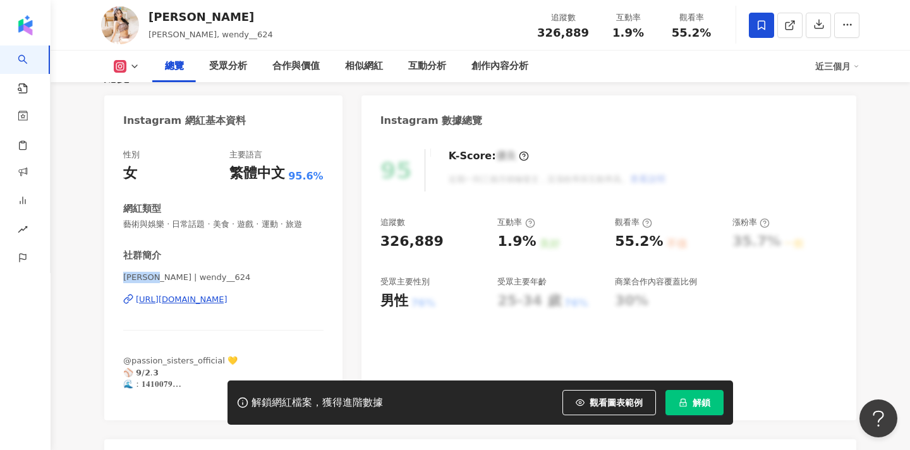
drag, startPoint x: 123, startPoint y: 277, endPoint x: 163, endPoint y: 277, distance: 40.4
click at [163, 277] on div "性別 女 主要語言 繁體中文 95.6% 網紅類型 藝術與娛樂 · 日常話題 · 美食 · 遊戲 · 運動 · 旅遊 社群簡介 [PERSON_NAME] |…" at bounding box center [223, 278] width 238 height 284
copy span "[PERSON_NAME]"
click at [171, 380] on div "解鎖網紅檔案，獲得進階數據 觀看圖表範例 解鎖" at bounding box center [455, 402] width 910 height 44
click at [682, 401] on icon "lock" at bounding box center [683, 403] width 7 height 8
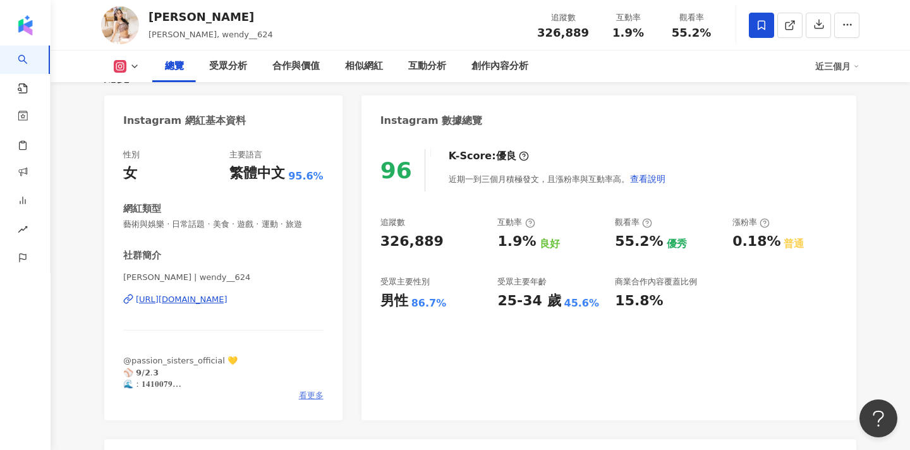
click at [318, 391] on span "看更多" at bounding box center [311, 395] width 25 height 11
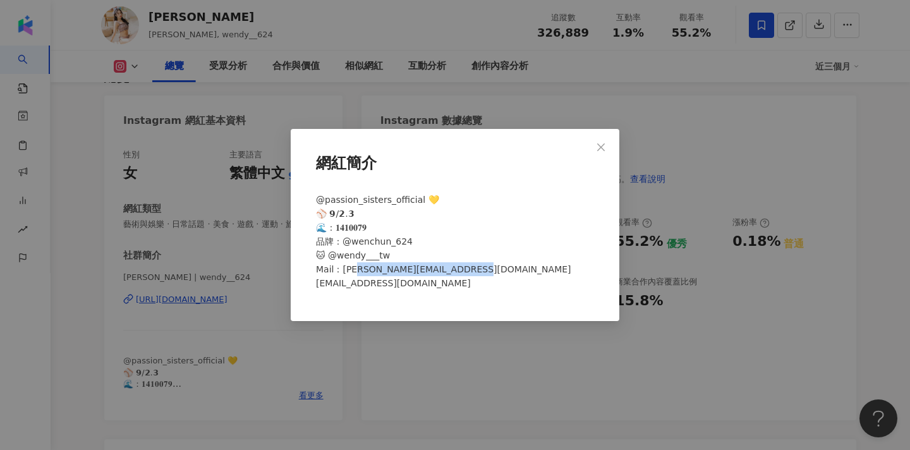
drag, startPoint x: 457, startPoint y: 269, endPoint x: 358, endPoint y: 270, distance: 99.8
click at [358, 270] on span "@passion_sisters_official 💛 ⚾️ 𝟵/𝟮.𝟯 🌊：𝟏𝟒𝟏𝟎𝟎𝟕𝟗 品牌：@wenchun_624 🐱 @wendy___tw Ma…" at bounding box center [443, 242] width 255 height 94
drag, startPoint x: 441, startPoint y: 282, endPoint x: 310, endPoint y: 287, distance: 130.9
click at [310, 287] on div "網紅簡介 @passion_sisters_official 💛 ⚾️ 𝟵/𝟮.𝟯 🌊：𝟏𝟒𝟏𝟎𝟎𝟕𝟗 品牌：@wenchun_624 🐱 @wendy___…" at bounding box center [455, 225] width 329 height 192
copy span "1@[DOMAIN_NAME]"
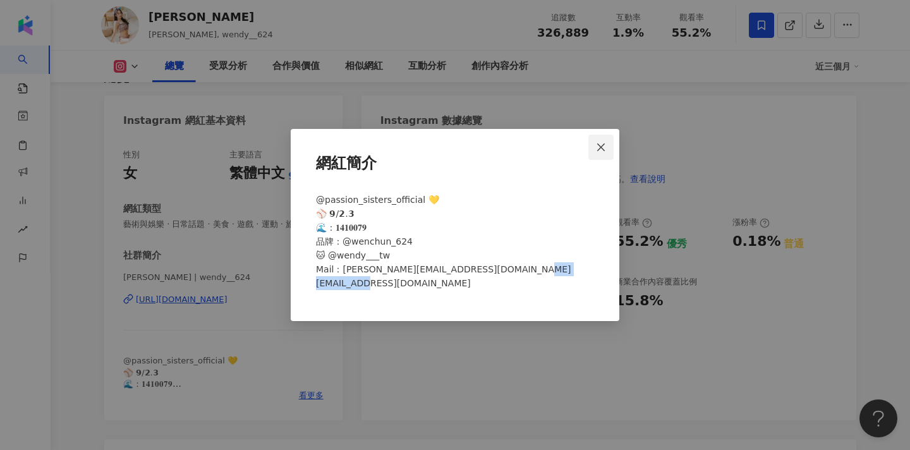
click at [603, 145] on icon "close" at bounding box center [601, 147] width 8 height 8
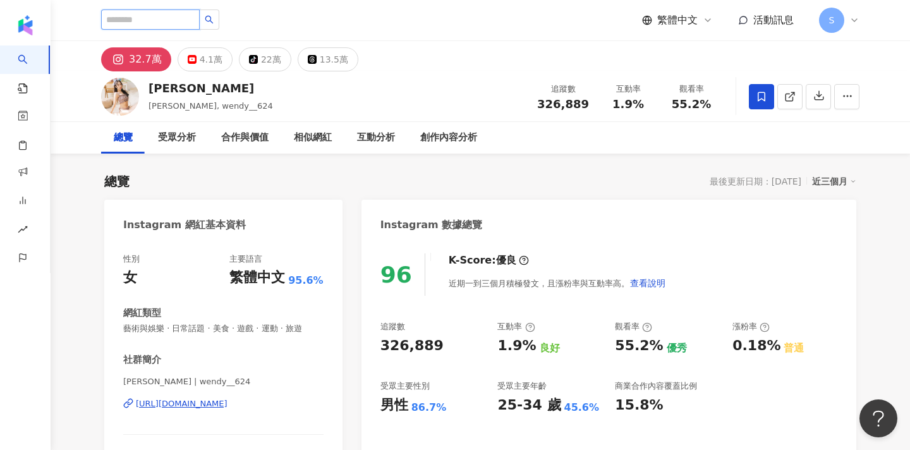
click at [171, 27] on input "search" at bounding box center [150, 19] width 99 height 20
type input "**"
click at [214, 19] on icon "search" at bounding box center [209, 20] width 8 height 8
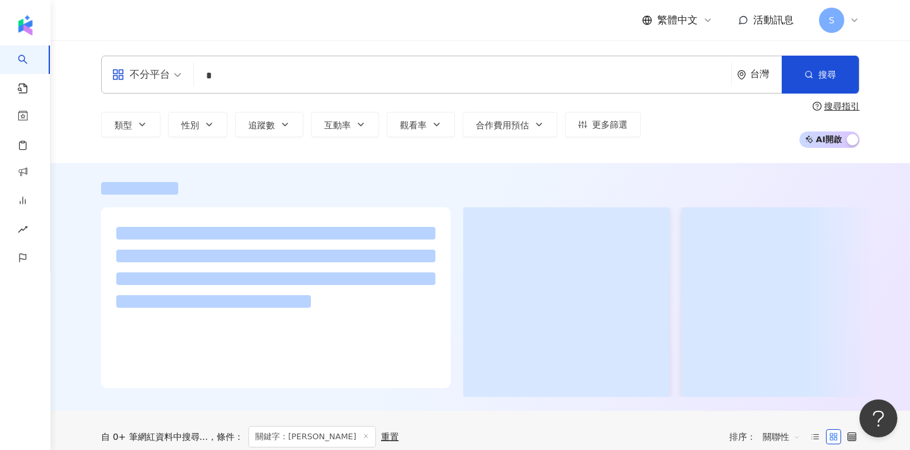
click at [177, 21] on div "繁體中文 活動訊息 S" at bounding box center [480, 20] width 758 height 40
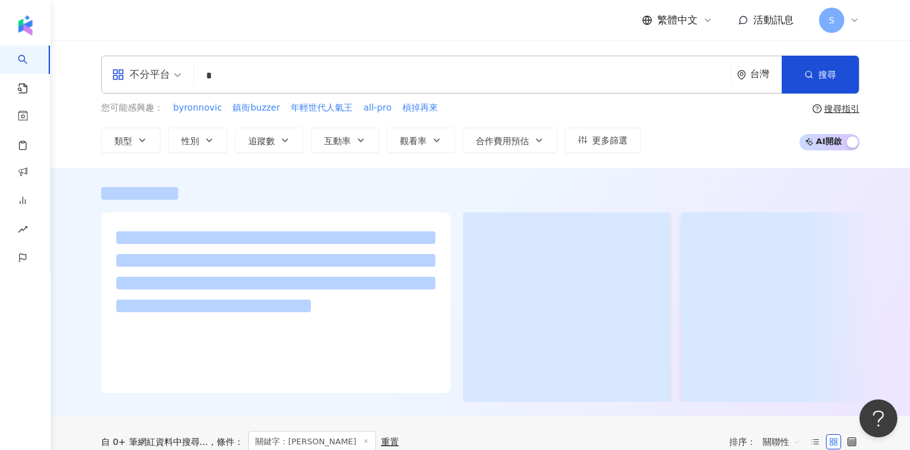
click at [262, 71] on input "*" at bounding box center [462, 76] width 527 height 24
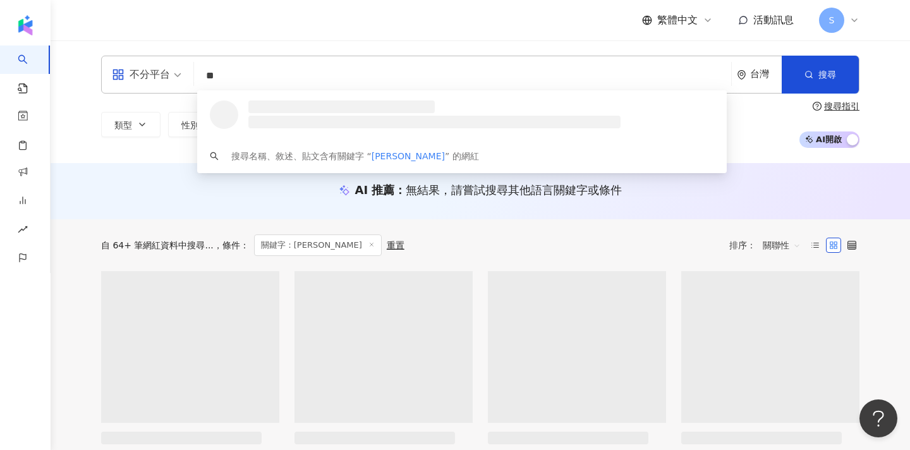
click at [263, 54] on div "不分平台 ** 台灣 搜尋 loading 搜尋名稱、敘述、貼文含有關鍵字 “ 郭郭 ” 的網紅 類型 性別 追蹤數 互動率 觀看率 合作費用預估 更多篩選 …" at bounding box center [480, 101] width 859 height 123
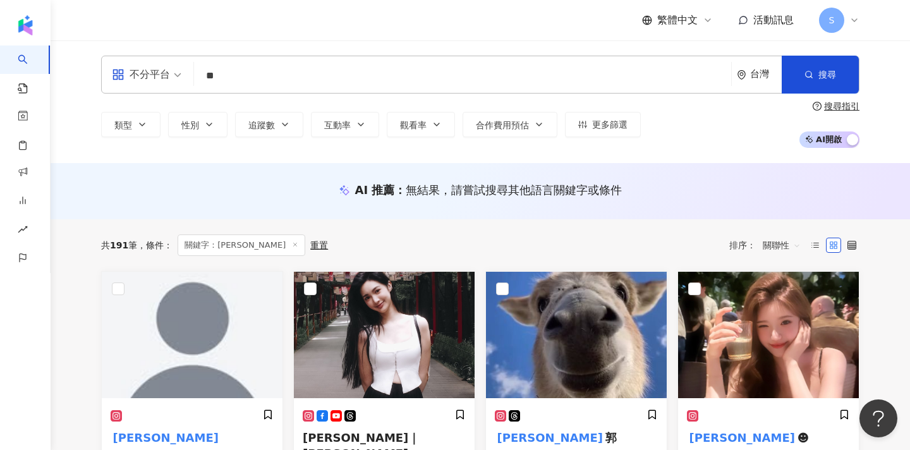
click at [305, 75] on input "**" at bounding box center [462, 76] width 527 height 24
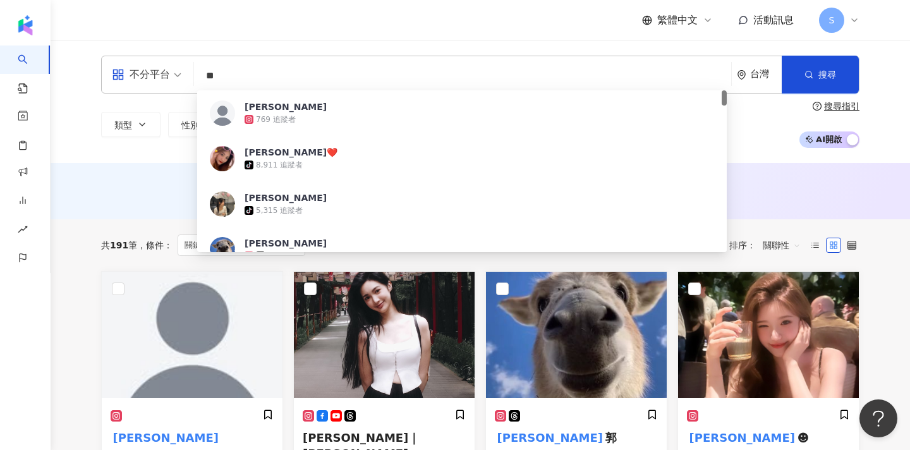
click at [308, 66] on input "**" at bounding box center [462, 76] width 527 height 24
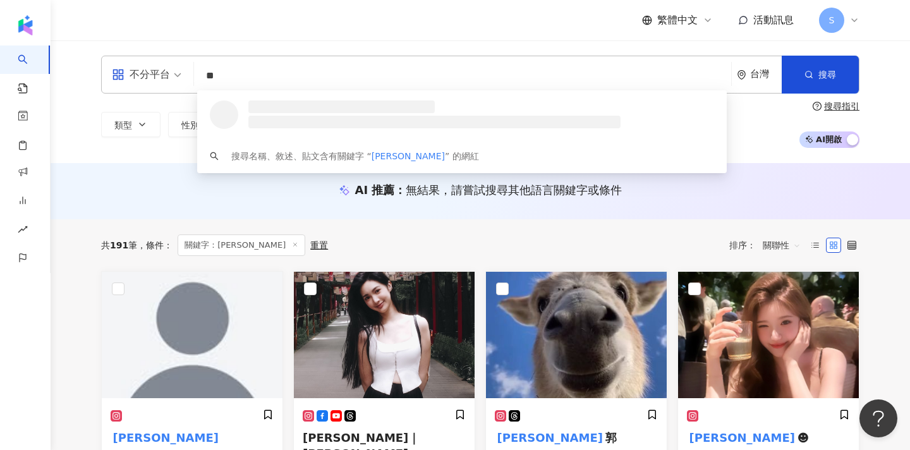
click at [286, 79] on input "**" at bounding box center [462, 76] width 527 height 24
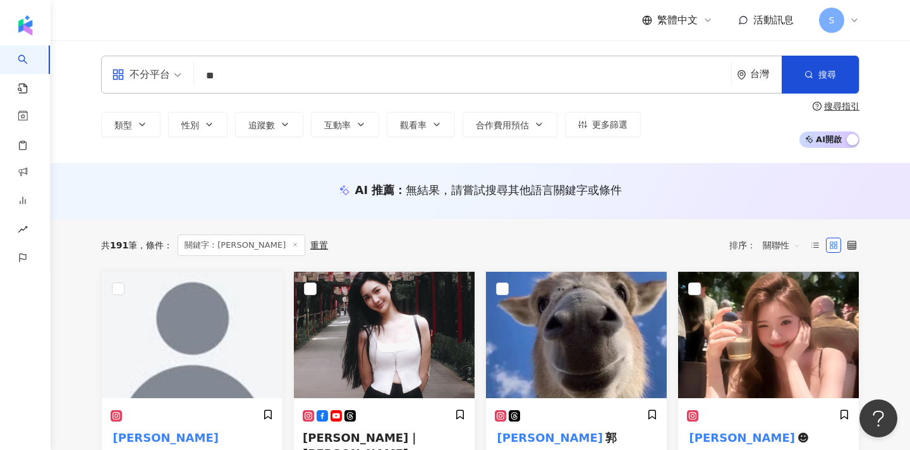
type input "**"
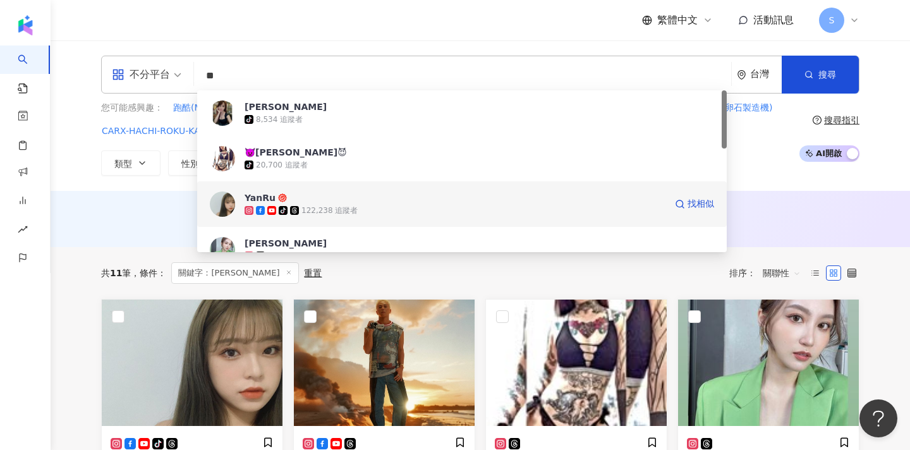
click at [399, 205] on div "tiktok-icon 122,238 追蹤者" at bounding box center [455, 210] width 421 height 13
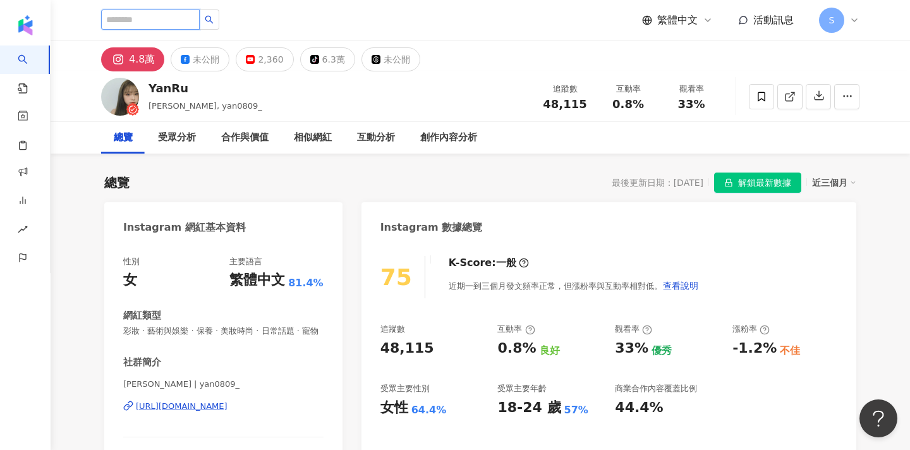
click at [172, 17] on input "search" at bounding box center [150, 19] width 99 height 20
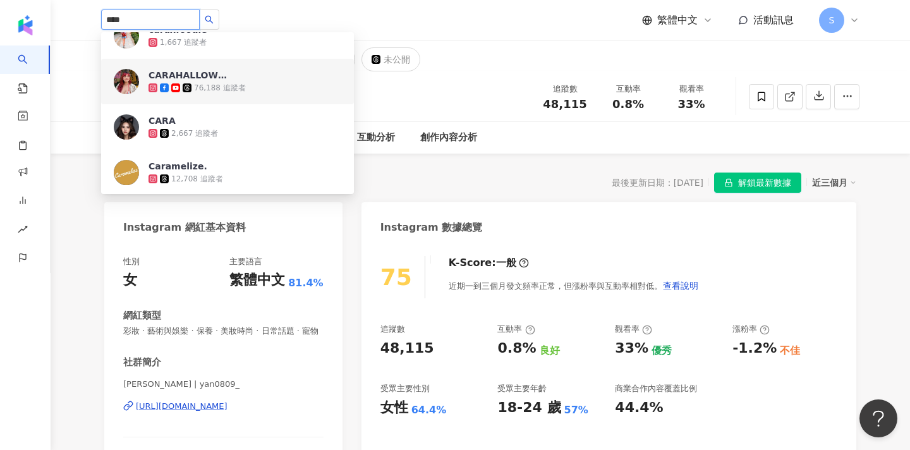
scroll to position [66, 0]
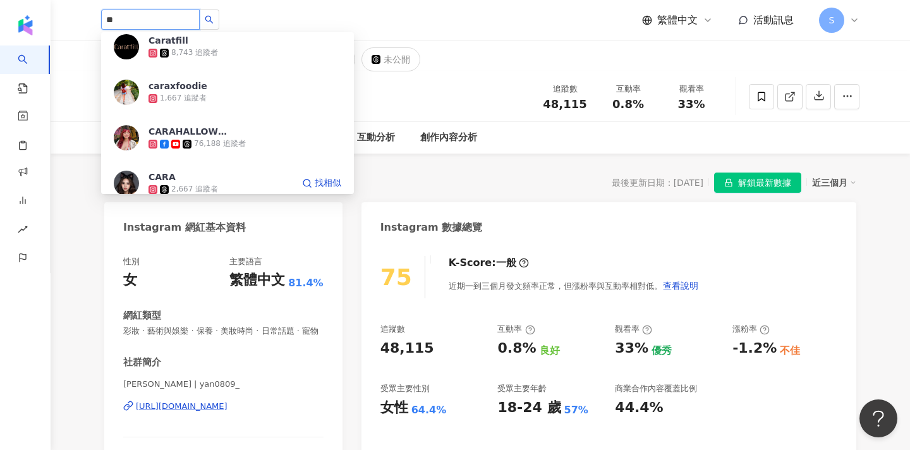
type input "*"
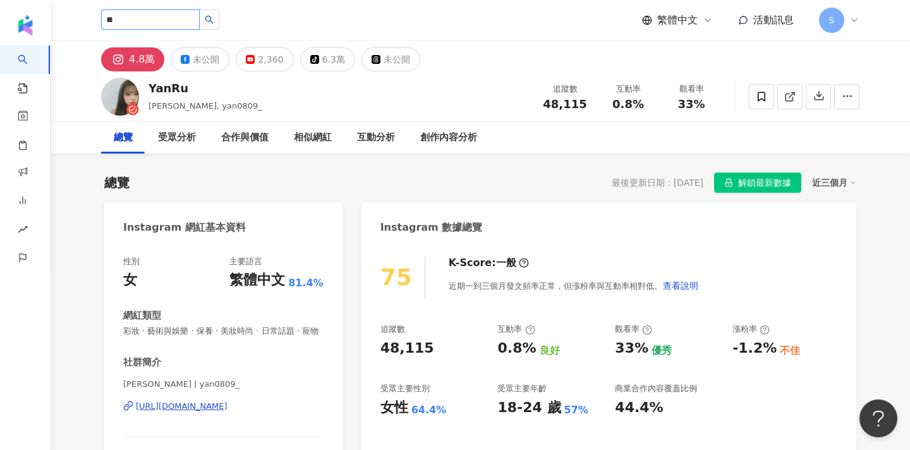
type input "**"
click at [214, 23] on icon "search" at bounding box center [209, 20] width 8 height 8
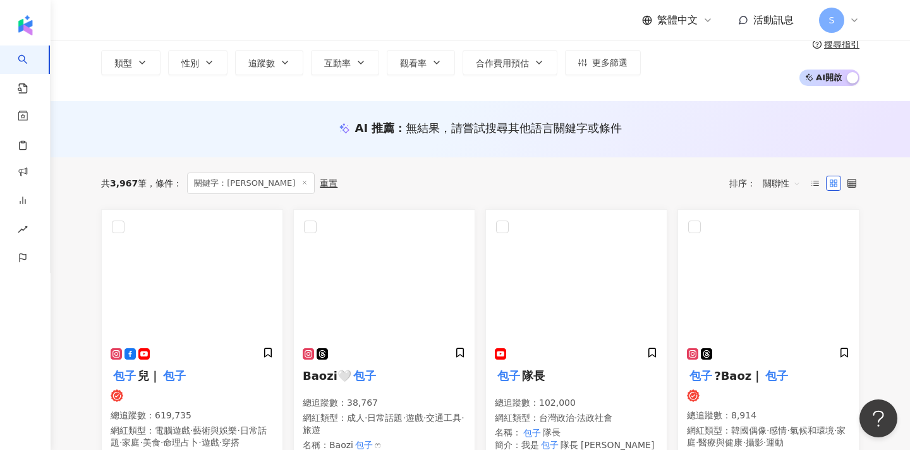
scroll to position [4, 0]
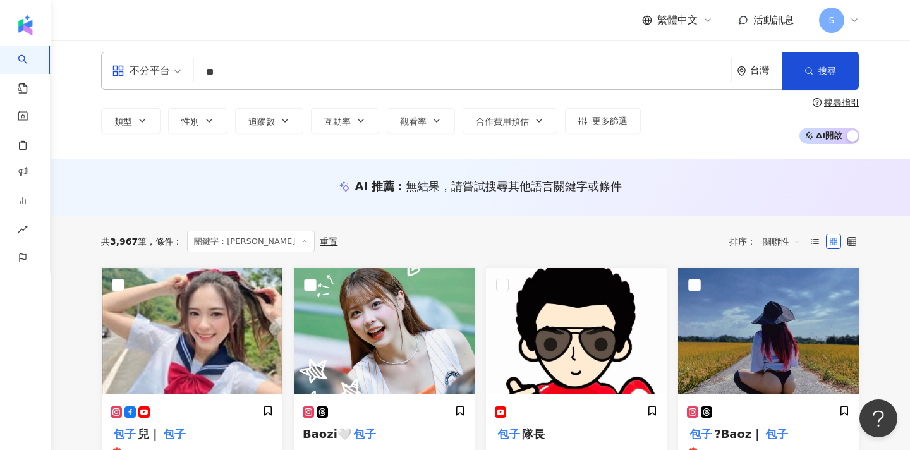
type input "*"
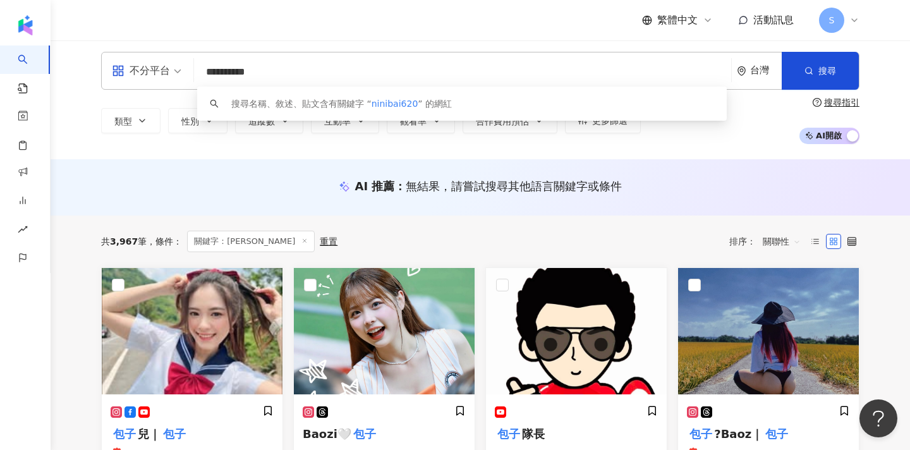
click at [306, 196] on div "AI 推薦 ： 無結果，請嘗試搜尋其他語言關鍵字或條件" at bounding box center [480, 189] width 809 height 23
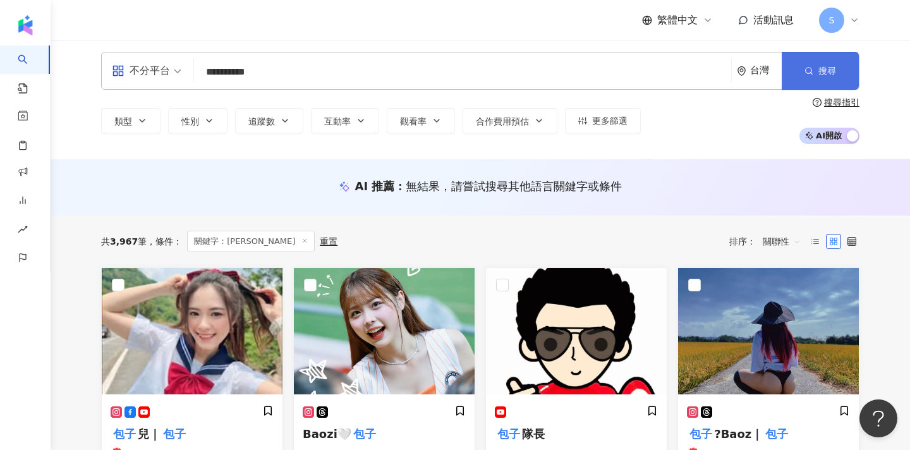
click at [801, 78] on button "搜尋" at bounding box center [820, 71] width 77 height 38
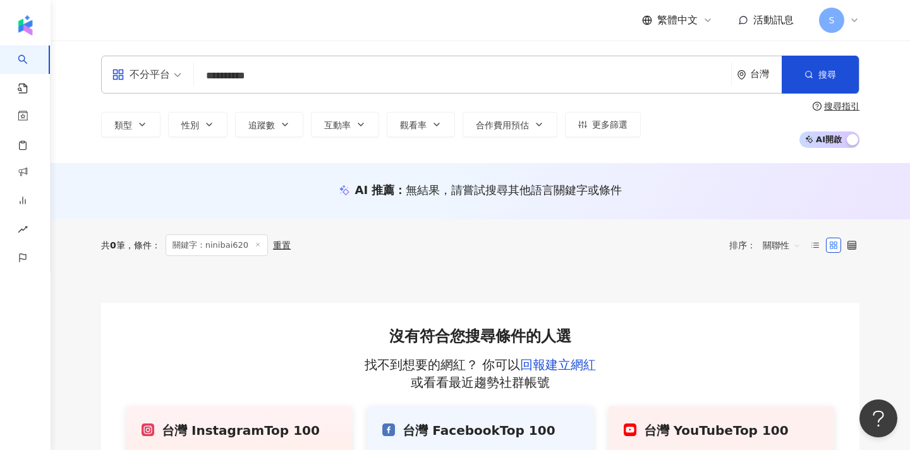
click at [237, 76] on input "**********" at bounding box center [462, 76] width 527 height 24
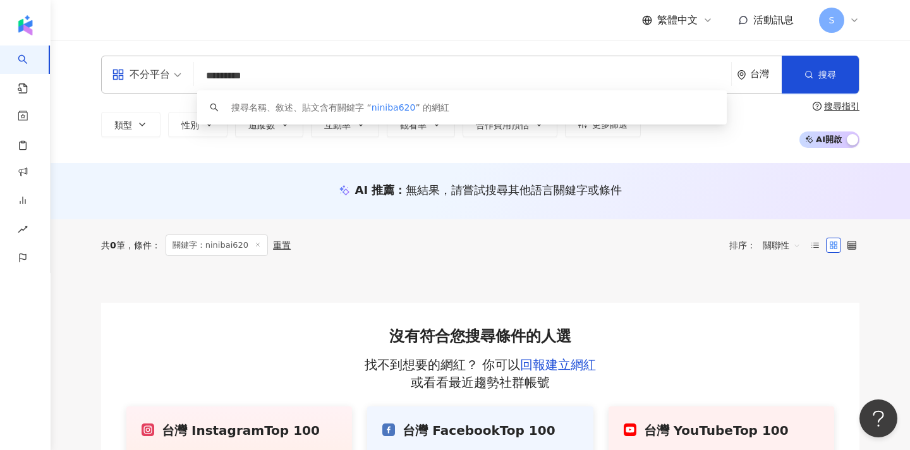
type input "**********"
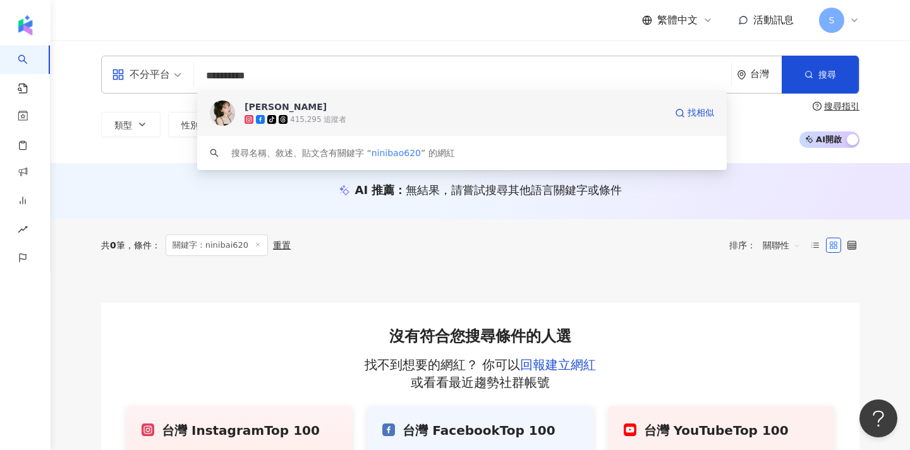
click at [491, 123] on div "tiktok-icon 415,295 追蹤者" at bounding box center [455, 119] width 421 height 13
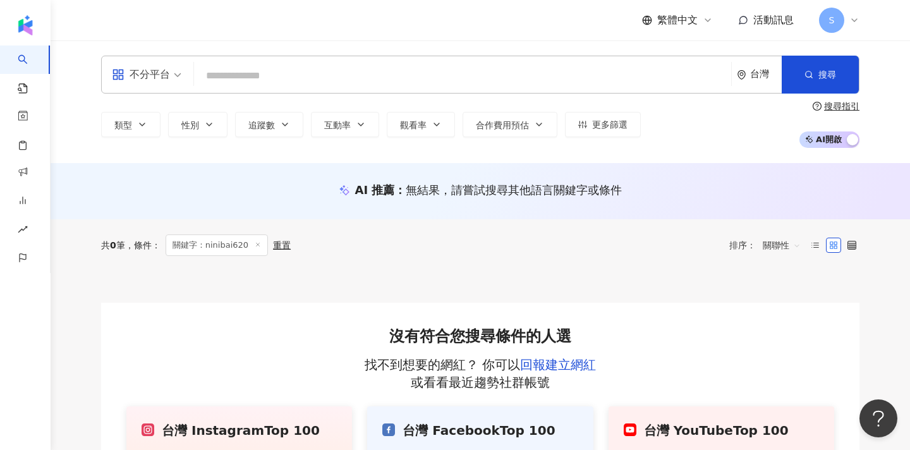
click at [226, 81] on input "search" at bounding box center [462, 76] width 527 height 24
type input "***"
click at [830, 85] on button "搜尋" at bounding box center [820, 75] width 77 height 38
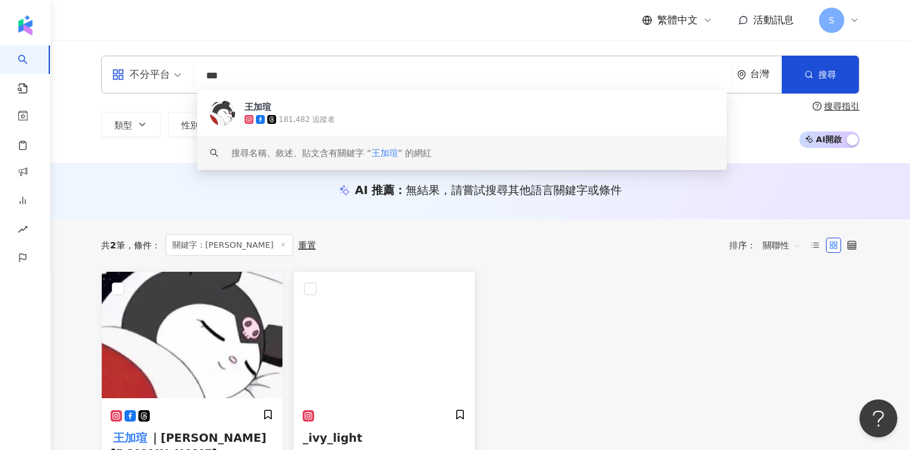
scroll to position [8, 0]
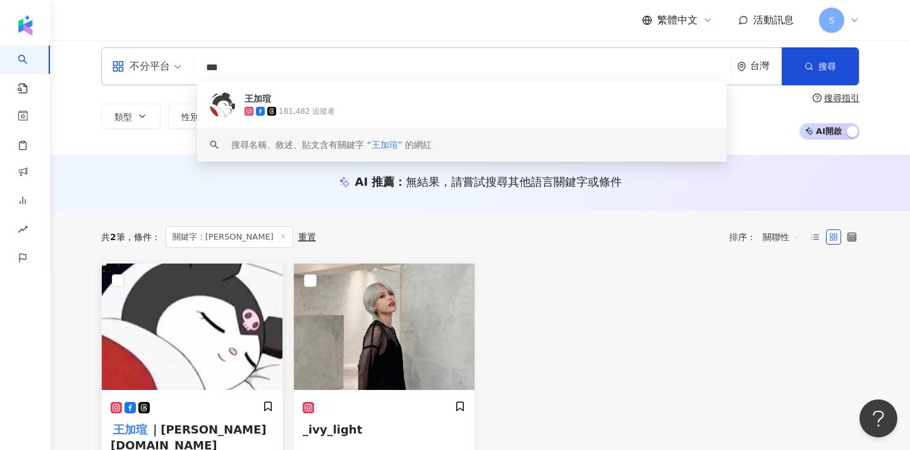
click at [181, 328] on img at bounding box center [192, 326] width 181 height 126
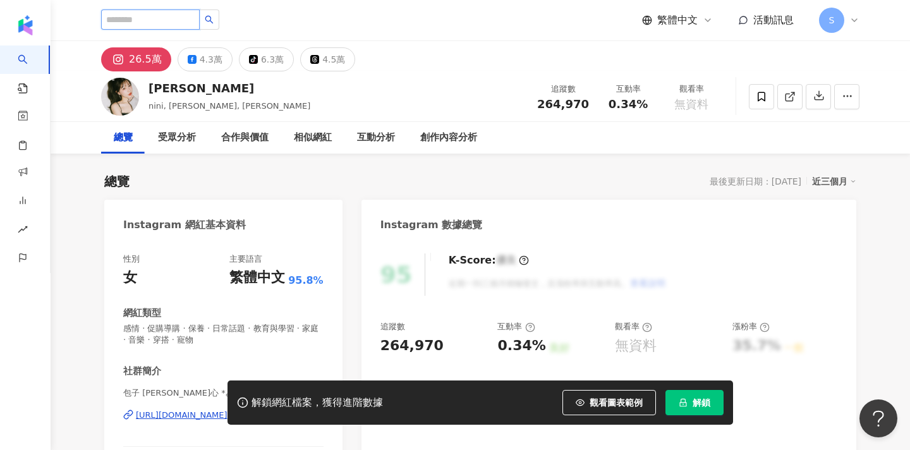
click at [200, 16] on input "search" at bounding box center [150, 19] width 99 height 20
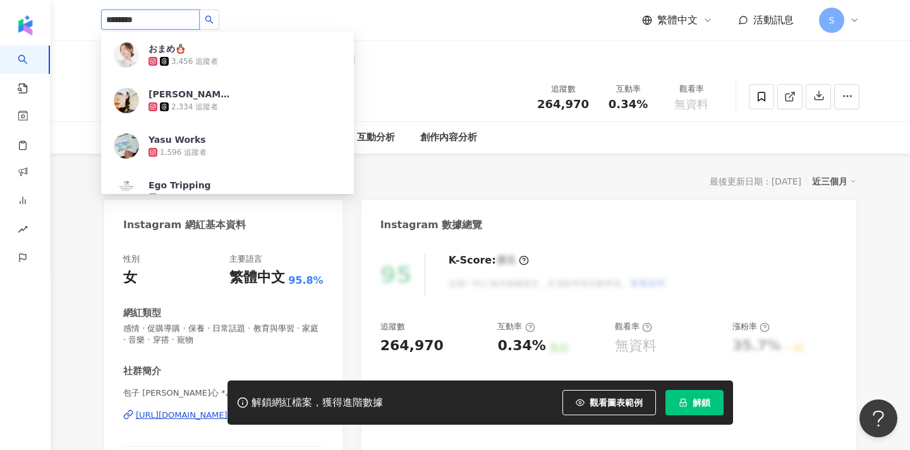
click at [133, 20] on input "********" at bounding box center [150, 19] width 99 height 20
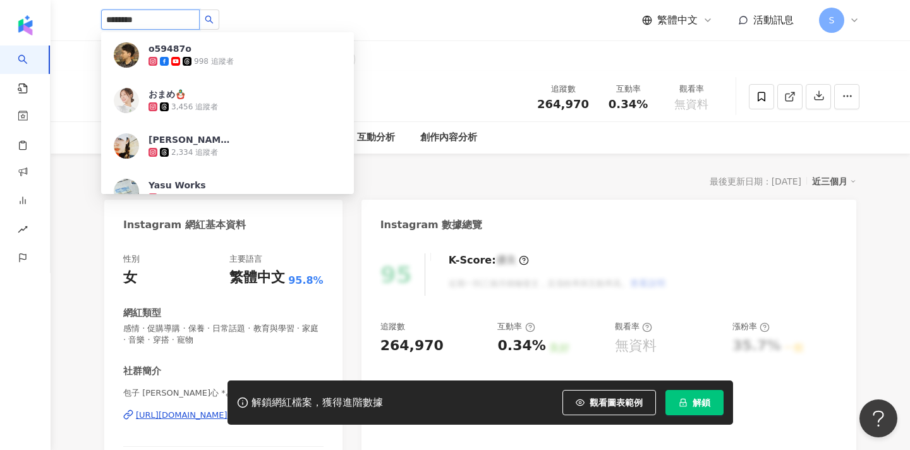
click at [133, 20] on input "********" at bounding box center [150, 19] width 99 height 20
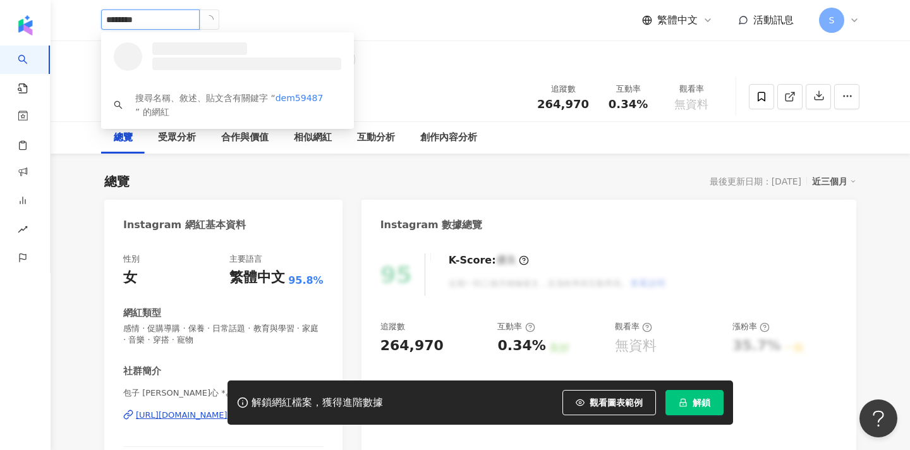
type input "*********"
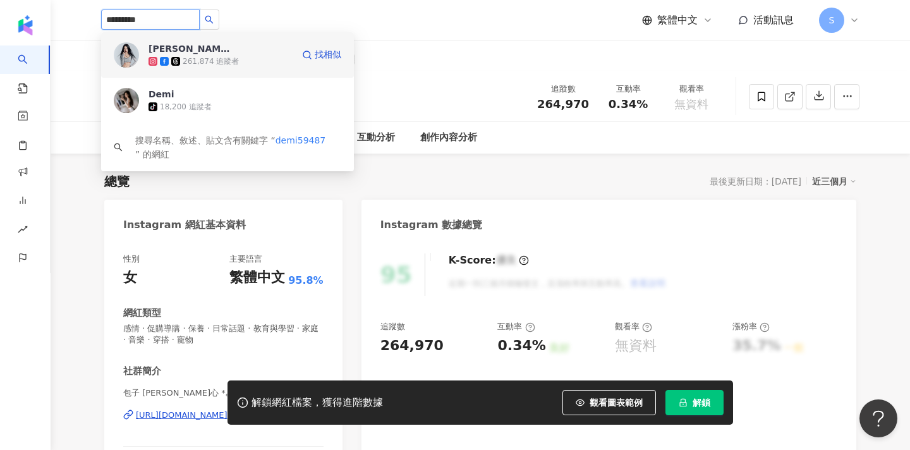
click at [258, 68] on div "曾薀帆 261,874 追蹤者 找相似" at bounding box center [227, 54] width 253 height 45
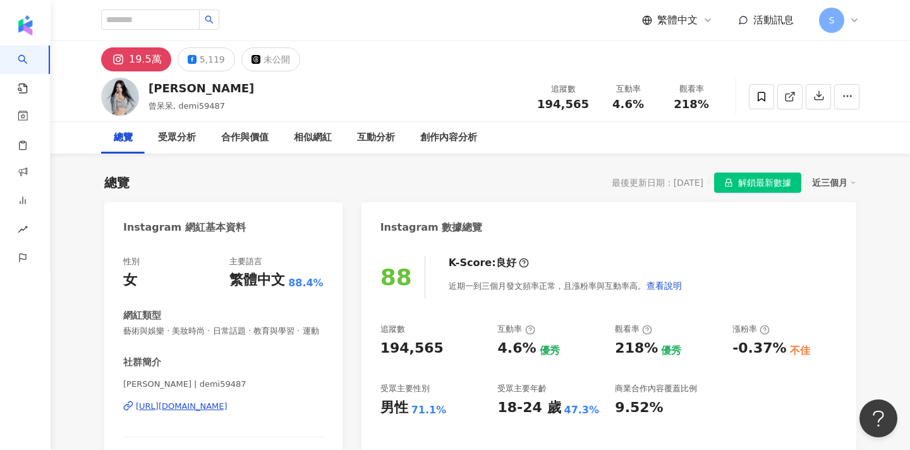
scroll to position [9, 0]
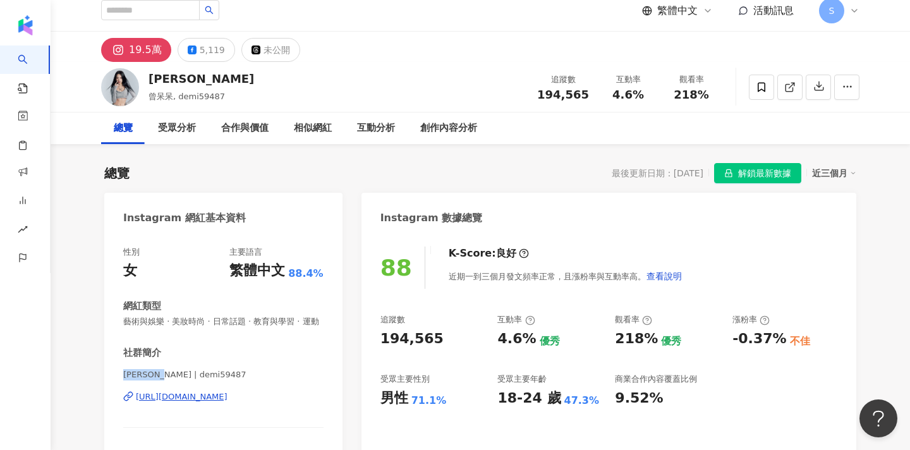
drag, startPoint x: 126, startPoint y: 374, endPoint x: 169, endPoint y: 373, distance: 43.6
click at [169, 374] on span "曾薀帆 Demi | demi59487" at bounding box center [223, 374] width 200 height 11
copy span "曾薀帆 Demi"
click at [766, 87] on icon at bounding box center [761, 87] width 11 height 11
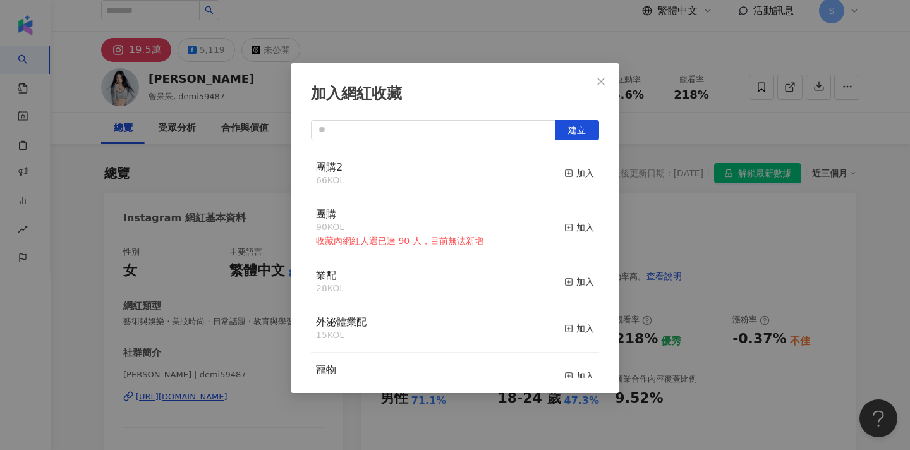
click at [564, 174] on div "團購2 66 KOL 加入" at bounding box center [455, 173] width 288 height 47
click at [579, 175] on div "加入" at bounding box center [579, 173] width 30 height 14
click at [602, 76] on icon "close" at bounding box center [601, 81] width 10 height 10
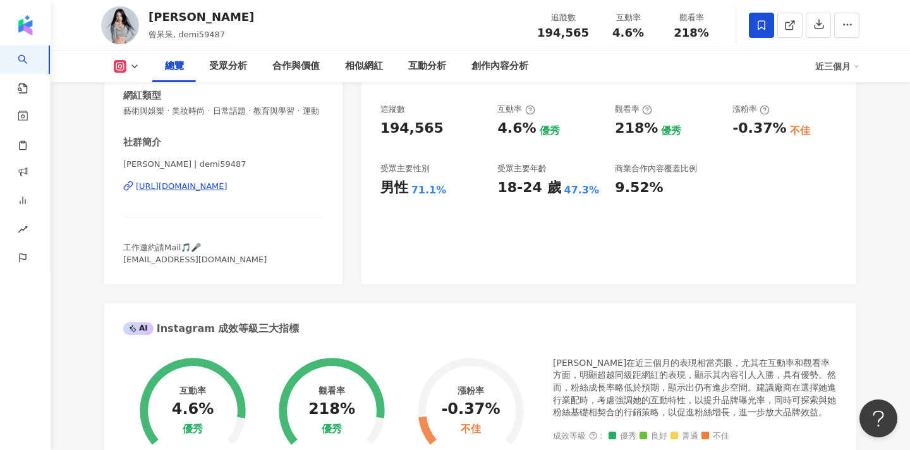
scroll to position [245, 0]
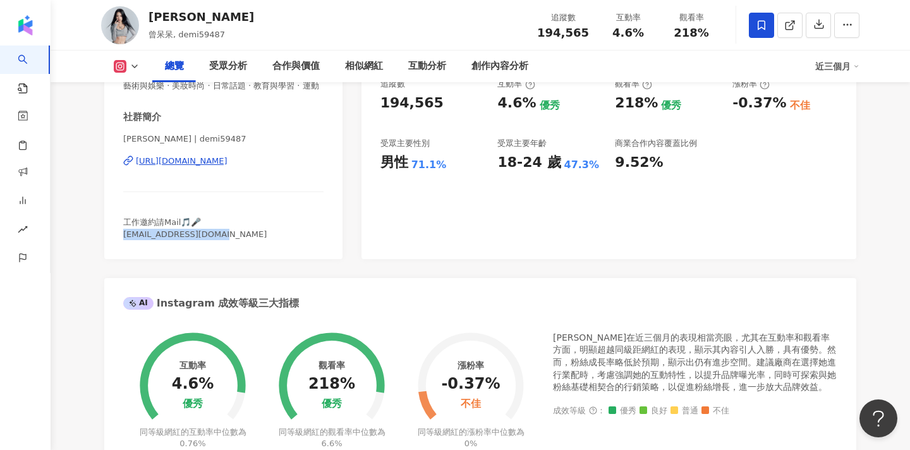
drag, startPoint x: 209, startPoint y: 233, endPoint x: 122, endPoint y: 235, distance: 87.2
click at [122, 235] on div "性別 女 主要語言 繁體中文 88.4% 網紅類型 藝術與娛樂 · 美妝時尚 · 日常話題 · 教育與學習 · 運動 社群簡介 曾薀帆 Demi | demi…" at bounding box center [223, 128] width 238 height 261
copy span "dis@shinyjet.com.tw"
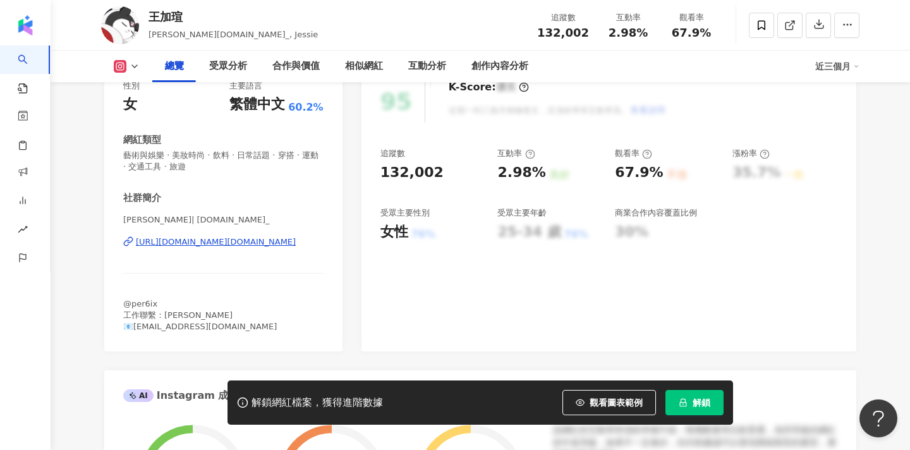
scroll to position [202, 0]
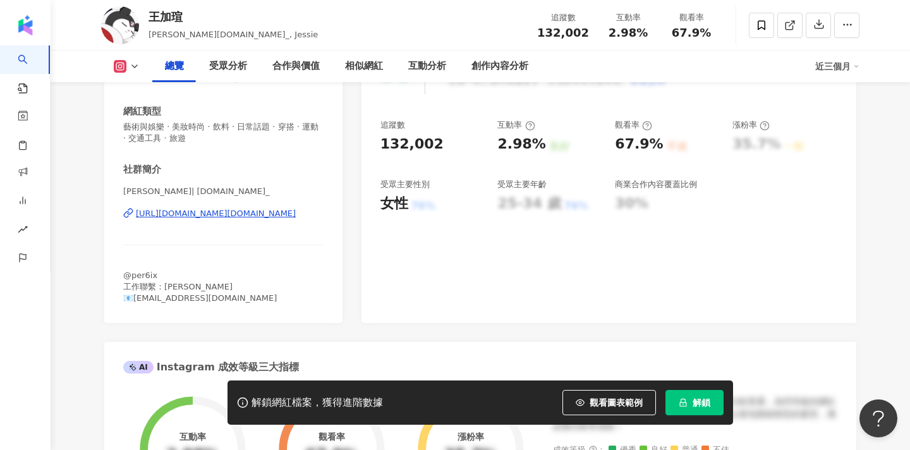
drag, startPoint x: 124, startPoint y: 188, endPoint x: 145, endPoint y: 188, distance: 20.9
click at [145, 188] on span "[PERSON_NAME]| [DOMAIN_NAME]_" at bounding box center [223, 191] width 200 height 11
drag, startPoint x: 251, startPoint y: 297, endPoint x: 135, endPoint y: 298, distance: 116.3
click at [135, 298] on div "@per6ix 工作聯繫：[PERSON_NAME] 📧[EMAIL_ADDRESS][DOMAIN_NAME]" at bounding box center [223, 287] width 200 height 35
copy span "[PERSON_NAME][EMAIL_ADDRESS][DOMAIN_NAME]"
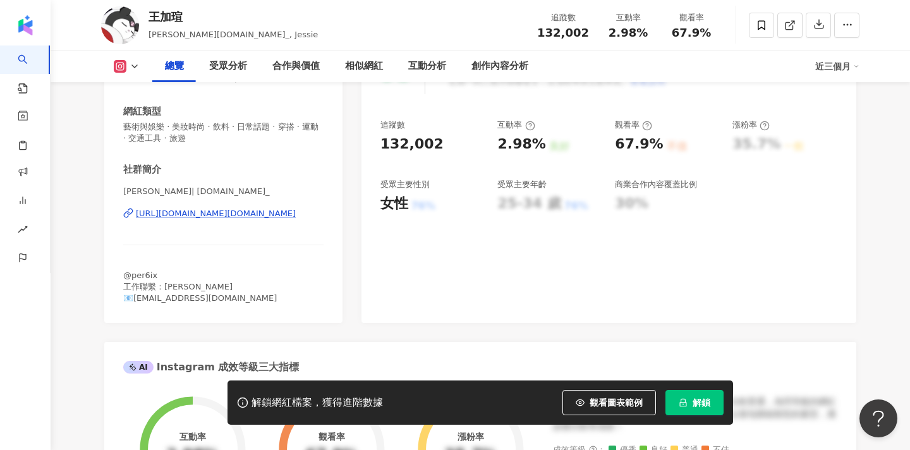
click at [749, 37] on div at bounding box center [761, 25] width 25 height 25
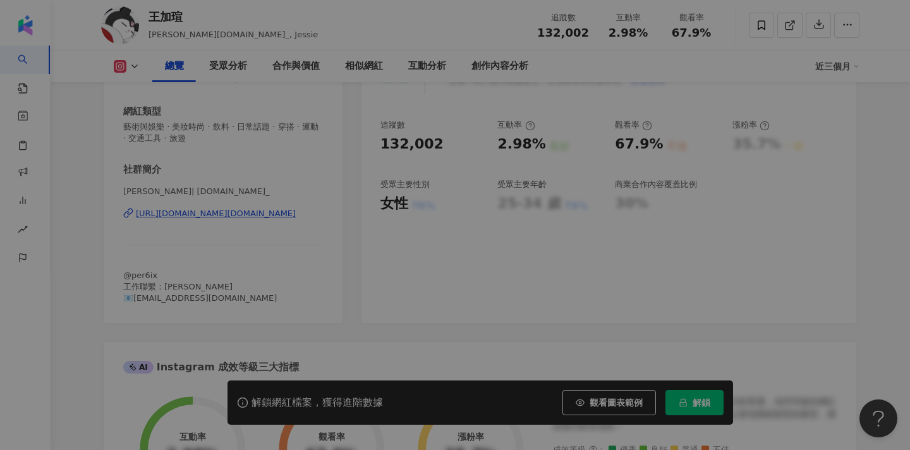
click at [750, 37] on div "加入網紅收藏 建立 團購2 67 KOL 加入 團購 90 KOL 收藏內網紅人選已達 90 人，目前無法新增 加入 業配 28 KOL 加入 外泌體業配 1…" at bounding box center [455, 225] width 910 height 450
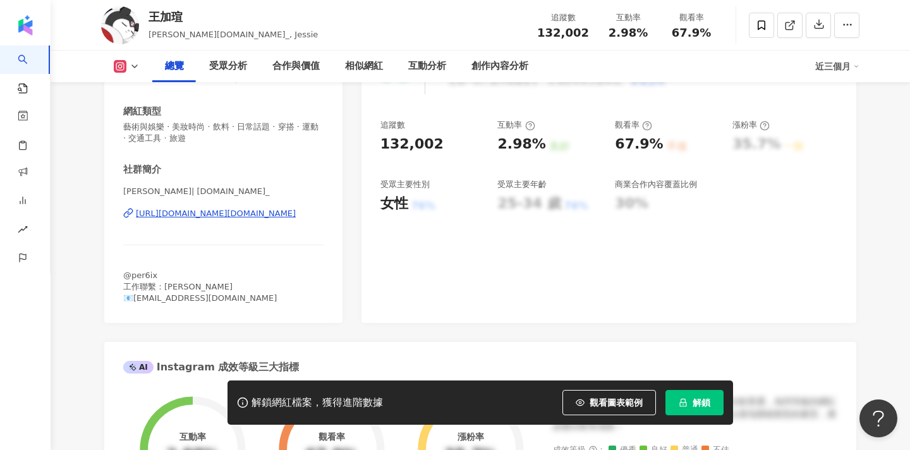
click at [753, 11] on div at bounding box center [804, 25] width 111 height 38
click at [760, 31] on span at bounding box center [761, 25] width 25 height 25
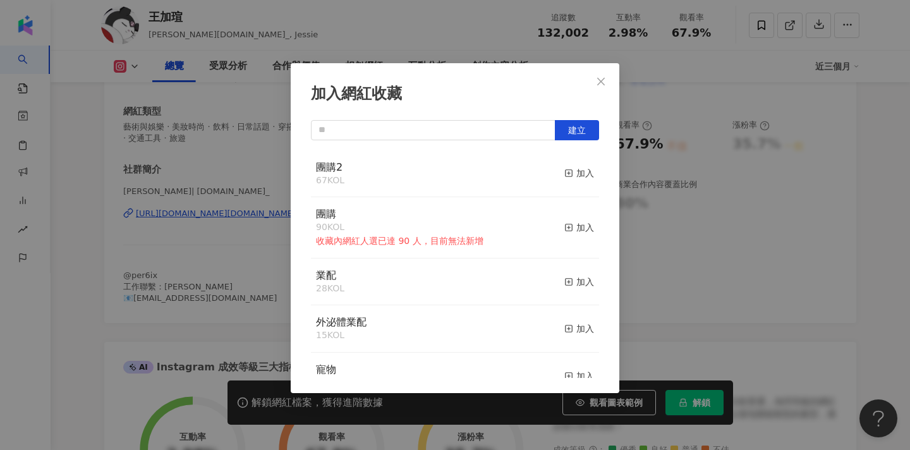
click at [580, 183] on button "加入" at bounding box center [579, 173] width 30 height 27
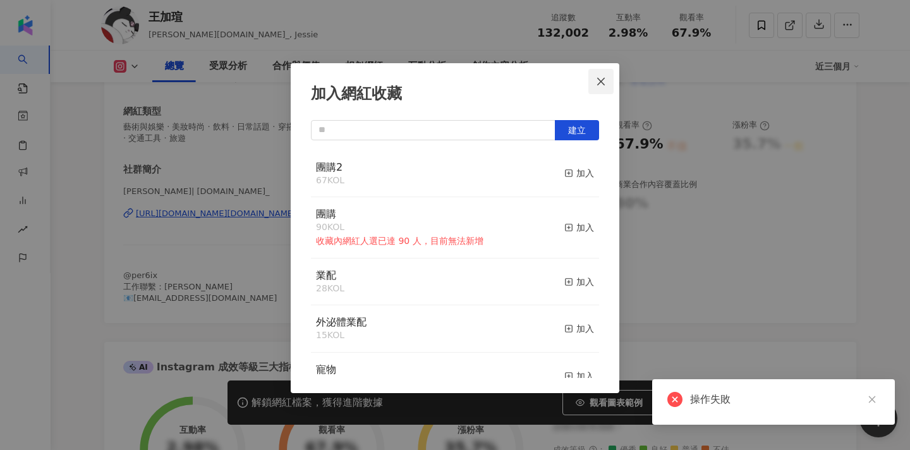
click at [604, 78] on icon "close" at bounding box center [601, 81] width 8 height 8
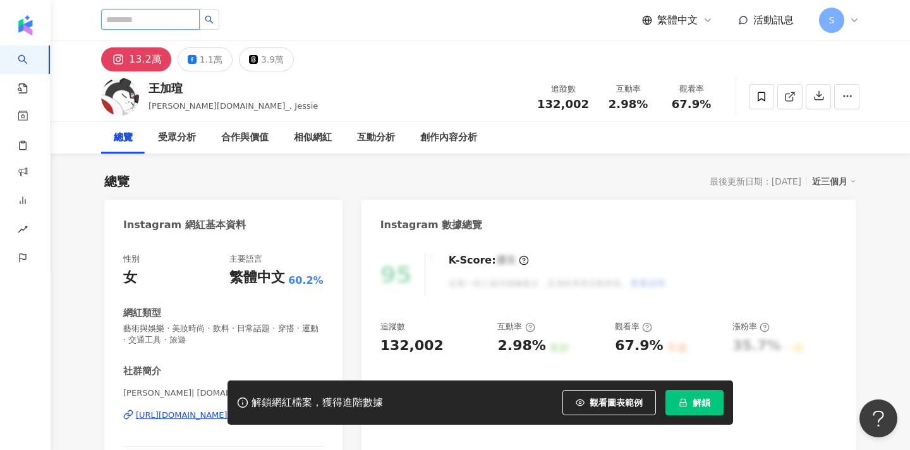
scroll to position [0, 0]
click at [183, 20] on input "search" at bounding box center [150, 19] width 99 height 20
click at [759, 97] on icon at bounding box center [761, 96] width 11 height 11
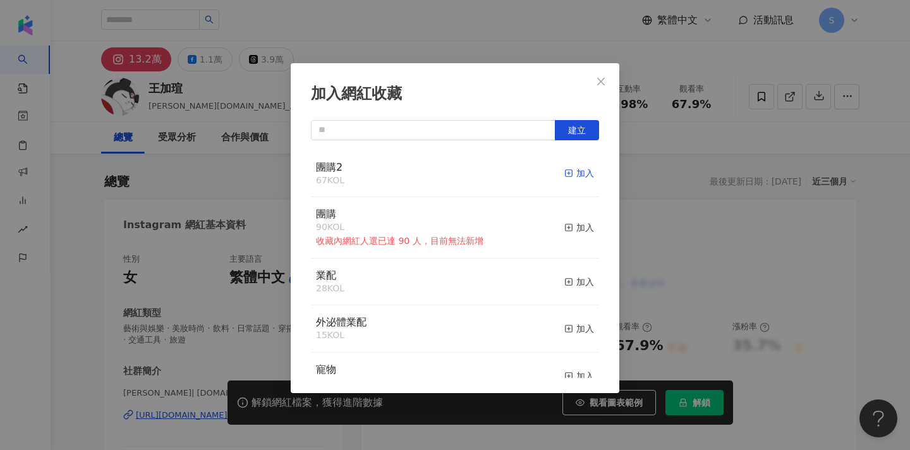
click at [576, 176] on div "加入" at bounding box center [579, 173] width 30 height 14
click at [598, 78] on icon "close" at bounding box center [601, 81] width 10 height 10
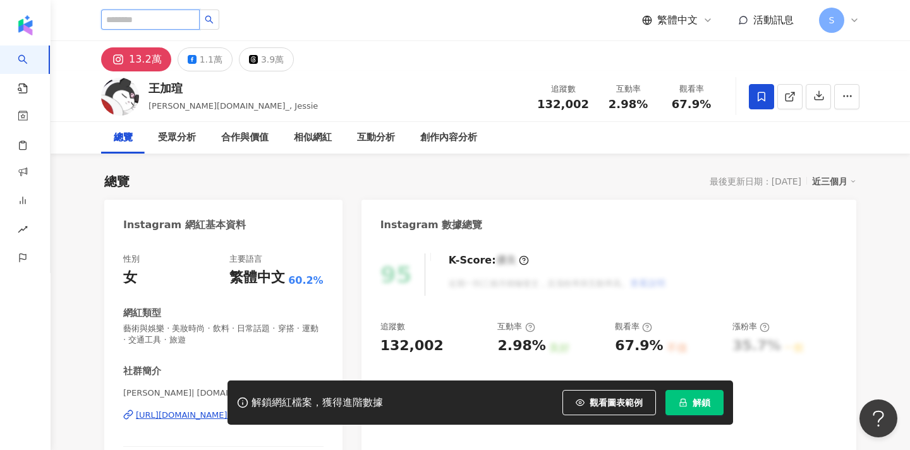
click at [199, 24] on input "search" at bounding box center [150, 19] width 99 height 20
type input "*"
click at [118, 20] on input "**" at bounding box center [150, 19] width 99 height 20
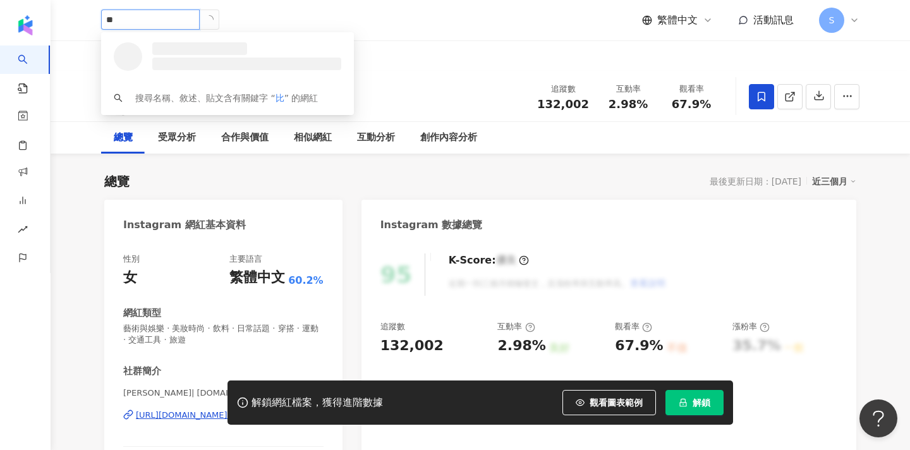
type input "**"
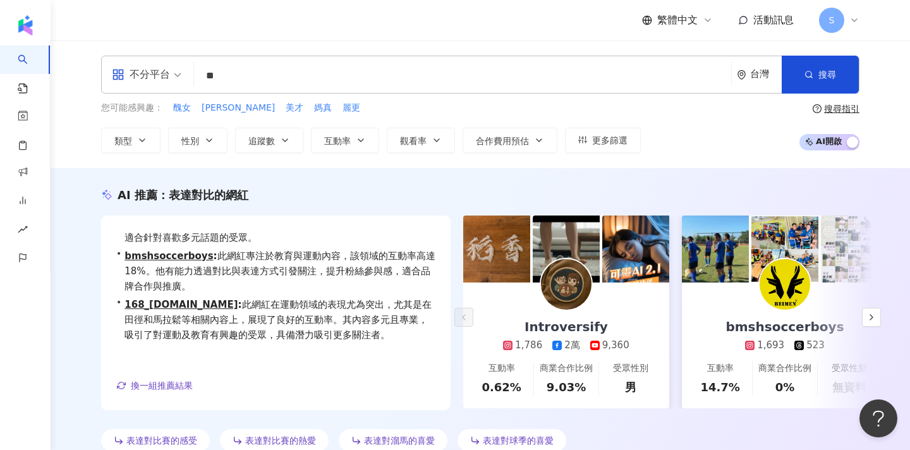
type input "*"
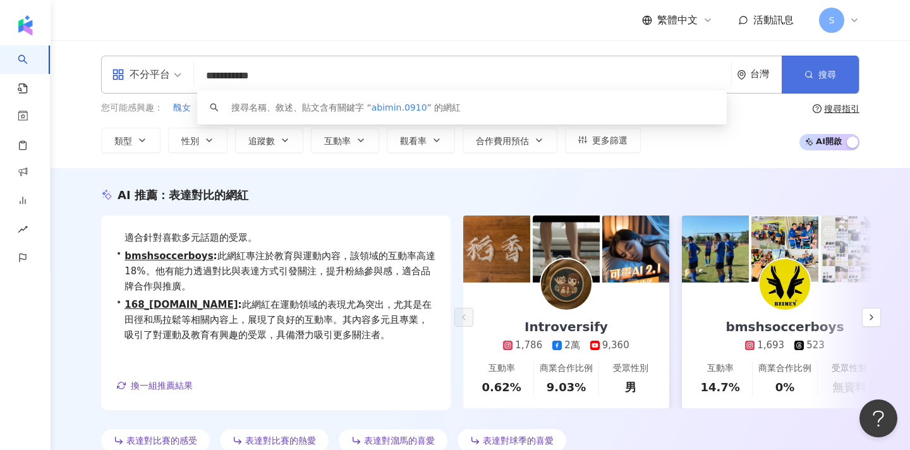
click at [809, 83] on button "搜尋" at bounding box center [820, 75] width 77 height 38
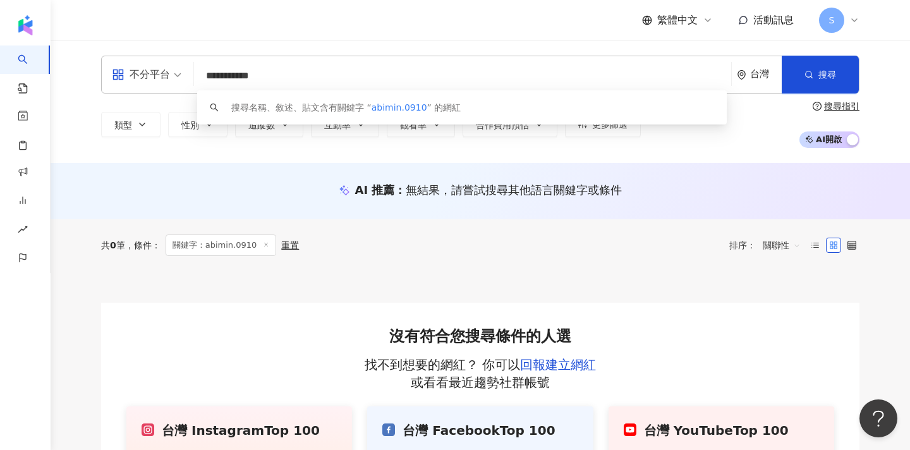
drag, startPoint x: 315, startPoint y: 80, endPoint x: 148, endPoint y: 84, distance: 166.9
click at [148, 84] on div "**********" at bounding box center [480, 75] width 758 height 38
type input "*"
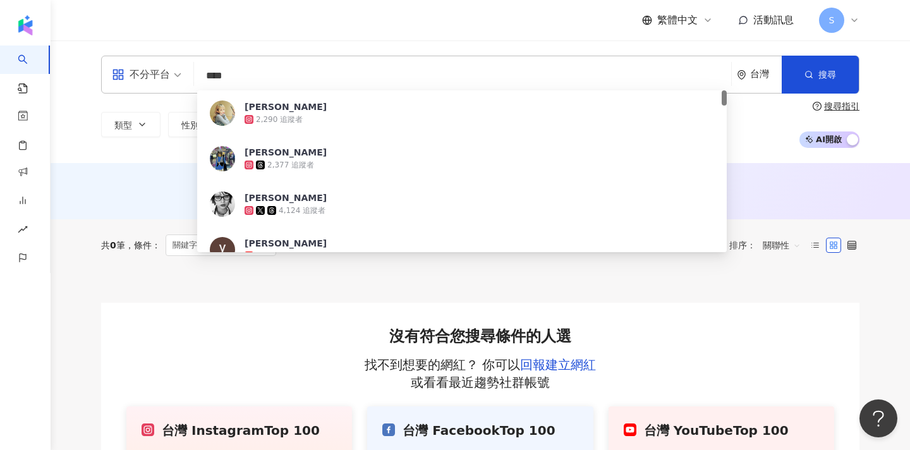
click at [204, 78] on input "****" at bounding box center [462, 76] width 527 height 24
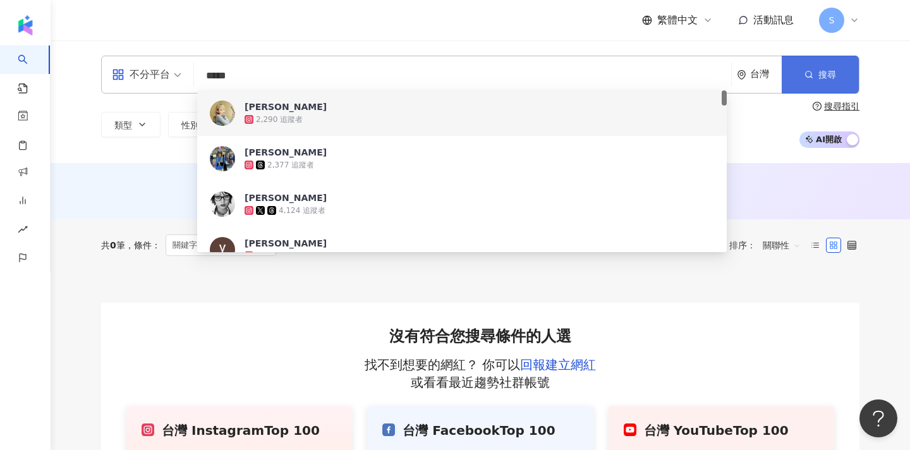
type input "*****"
click at [838, 90] on button "搜尋" at bounding box center [820, 75] width 77 height 38
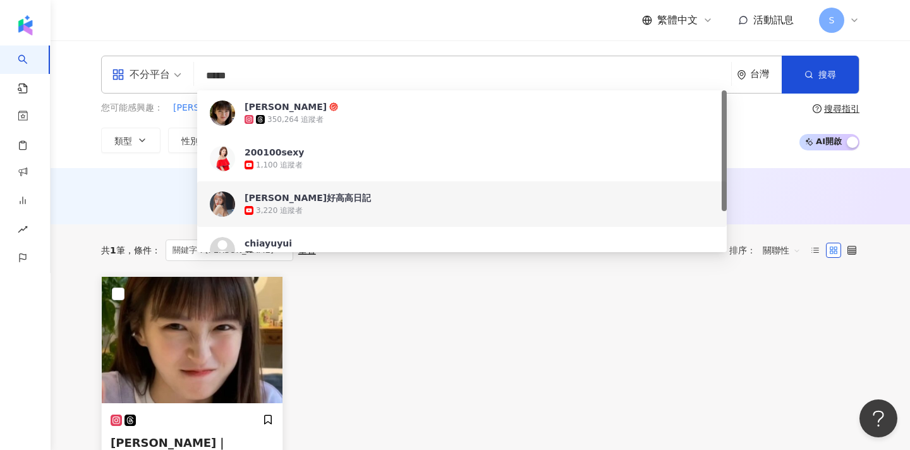
click at [217, 354] on img at bounding box center [192, 340] width 181 height 126
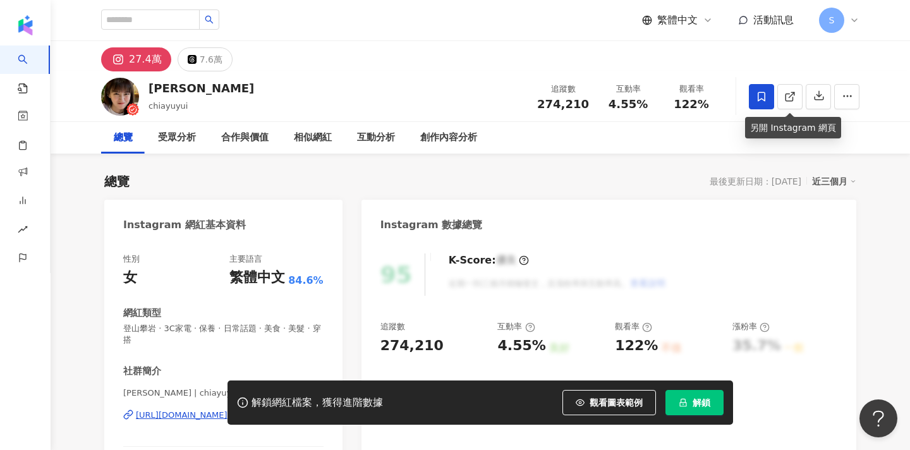
click at [770, 96] on span at bounding box center [761, 96] width 25 height 25
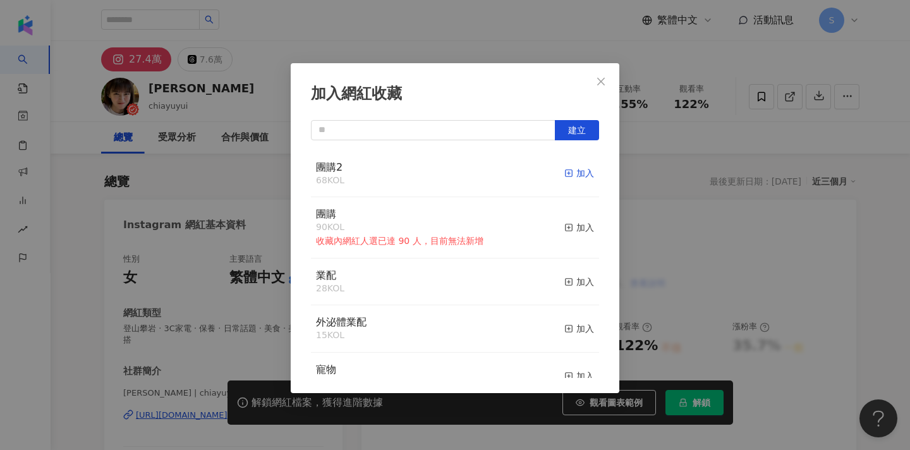
click at [569, 176] on icon "button" at bounding box center [568, 173] width 9 height 9
click at [599, 83] on icon "close" at bounding box center [601, 81] width 8 height 8
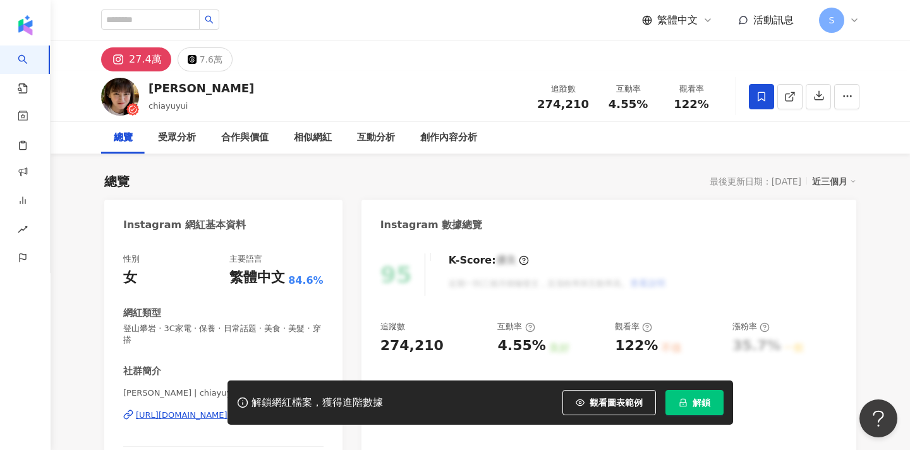
click at [636, 187] on div "加入網紅收藏 建立 團購2 69 KOL 已加入 團購 90 KOL 收藏內網紅人選已達 90 人，目前無法新增 加入 業配 28 KOL 加入 外泌體業配 …" at bounding box center [455, 225] width 910 height 450
click at [691, 182] on div "加入網紅收藏 建立 團購2 69 KOL 已加入 團購 90 KOL 收藏內網紅人選已達 90 人，目前無法新增 加入 業配 28 KOL 加入 外泌體業配 …" at bounding box center [455, 225] width 910 height 450
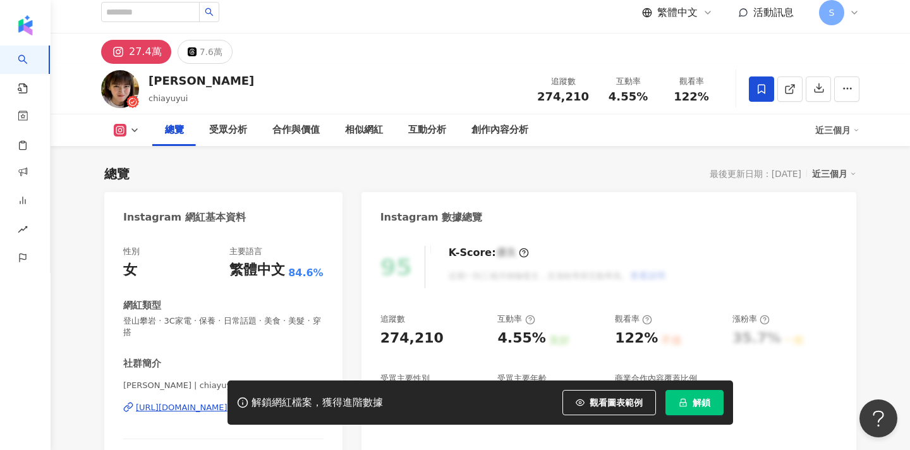
scroll to position [128, 0]
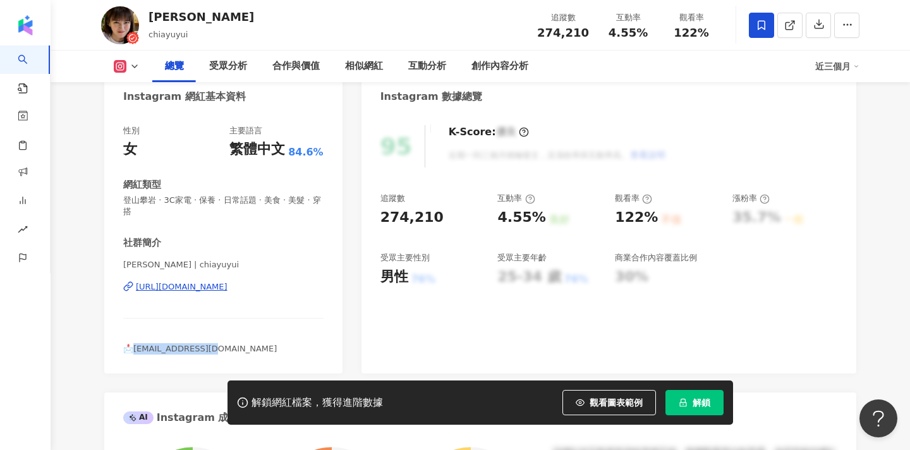
drag, startPoint x: 218, startPoint y: 347, endPoint x: 135, endPoint y: 349, distance: 83.4
click at [134, 349] on div "📩[EMAIL_ADDRESS][DOMAIN_NAME]" at bounding box center [223, 348] width 200 height 11
copy span "[EMAIL_ADDRESS][DOMAIN_NAME]"
drag, startPoint x: 124, startPoint y: 264, endPoint x: 146, endPoint y: 263, distance: 22.1
click at [146, 263] on span "[PERSON_NAME] | chiayuyui" at bounding box center [223, 264] width 200 height 11
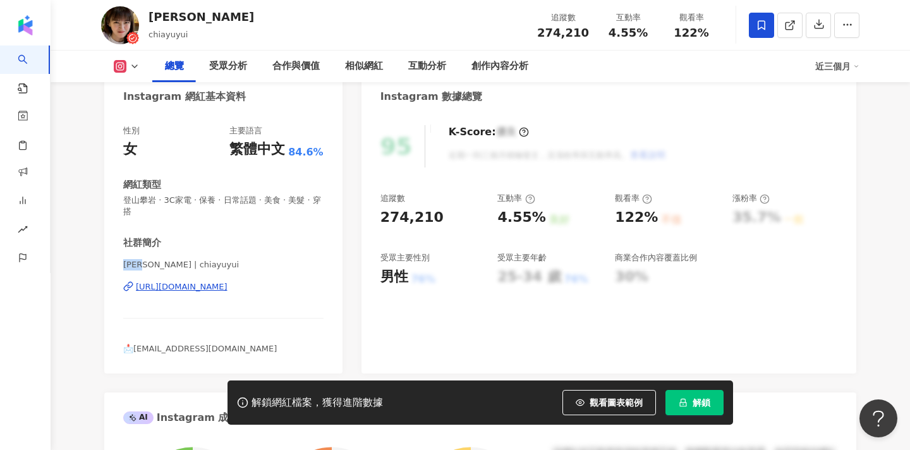
copy span "[PERSON_NAME]"
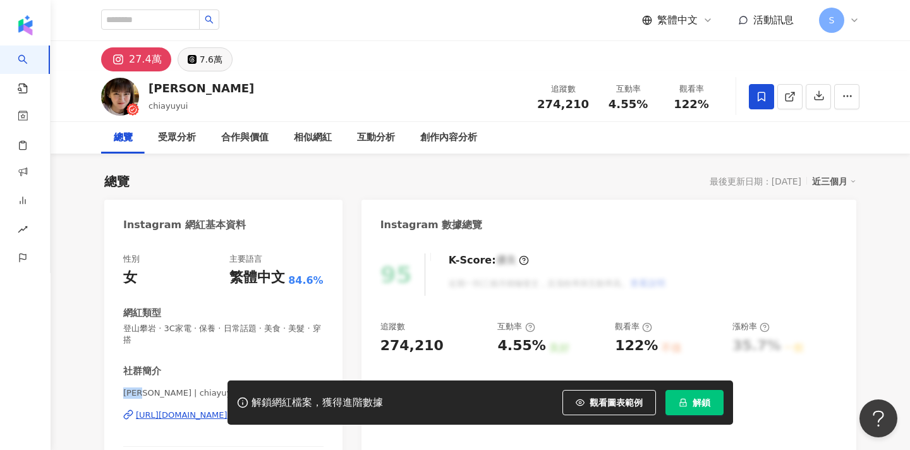
scroll to position [0, 0]
click at [182, 21] on input "search" at bounding box center [150, 19] width 99 height 20
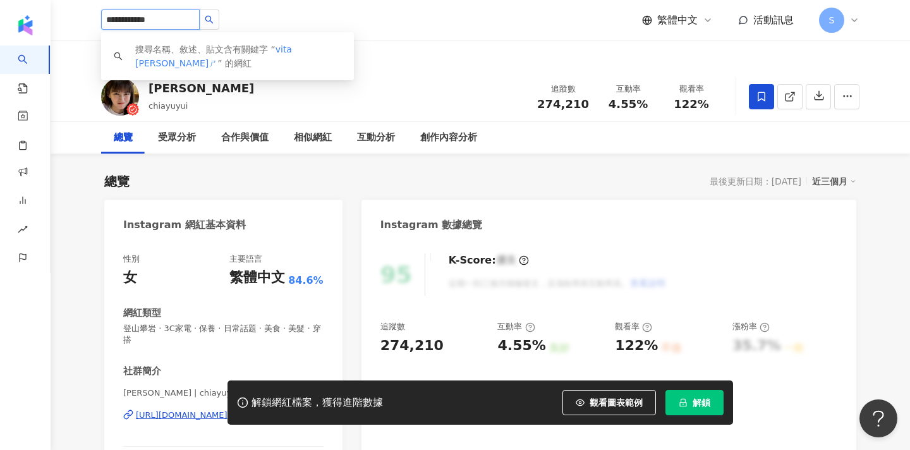
type input "**********"
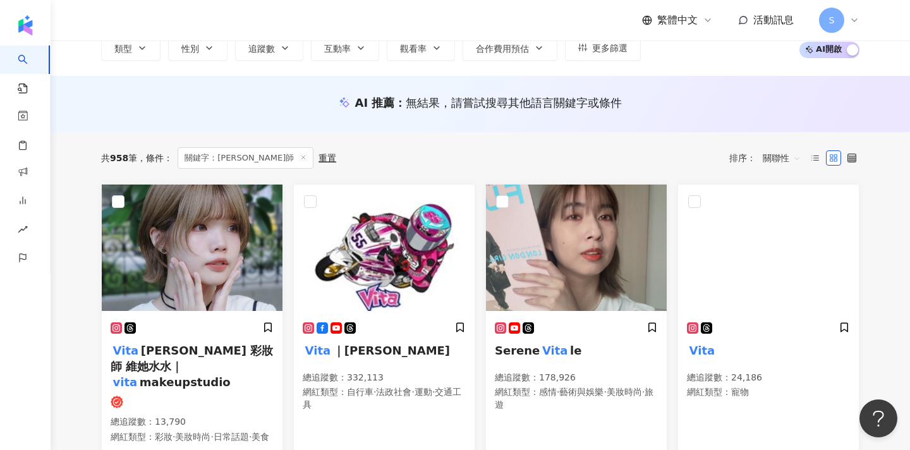
scroll to position [98, 0]
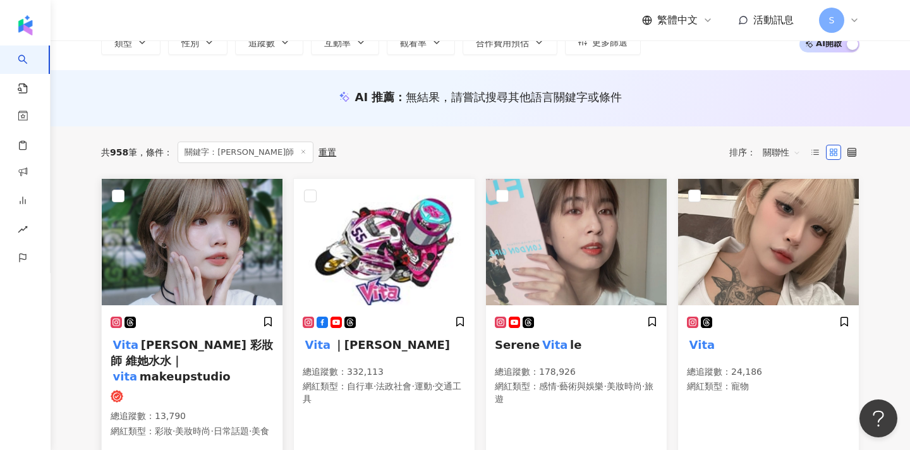
click at [195, 370] on span "makeupstudio" at bounding box center [185, 376] width 91 height 13
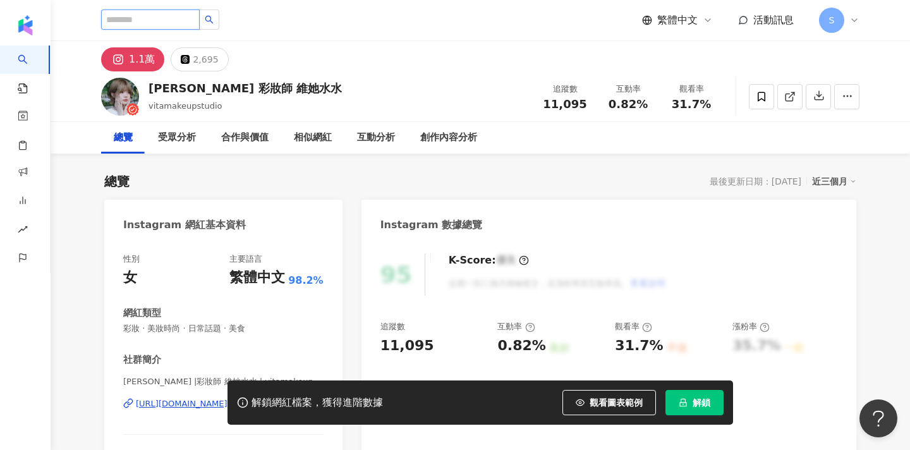
click at [149, 24] on input "search" at bounding box center [150, 19] width 99 height 20
type input "**"
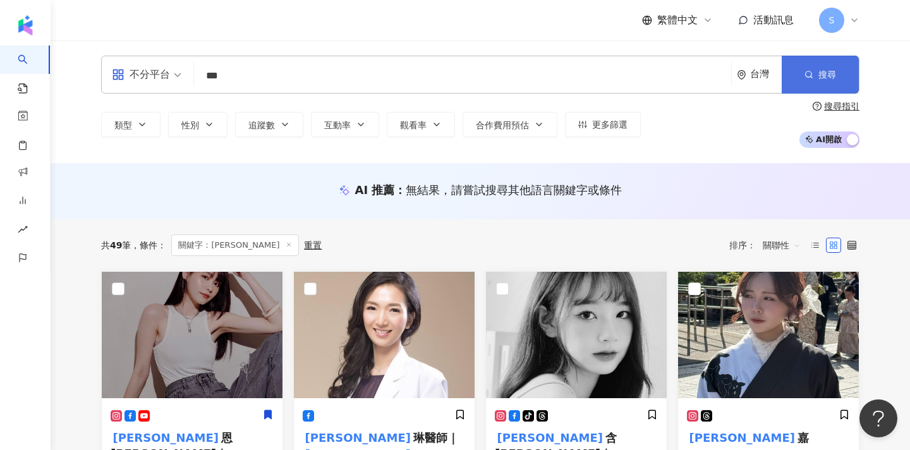
type input "***"
click at [817, 87] on button "搜尋" at bounding box center [820, 75] width 77 height 38
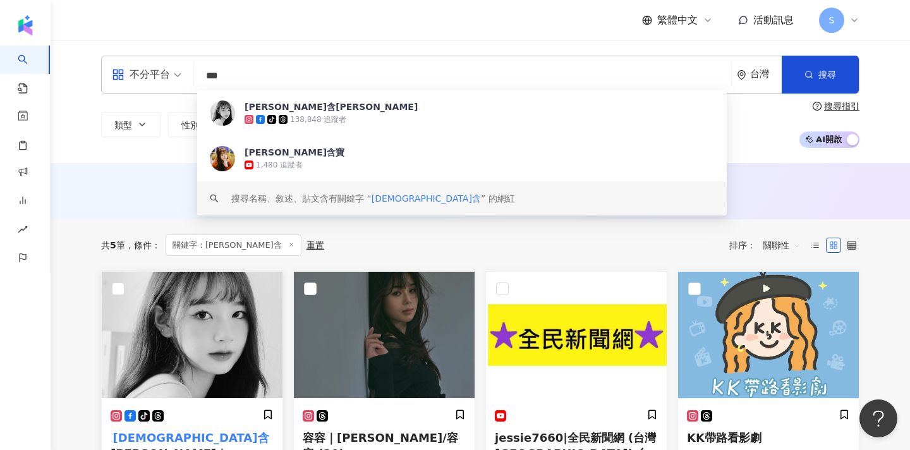
click at [218, 329] on img at bounding box center [192, 335] width 181 height 126
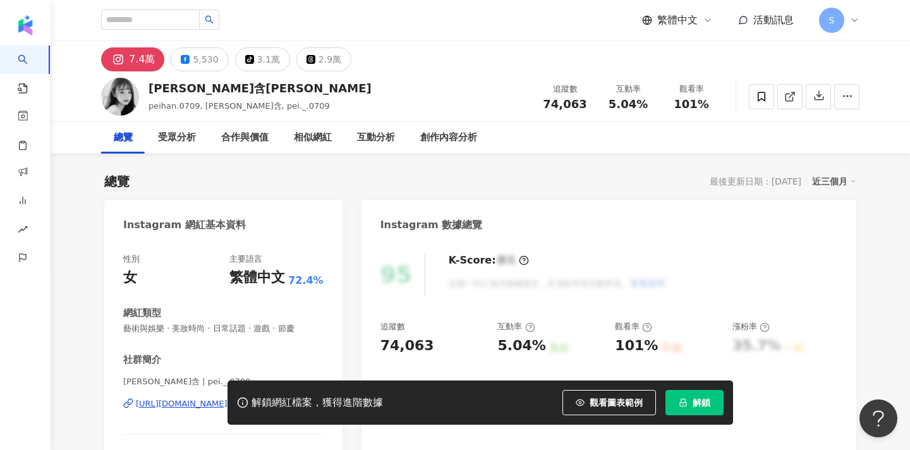
scroll to position [97, 0]
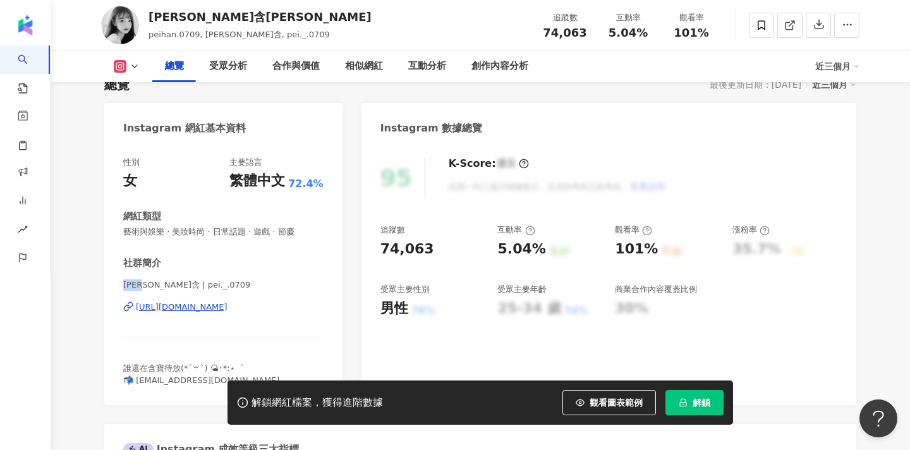
drag, startPoint x: 126, startPoint y: 285, endPoint x: 148, endPoint y: 284, distance: 22.1
click at [148, 284] on span "羅珮含 | pei._.0709" at bounding box center [223, 284] width 200 height 11
copy span "[DEMOGRAPHIC_DATA]含"
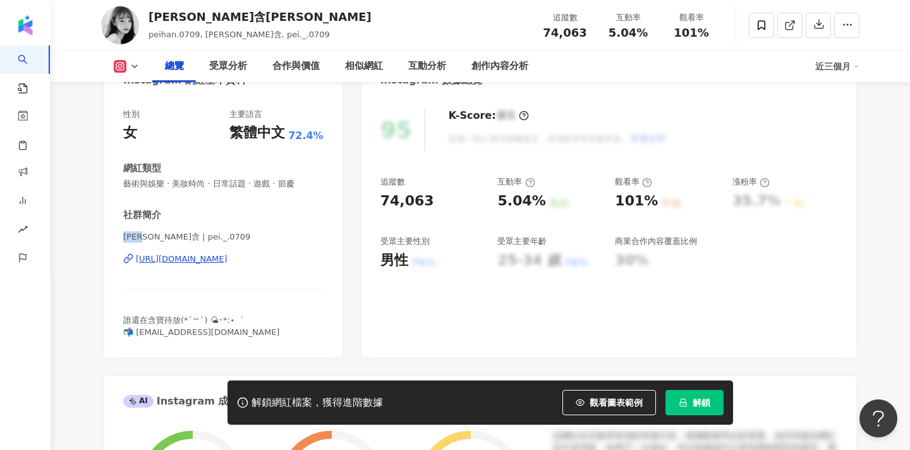
scroll to position [146, 0]
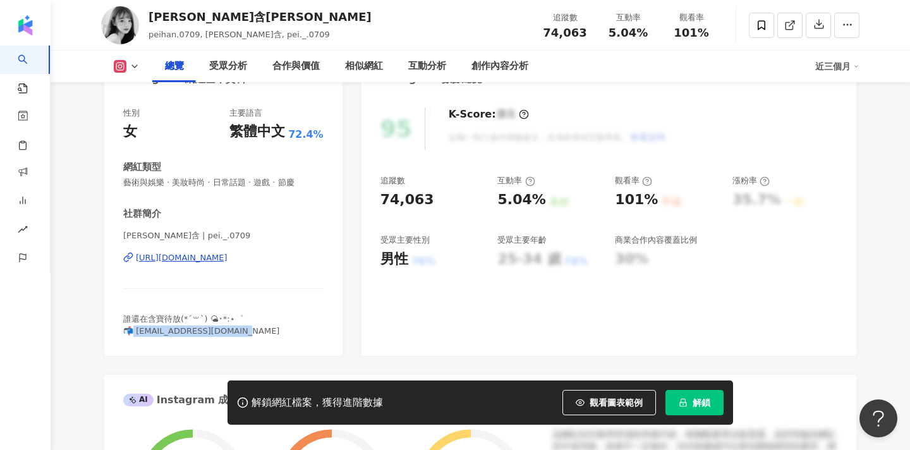
drag, startPoint x: 245, startPoint y: 330, endPoint x: 135, endPoint y: 331, distance: 109.9
click at [135, 331] on div "誰還在含寶待放(*´꒳`) 🌤･*:⋆゜ 📬 heyfromhanbao@gmail.com" at bounding box center [223, 324] width 200 height 23
copy span "eyfromhanbao@gmail.com"
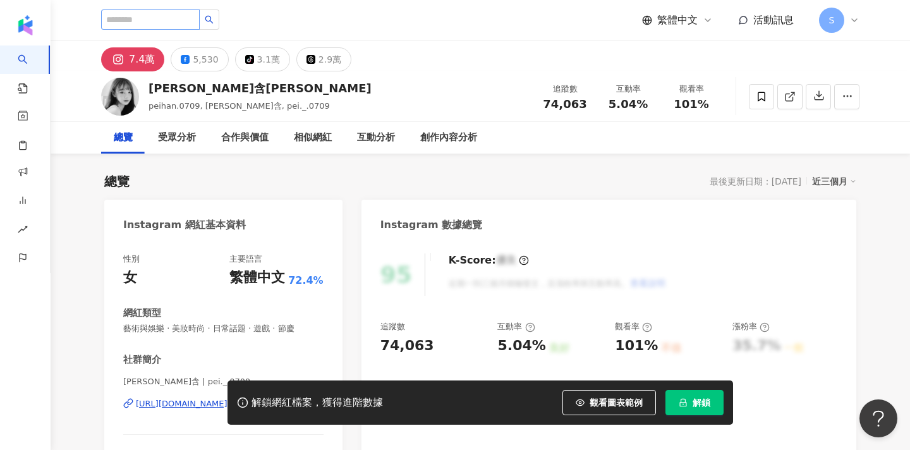
scroll to position [0, 0]
click at [167, 20] on input "search" at bounding box center [150, 19] width 99 height 20
type input "**"
click at [214, 16] on icon "search" at bounding box center [209, 19] width 9 height 9
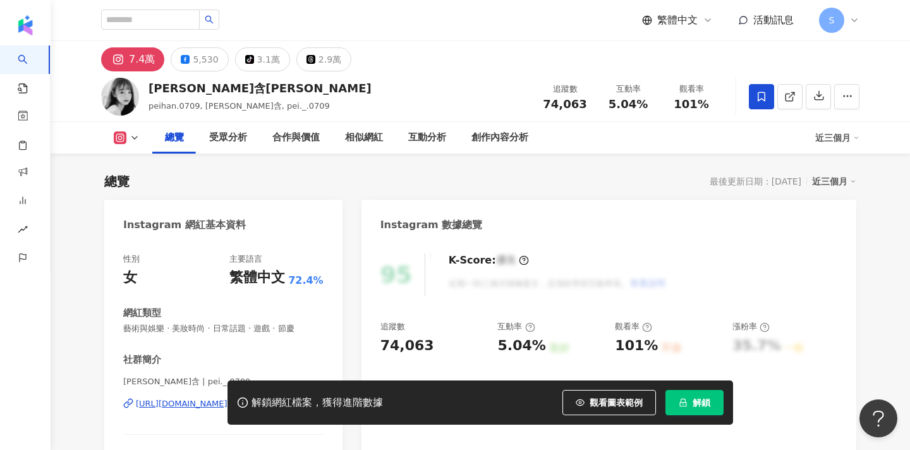
click at [764, 100] on icon at bounding box center [762, 96] width 8 height 9
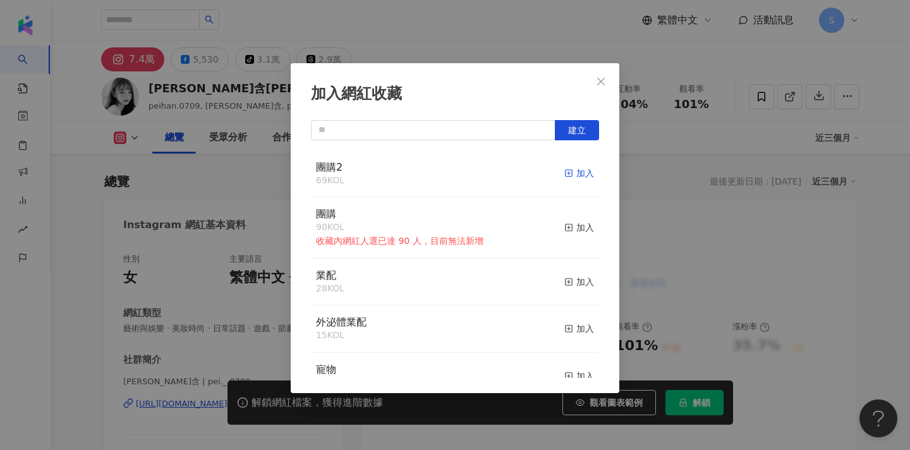
click at [585, 171] on div "加入" at bounding box center [579, 173] width 30 height 14
click at [592, 87] on button "Close" at bounding box center [600, 81] width 25 height 25
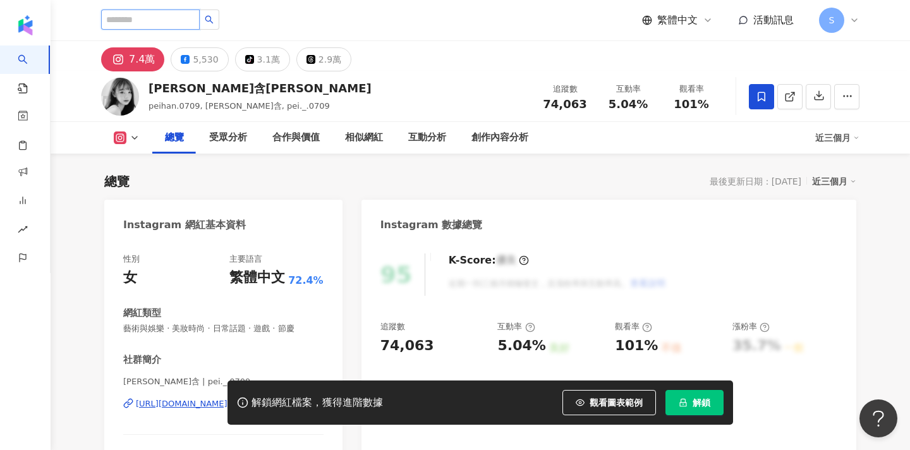
click at [185, 25] on input "search" at bounding box center [150, 19] width 99 height 20
type input "**"
click at [219, 13] on button "button" at bounding box center [209, 19] width 20 height 20
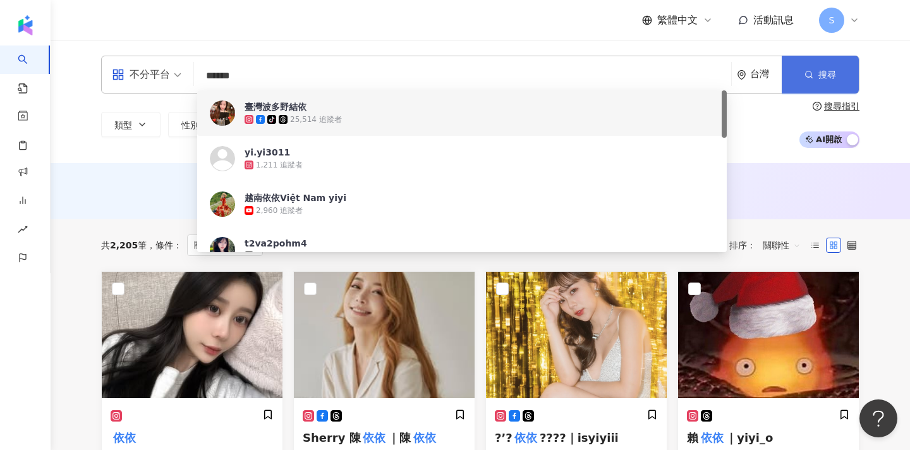
type input "******"
click at [813, 77] on icon "button" at bounding box center [808, 74] width 9 height 9
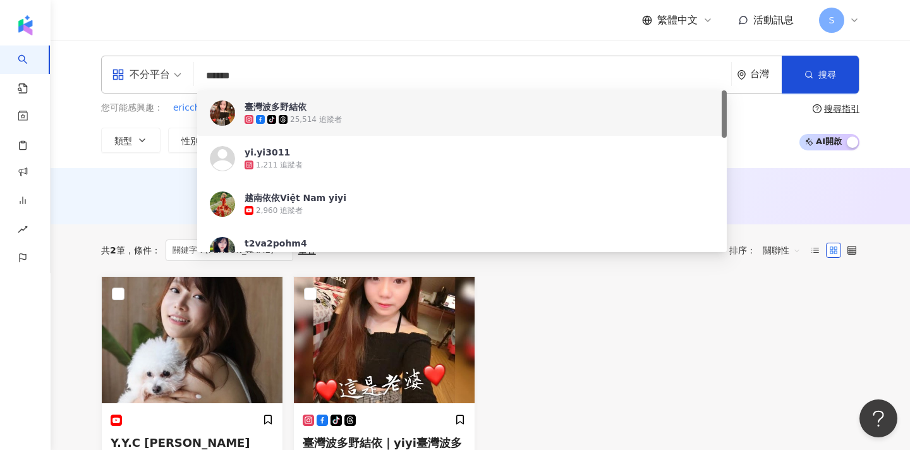
click at [414, 68] on input "******" at bounding box center [462, 76] width 527 height 24
drag, startPoint x: 328, startPoint y: 72, endPoint x: 205, endPoint y: 69, distance: 122.6
click at [205, 69] on input "******" at bounding box center [462, 76] width 527 height 24
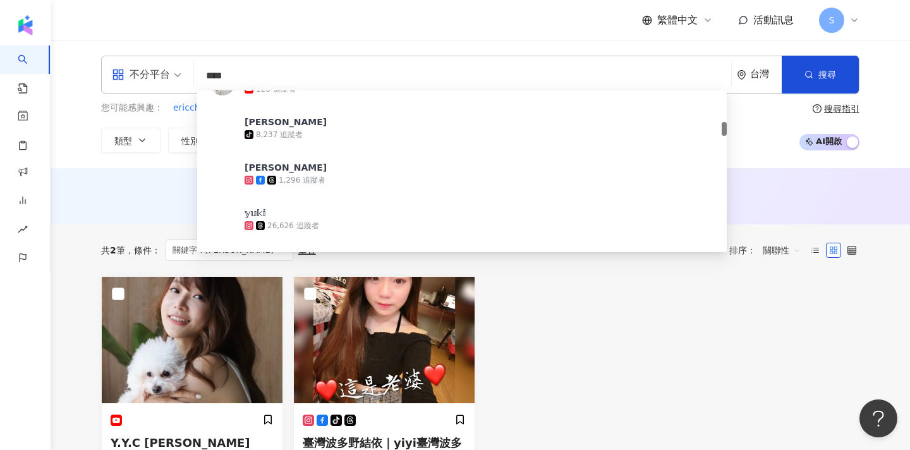
scroll to position [350, 0]
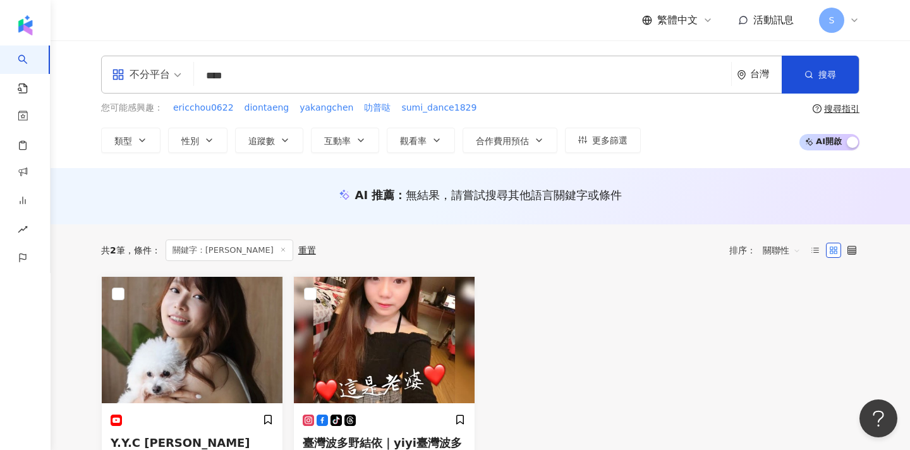
click at [620, 330] on div "Y.Y.C 陳依依 總追蹤數 ： 31,300 網紅類型 ： 婚禮 查看關鍵字貼文 1 筆 tiktok-icon 臺灣波多野結依｜yiyi臺灣波多野結依 總…" at bounding box center [480, 408] width 768 height 264
click at [509, 74] on input "****" at bounding box center [462, 76] width 527 height 24
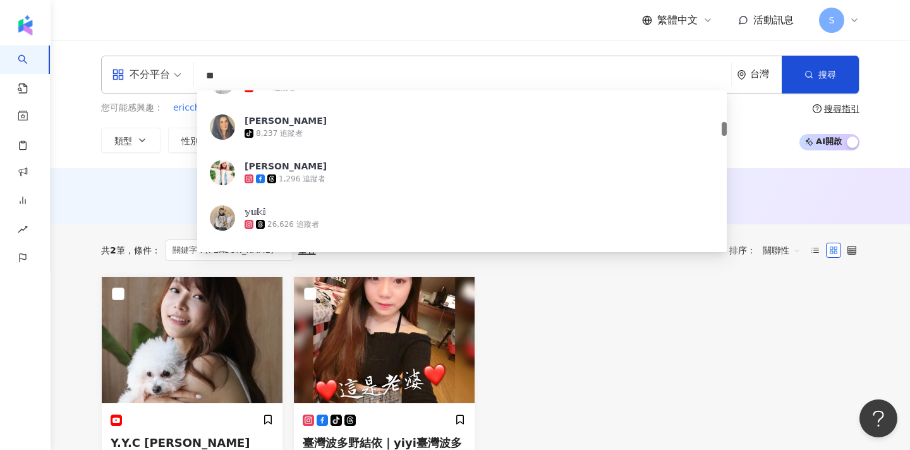
type input "*"
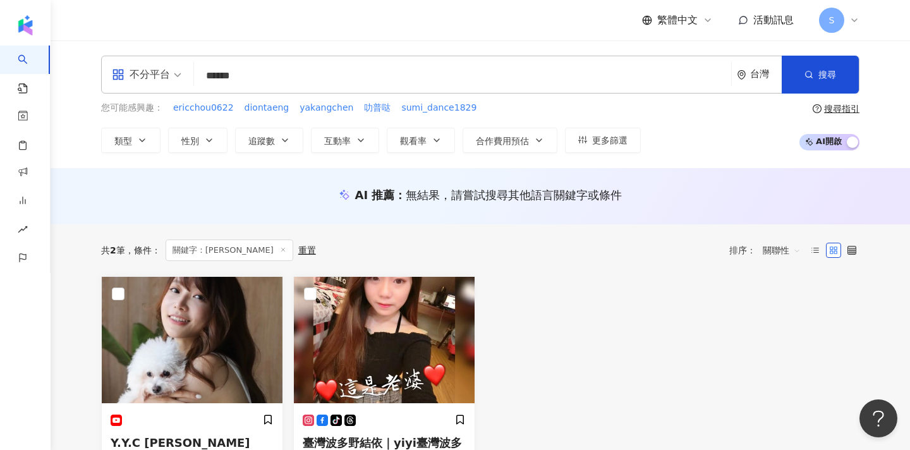
scroll to position [0, 0]
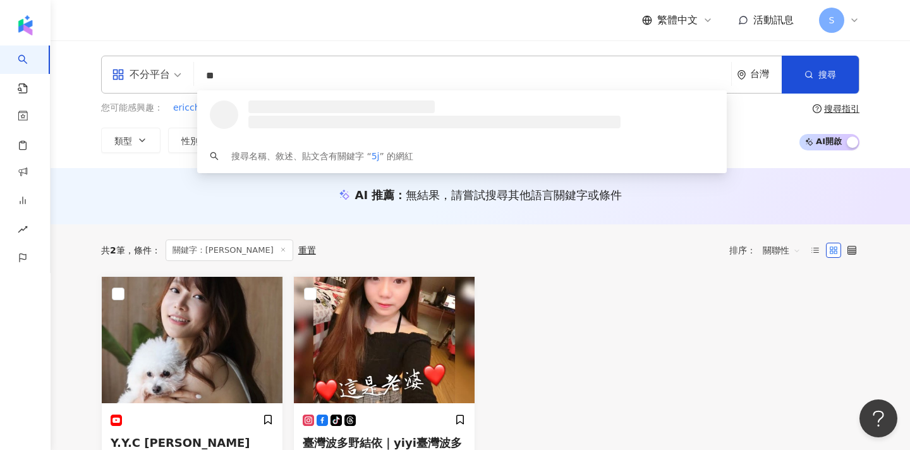
type input "*"
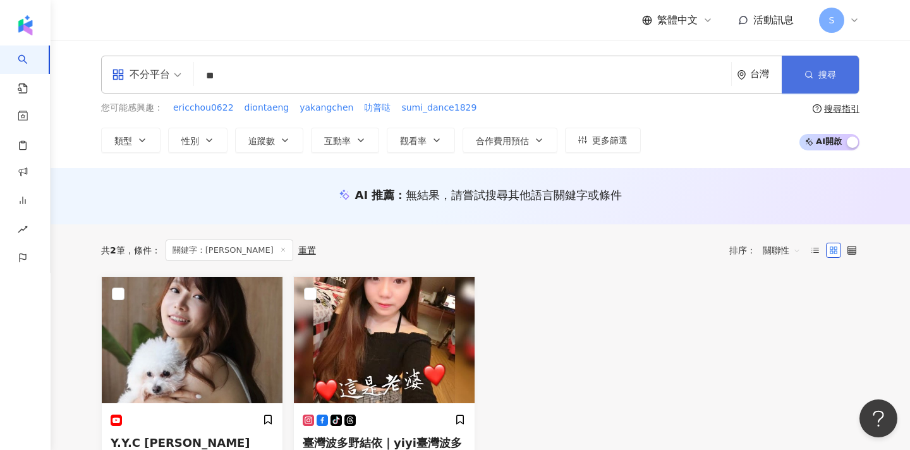
type input "**"
click at [828, 83] on button "搜尋" at bounding box center [820, 75] width 77 height 38
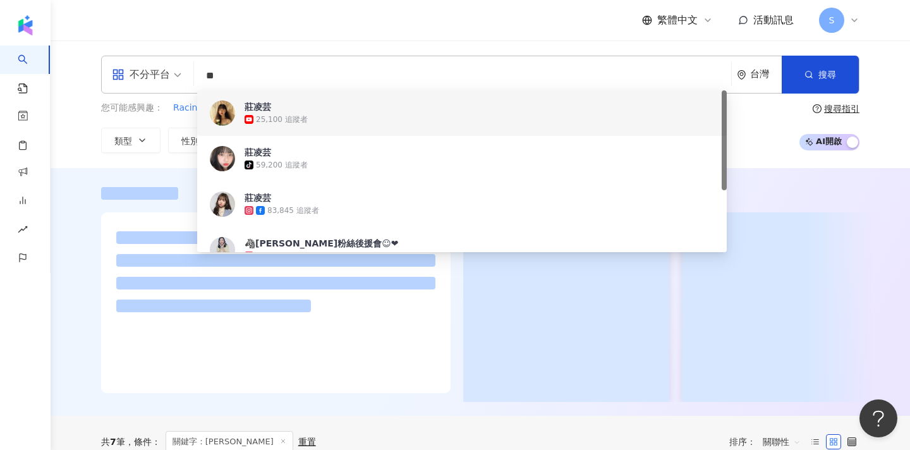
click at [309, 124] on div "25,100 追蹤者" at bounding box center [479, 119] width 469 height 13
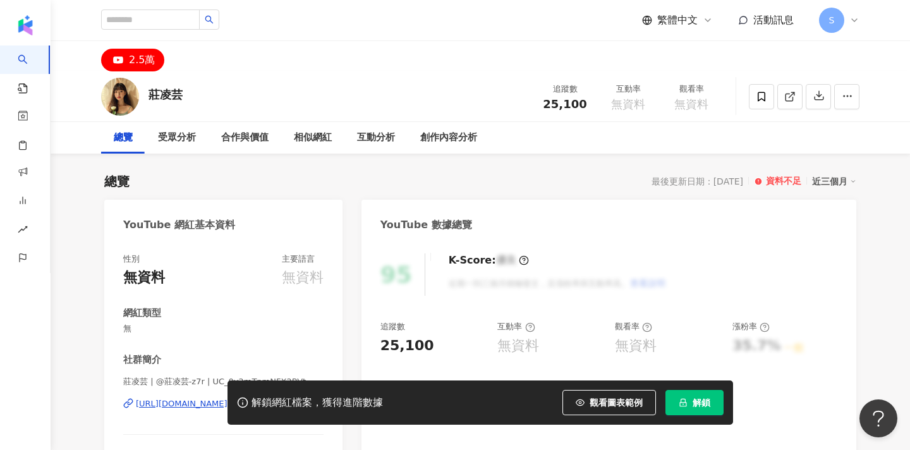
scroll to position [2, 0]
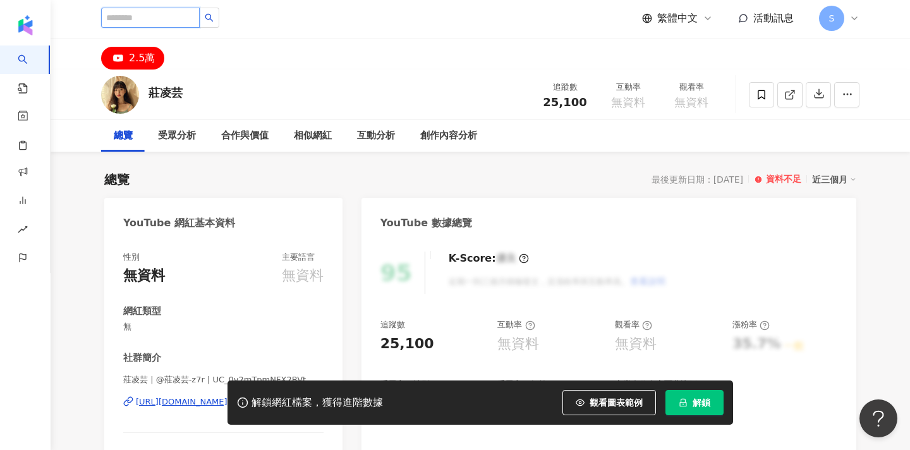
click at [181, 11] on input "search" at bounding box center [150, 18] width 99 height 20
type input "*"
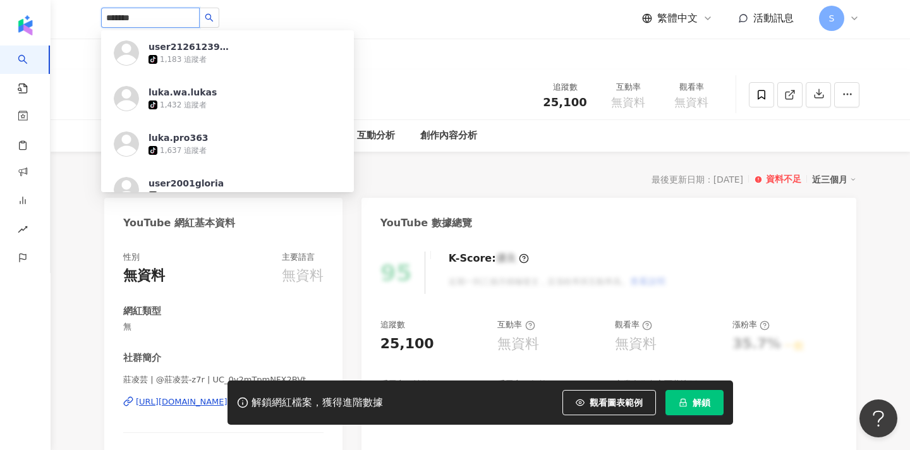
click at [130, 19] on input "*******" at bounding box center [150, 18] width 99 height 20
click at [114, 18] on input "*******" at bounding box center [150, 18] width 99 height 20
click at [110, 18] on input "*******" at bounding box center [150, 18] width 99 height 20
type input "*******"
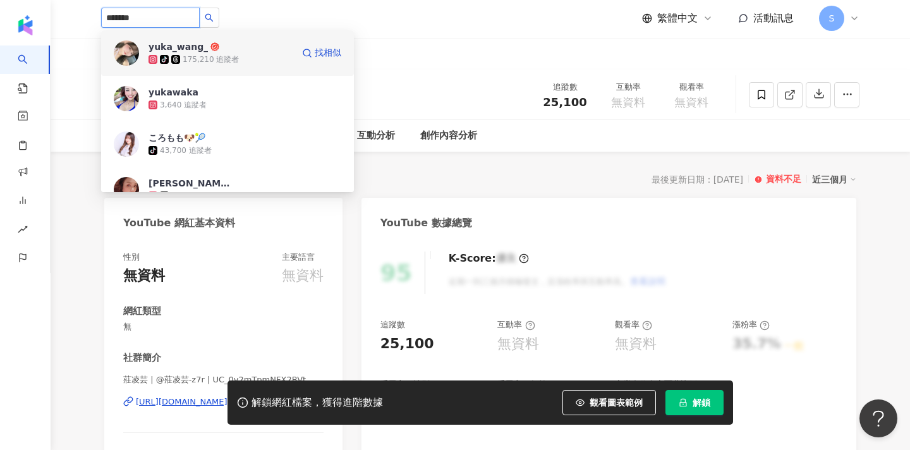
click at [236, 61] on div "tiktok-icon 175,210 追蹤者" at bounding box center [220, 59] width 144 height 13
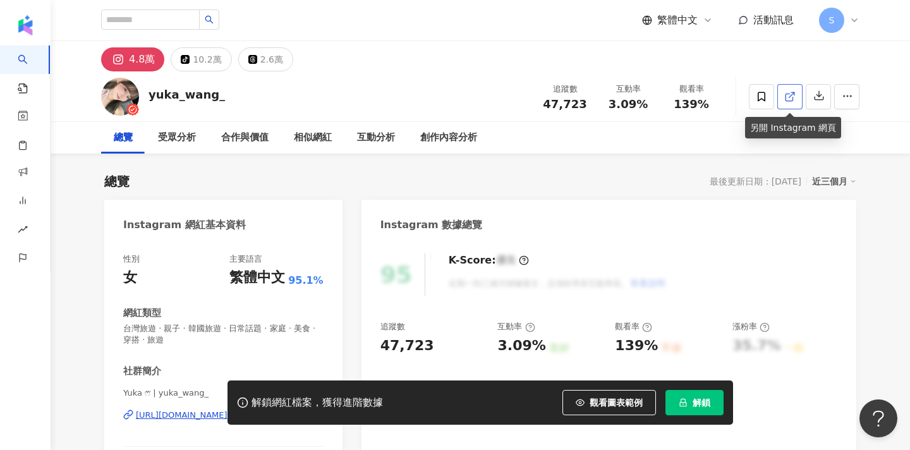
click at [791, 98] on icon at bounding box center [789, 96] width 11 height 11
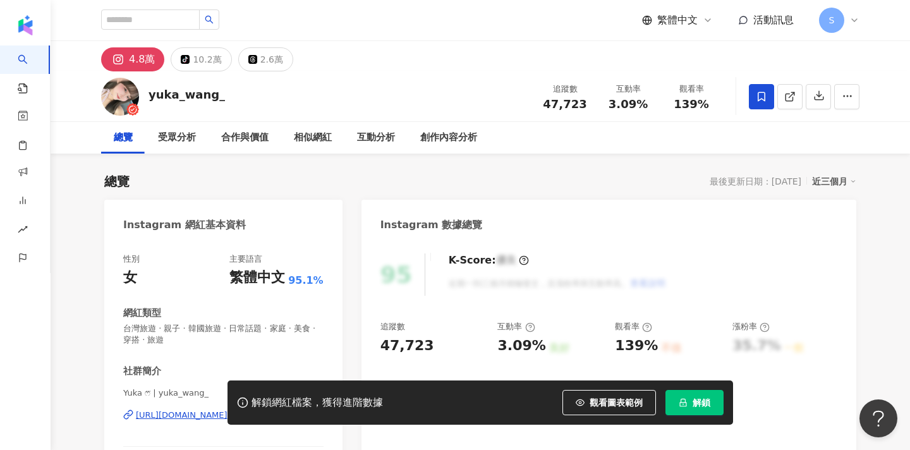
click at [766, 101] on icon at bounding box center [761, 96] width 11 height 11
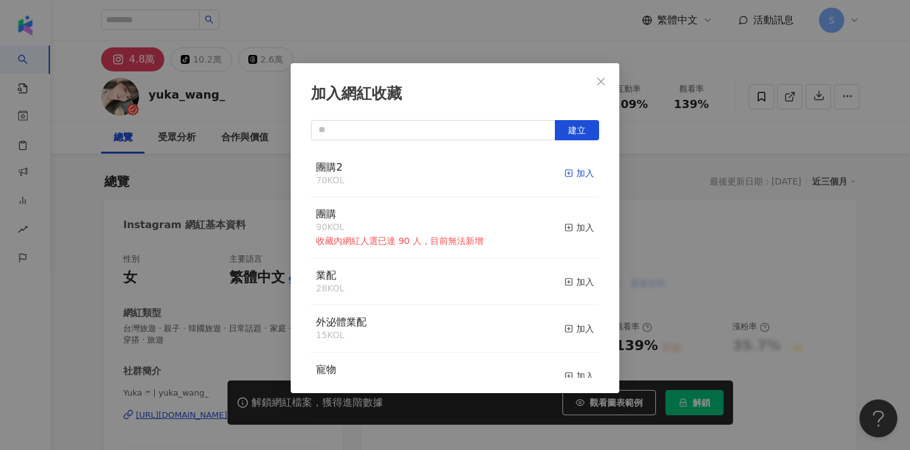
click at [575, 170] on div "加入" at bounding box center [579, 173] width 30 height 14
click at [608, 83] on span "Close" at bounding box center [600, 81] width 25 height 10
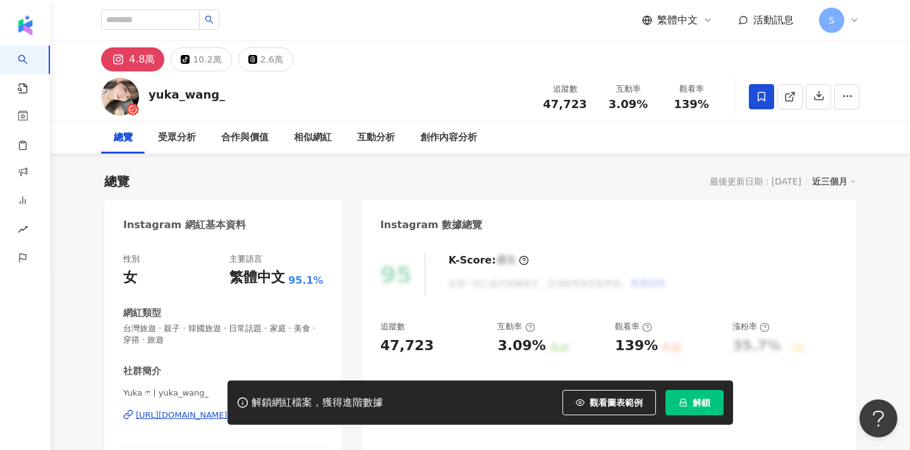
click at [607, 79] on div "加入網紅收藏 建立 團購2 71 KOL 已加入 團購 90 KOL 收藏內網紅人選已達 90 人，目前無法新增 加入 業配 28 KOL 加入 外泌體業配 …" at bounding box center [455, 225] width 910 height 450
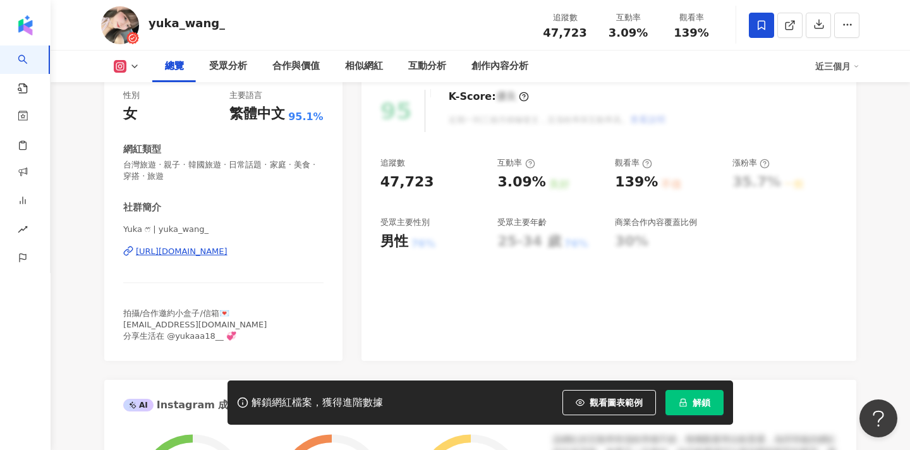
scroll to position [166, 0]
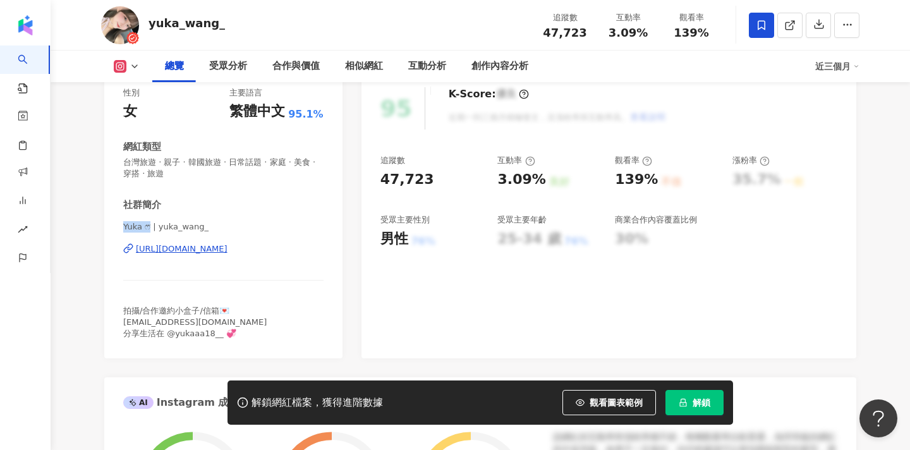
drag, startPoint x: 122, startPoint y: 225, endPoint x: 148, endPoint y: 226, distance: 25.9
click at [148, 226] on div "性別 女 主要語言 繁體中文 95.1% 網紅類型 台灣旅遊 · 親子 · 韓國旅遊 · 日常話題 · 家庭 · 美食 · 穿搭 · 旅遊 社群簡介 Yuka…" at bounding box center [223, 217] width 238 height 284
copy span "Yuka ෆ⃛"
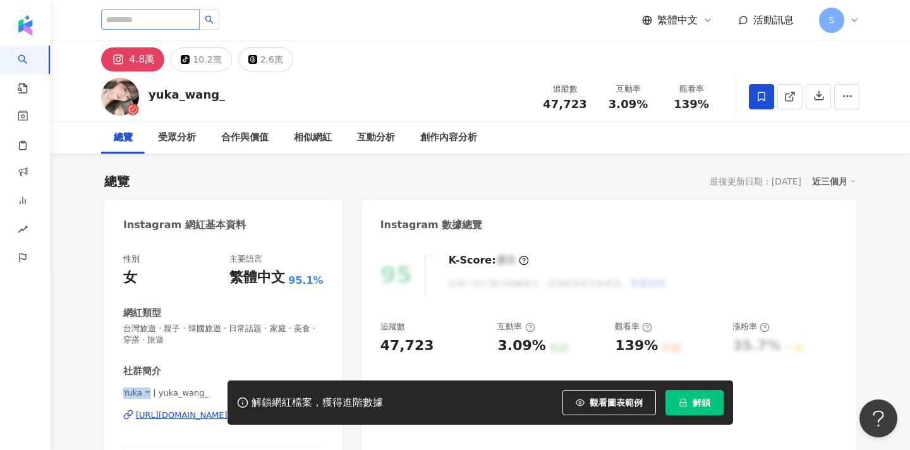
scroll to position [0, 0]
click at [200, 20] on input "search" at bounding box center [150, 19] width 99 height 20
click at [157, 19] on input "**" at bounding box center [150, 19] width 99 height 20
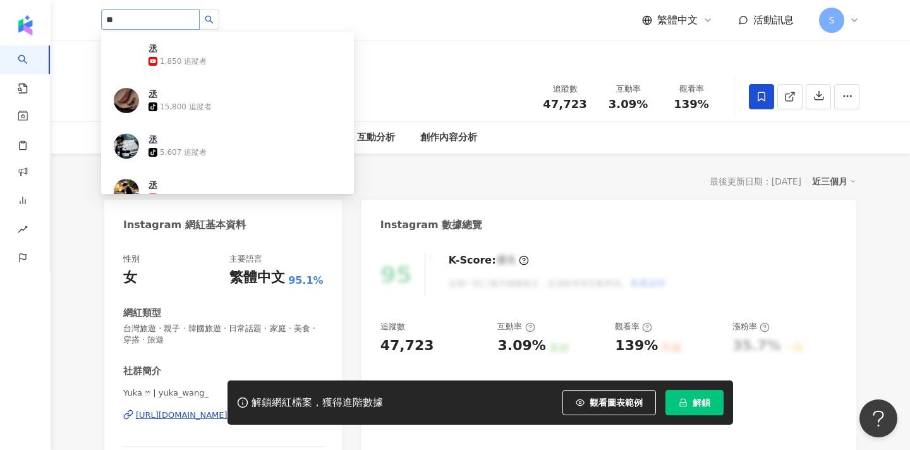
type input "**"
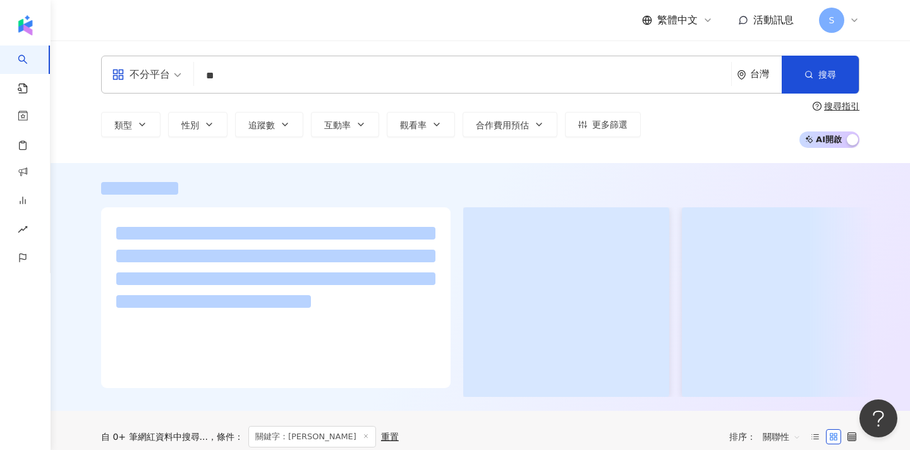
click at [231, 18] on div "繁體中文 活動訊息 S" at bounding box center [480, 20] width 758 height 40
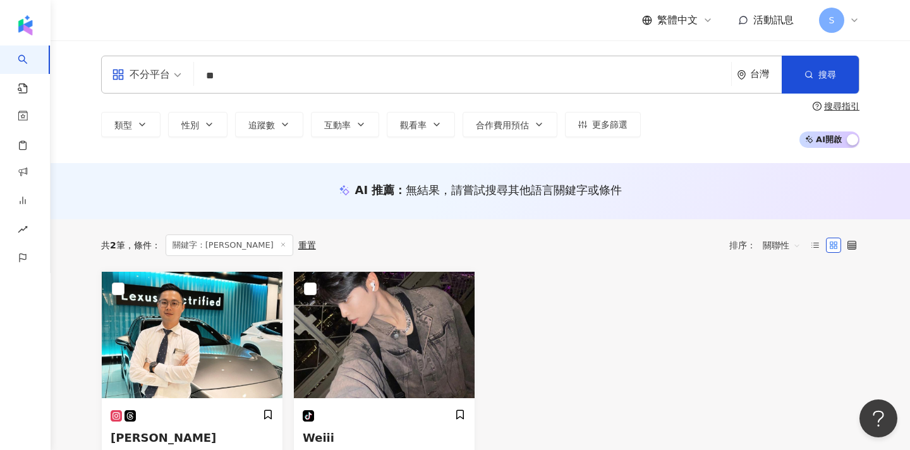
click at [298, 68] on input "**" at bounding box center [462, 76] width 527 height 24
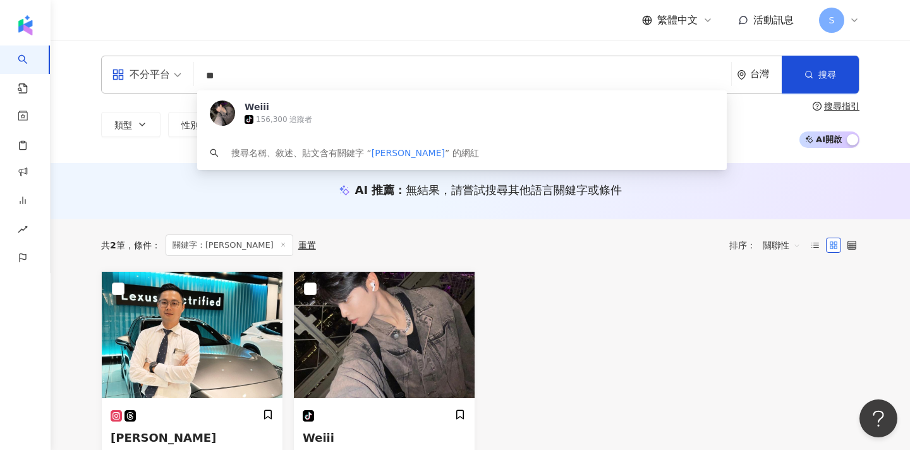
click at [298, 68] on input "**" at bounding box center [462, 76] width 527 height 24
click at [236, 64] on input "**" at bounding box center [462, 76] width 527 height 24
click at [235, 67] on input "**" at bounding box center [462, 76] width 527 height 24
drag, startPoint x: 235, startPoint y: 75, endPoint x: 194, endPoint y: 75, distance: 41.1
click at [194, 75] on div "不分平台 ** 台灣 搜尋 8cc90b6c-4b78-40ba-8256-2d2c5e9eafc5 Weiii tiktok-icon 156,300 追蹤…" at bounding box center [480, 75] width 758 height 38
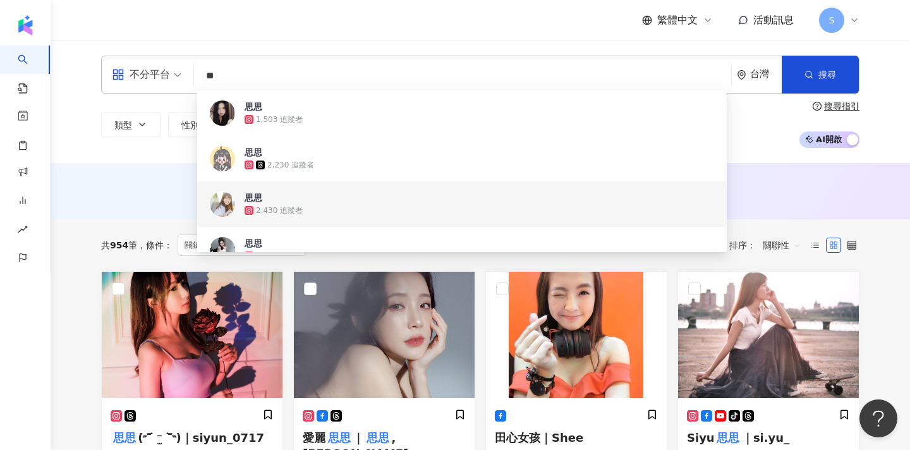
type input "*"
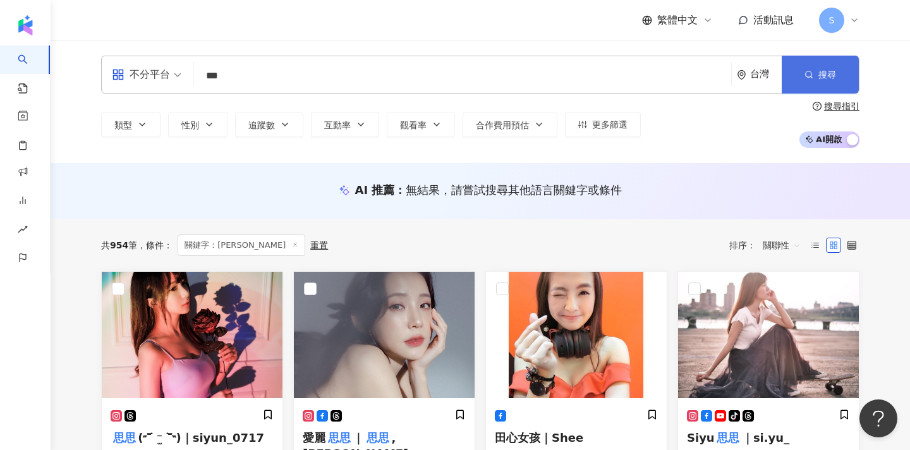
type input "***"
click at [792, 73] on button "搜尋" at bounding box center [820, 75] width 77 height 38
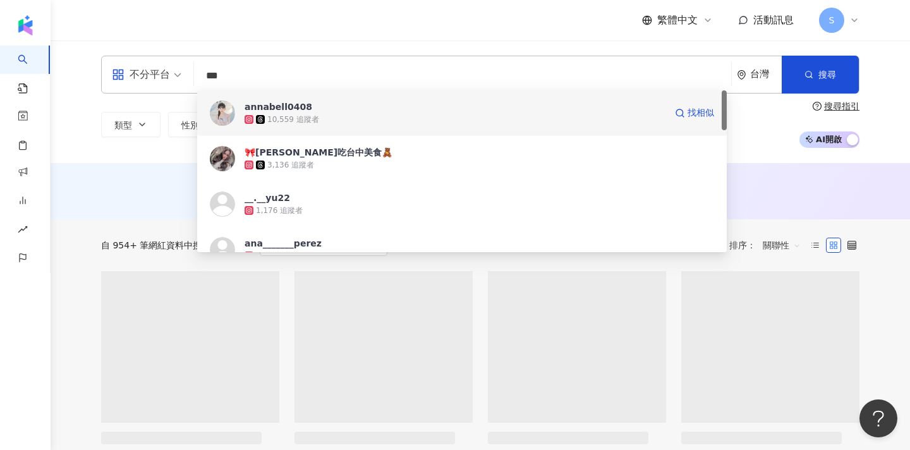
click at [344, 109] on span "annabell0408" at bounding box center [455, 106] width 421 height 13
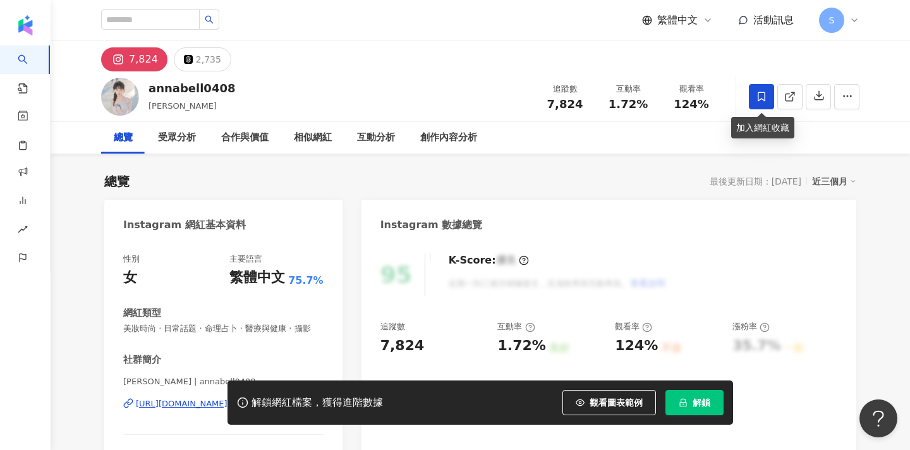
click at [762, 106] on span at bounding box center [761, 96] width 25 height 25
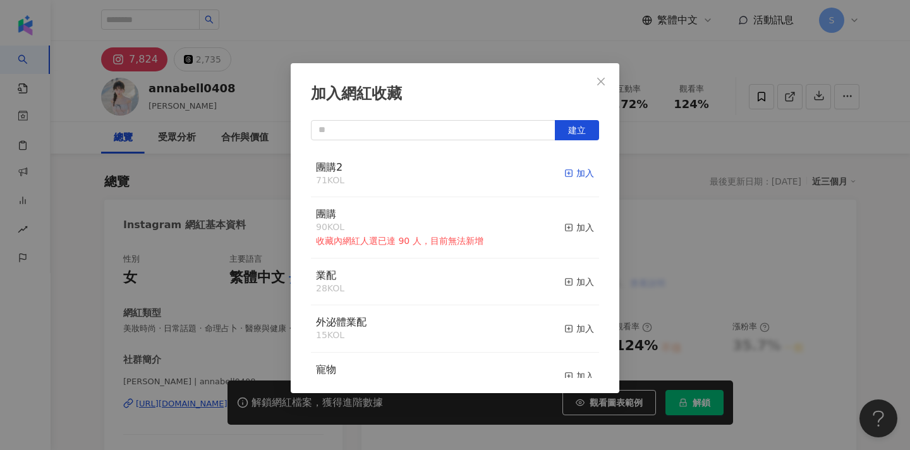
click at [574, 167] on div "加入" at bounding box center [579, 173] width 30 height 14
click at [596, 83] on icon "close" at bounding box center [601, 81] width 10 height 10
click at [602, 82] on div "加入網紅收藏 建立 團購2 72 KOL 已加入 團購 90 KOL 收藏內網紅人選已達 90 人，目前無法新增 加入 業配 28 KOL 加入 外泌體業配 …" at bounding box center [455, 225] width 910 height 450
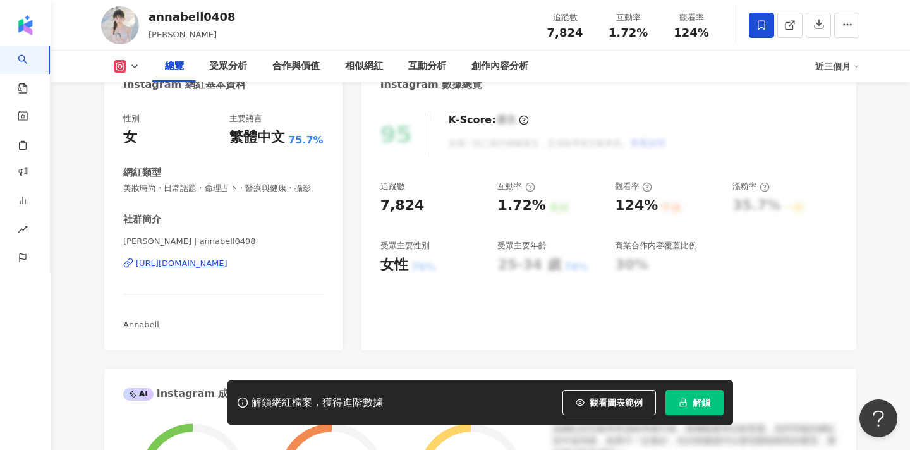
scroll to position [157, 0]
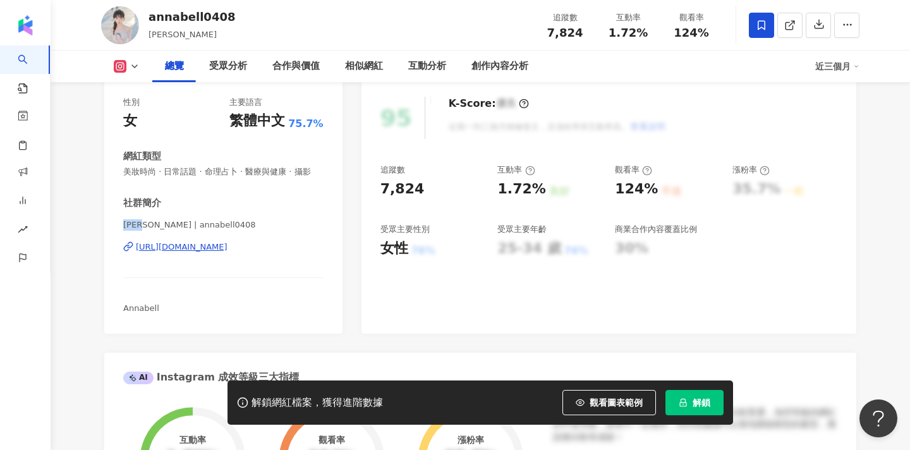
drag, startPoint x: 125, startPoint y: 225, endPoint x: 148, endPoint y: 225, distance: 23.4
click at [148, 225] on span "安娜貝 | annabell0408" at bounding box center [223, 224] width 200 height 11
click at [232, 11] on div "annabell0408 安娜貝 廖芊雰 追蹤數 7,824 互動率 1.72% 觀看率 124%" at bounding box center [480, 25] width 809 height 50
drag, startPoint x: 146, startPoint y: 224, endPoint x: 121, endPoint y: 226, distance: 24.7
click at [121, 225] on div "性別 女 主要語言 繁體中文 75.7% 網紅類型 美妝時尚 · 日常話題 · 命理占卜 · 醫療與健康 · 攝影 社群簡介 安娜貝 | annabell04…" at bounding box center [223, 209] width 238 height 250
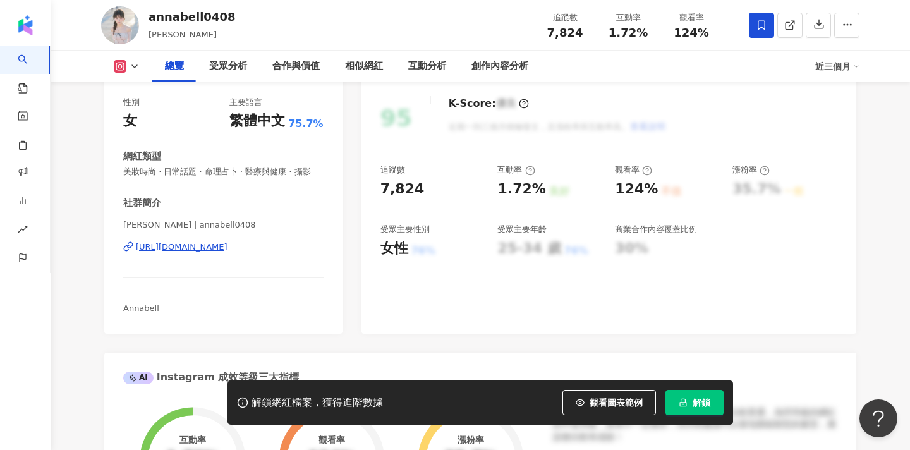
click at [272, 260] on div "安娜貝 | annabell0408 https://www.instagram.com/annabell0408/" at bounding box center [223, 256] width 200 height 74
click at [145, 222] on span "安娜貝 | annabell0408" at bounding box center [223, 224] width 200 height 11
drag, startPoint x: 124, startPoint y: 225, endPoint x: 145, endPoint y: 225, distance: 21.5
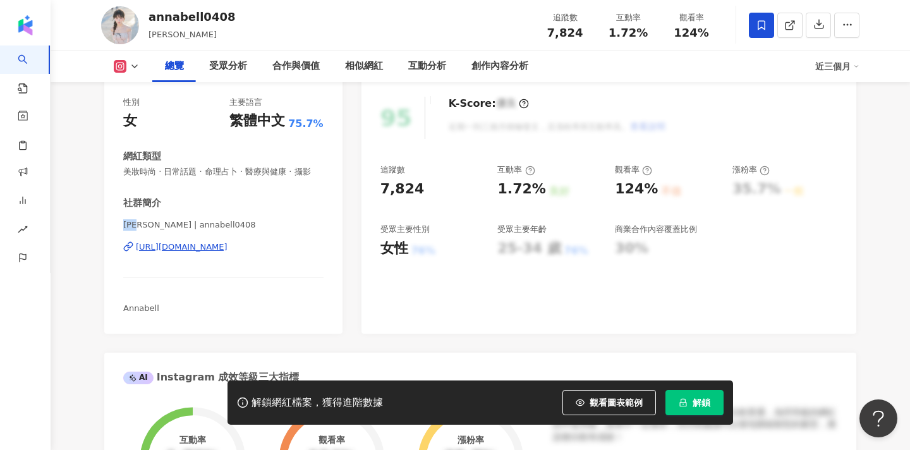
click at [145, 225] on span "安娜貝 | annabell0408" at bounding box center [223, 224] width 200 height 11
copy span "安娜貝"
click at [312, 0] on div "annabell0408 安娜貝 廖芊雰 追蹤數 7,824 互動率 1.72% 觀看率 124%" at bounding box center [480, 25] width 809 height 50
click at [792, 27] on icon at bounding box center [788, 25] width 7 height 7
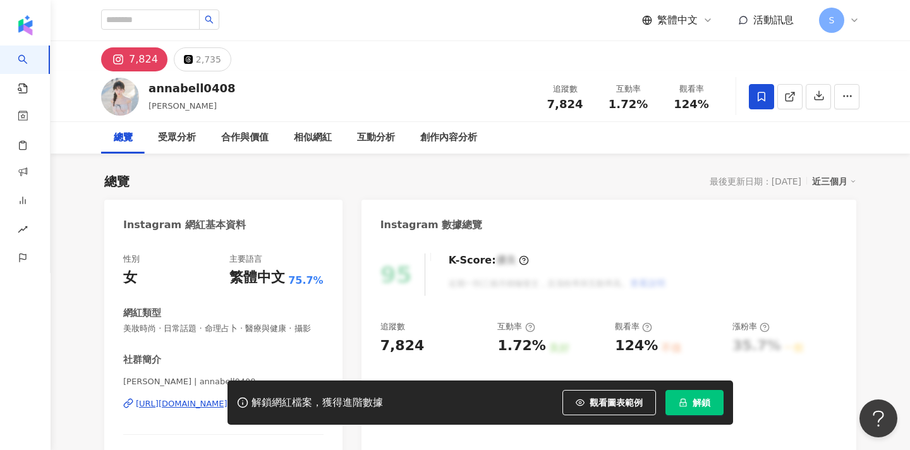
scroll to position [0, 0]
click at [198, 23] on input "search" at bounding box center [150, 19] width 99 height 20
type input "**"
click at [214, 16] on icon "search" at bounding box center [209, 19] width 9 height 9
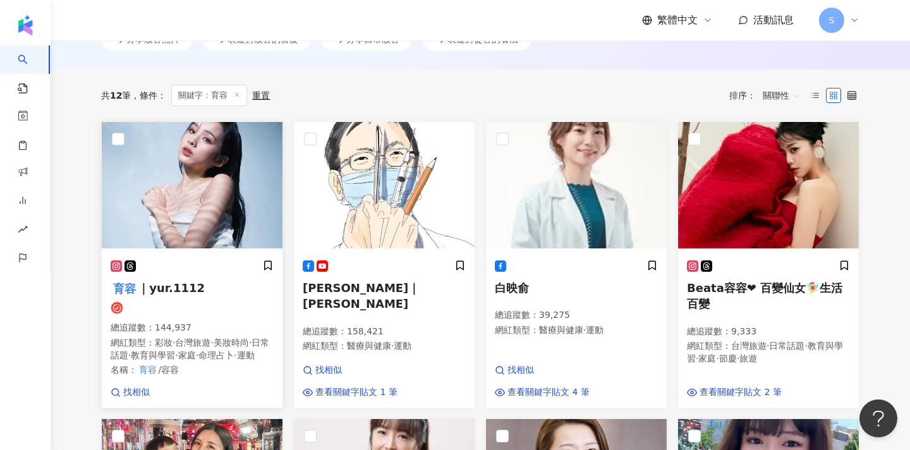
scroll to position [425, 0]
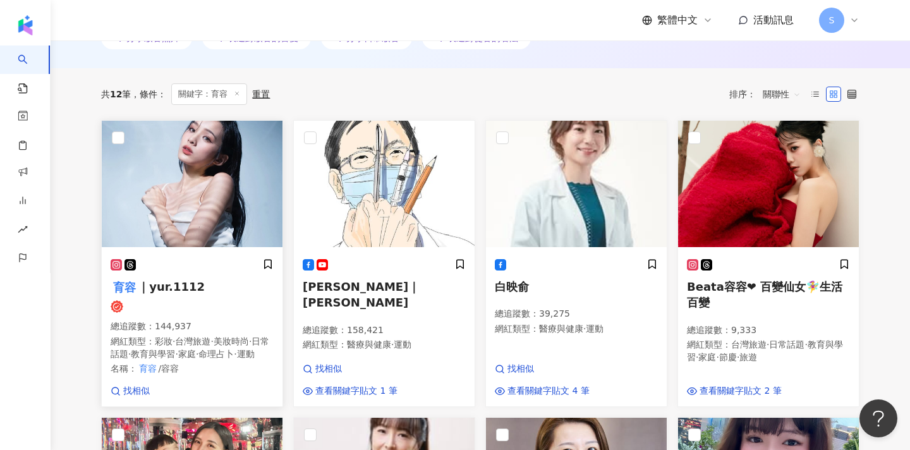
click at [232, 272] on div "育容 ｜yur.1112 總追蹤數 ： 144,937 網紅類型 ： 彩妝 · 台灣旅遊 · 美妝時尚 · 日常話題 · 教育與學習 · 家庭 · 命理占卜 …" at bounding box center [192, 321] width 163 height 126
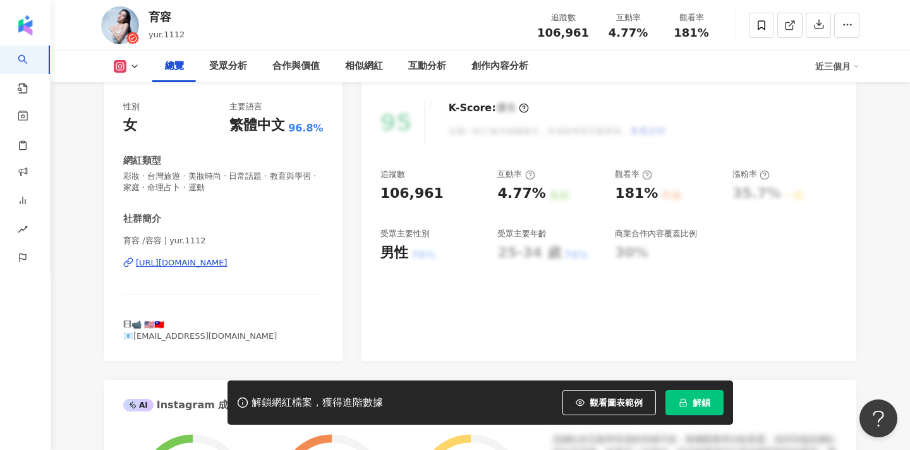
scroll to position [155, 0]
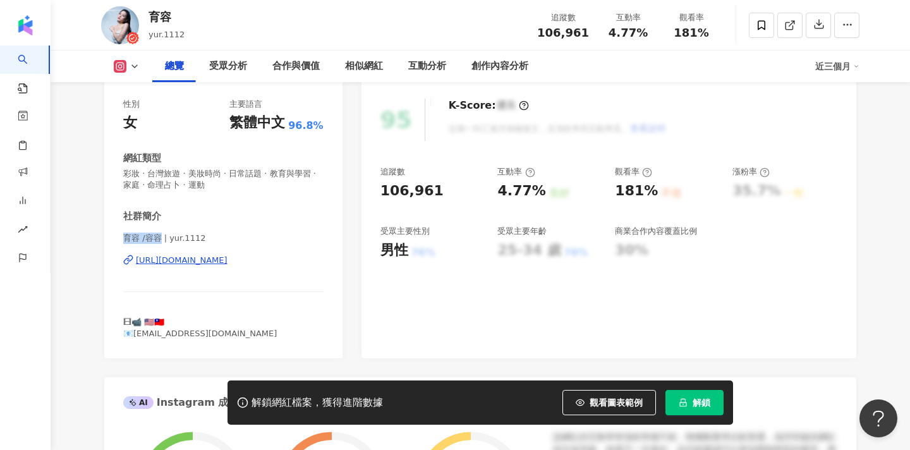
drag, startPoint x: 124, startPoint y: 238, endPoint x: 157, endPoint y: 239, distance: 33.5
click at [157, 239] on span "育容 /容容 | yur.1112" at bounding box center [223, 238] width 200 height 11
copy span "育容 /容容"
drag, startPoint x: 231, startPoint y: 333, endPoint x: 135, endPoint y: 334, distance: 96.0
click at [135, 334] on span "🎞📹 🇺🇸🇹🇼 📧cristy104149@gmail.com" at bounding box center [200, 327] width 154 height 21
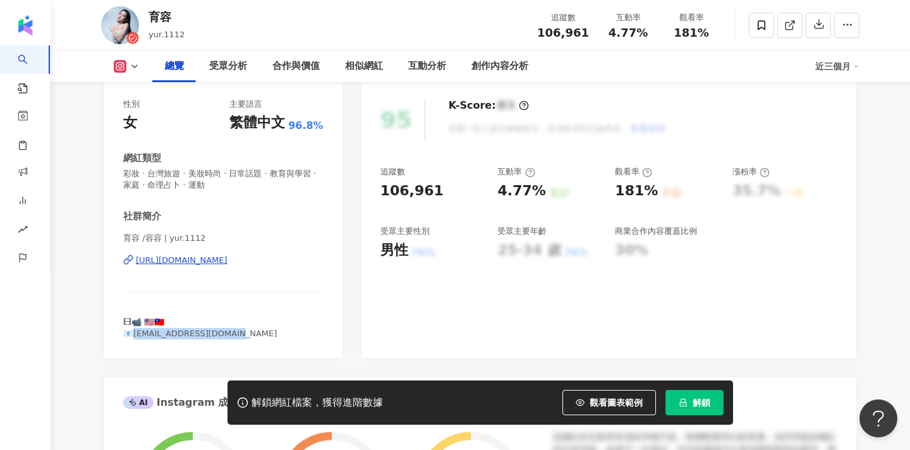
copy span "04149@gmail.com"
click at [763, 29] on icon at bounding box center [761, 25] width 11 height 11
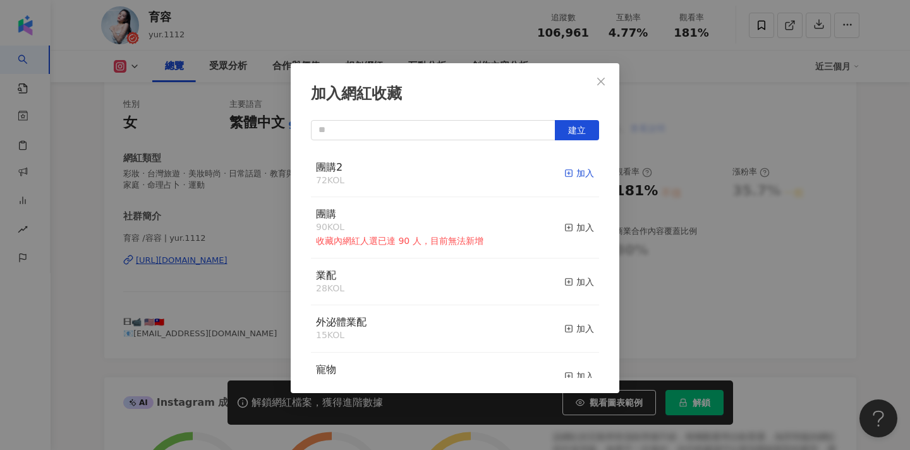
click at [582, 171] on div "加入" at bounding box center [579, 173] width 30 height 14
drag, startPoint x: 603, startPoint y: 80, endPoint x: 595, endPoint y: 99, distance: 20.4
click at [603, 80] on icon "close" at bounding box center [601, 81] width 8 height 8
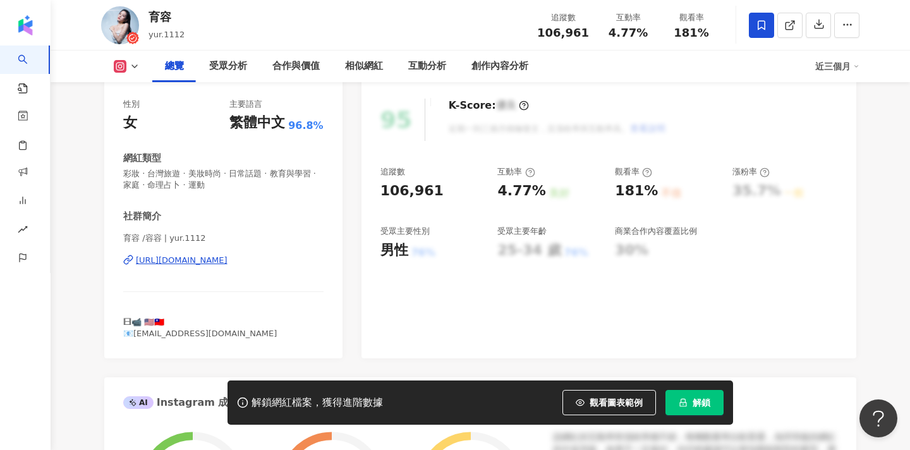
click at [603, 80] on div "加入網紅收藏 建立 團購2 73 KOL 已加入 團購 90 KOL 收藏內網紅人選已達 90 人，目前無法新增 加入 業配 28 KOL 加入 外泌體業配 …" at bounding box center [455, 225] width 910 height 450
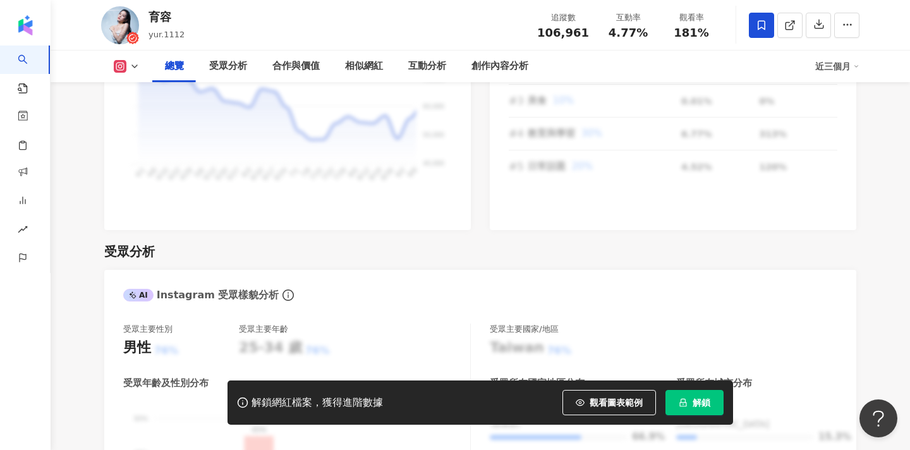
click at [600, 87] on div "加入網紅收藏 建立 團購2 73 KOL 已加入 團購 90 KOL 收藏內網紅人選已達 90 人，目前無法新增 加入 業配 28 KOL 加入 外泌體業配 …" at bounding box center [455, 225] width 910 height 450
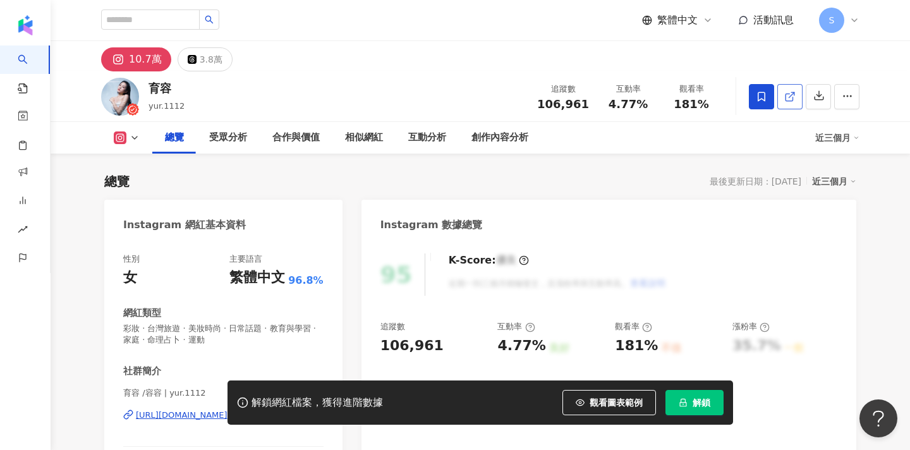
scroll to position [0, 0]
click at [792, 100] on icon at bounding box center [789, 96] width 11 height 11
click at [179, 19] on input "search" at bounding box center [150, 19] width 99 height 20
paste input "**********"
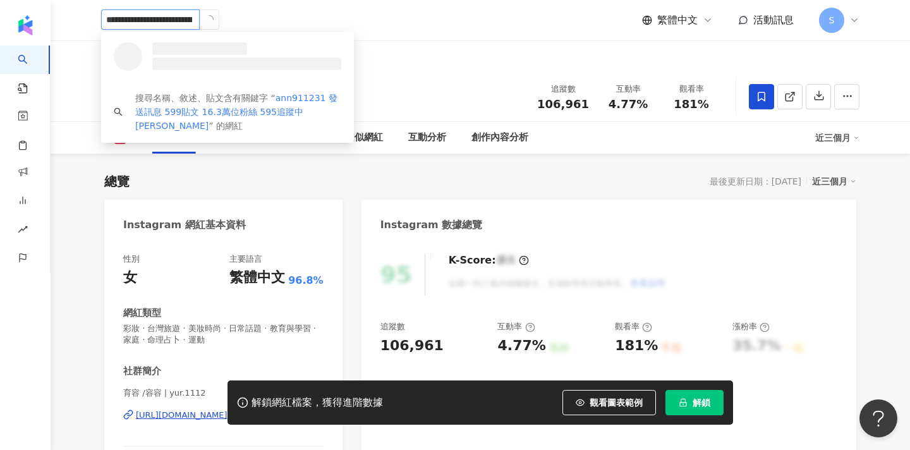
click at [215, 21] on icon "loading" at bounding box center [208, 19] width 11 height 11
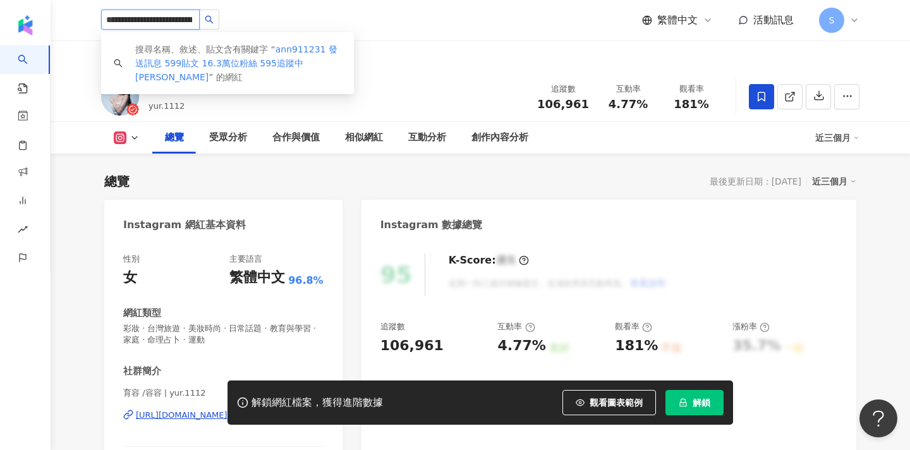
drag, startPoint x: 172, startPoint y: 20, endPoint x: 64, endPoint y: 18, distance: 108.1
click at [64, 18] on header "**********" at bounding box center [480, 20] width 859 height 41
type input "*******"
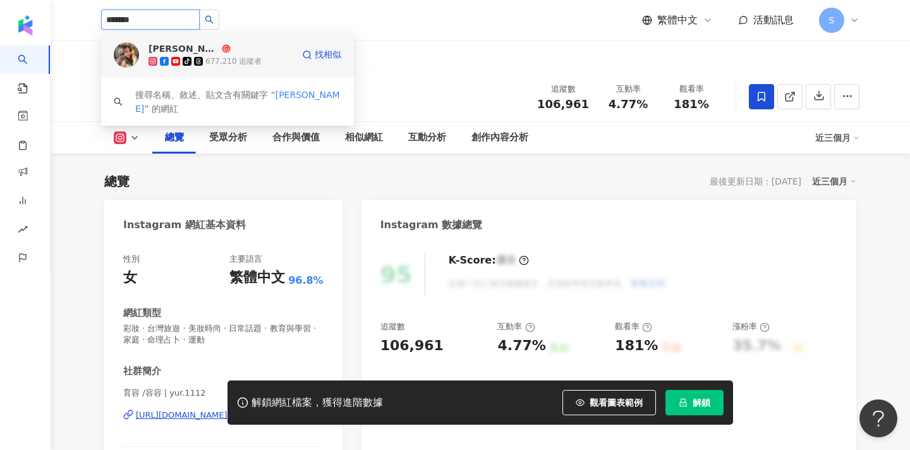
click at [241, 50] on div "盧顗安Ann tiktok-icon 677,210 追蹤者" at bounding box center [220, 54] width 144 height 25
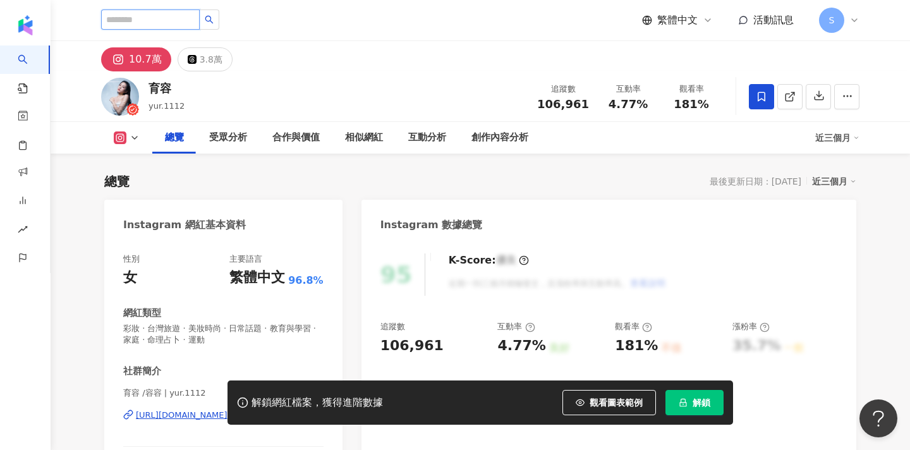
paste input "******"
type input "******"
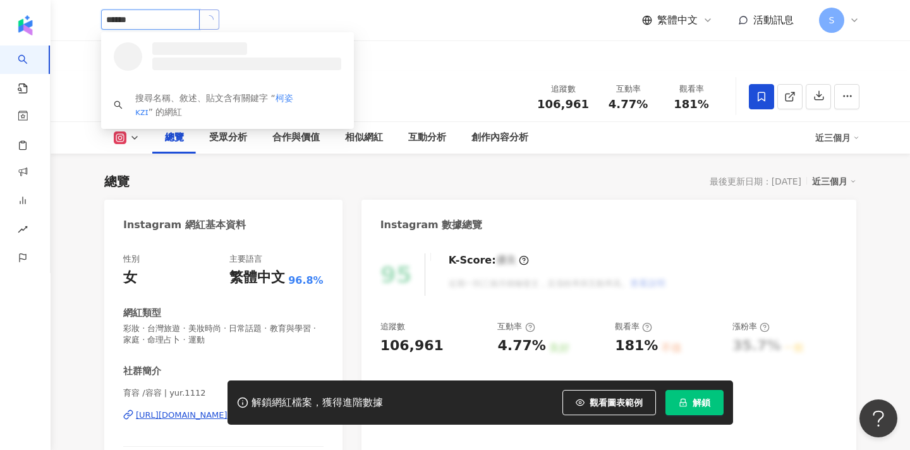
click at [215, 18] on icon "loading" at bounding box center [208, 19] width 11 height 11
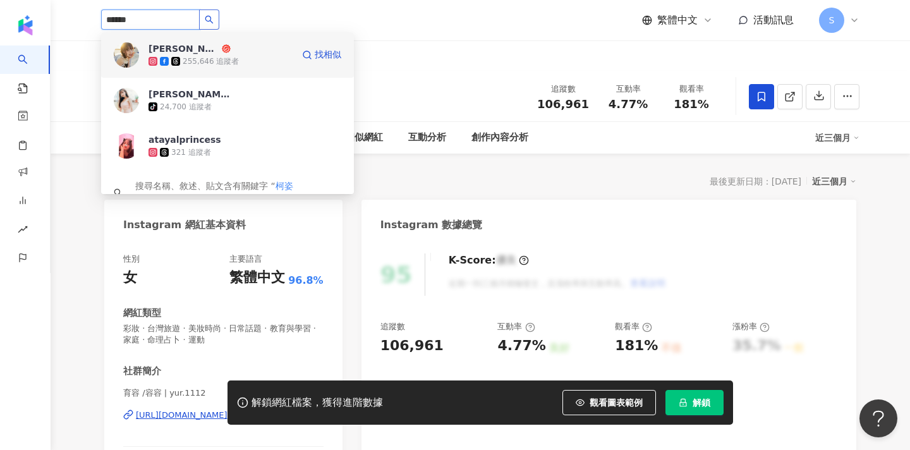
click at [246, 50] on div "柯姿 255,646 追蹤者" at bounding box center [220, 54] width 144 height 25
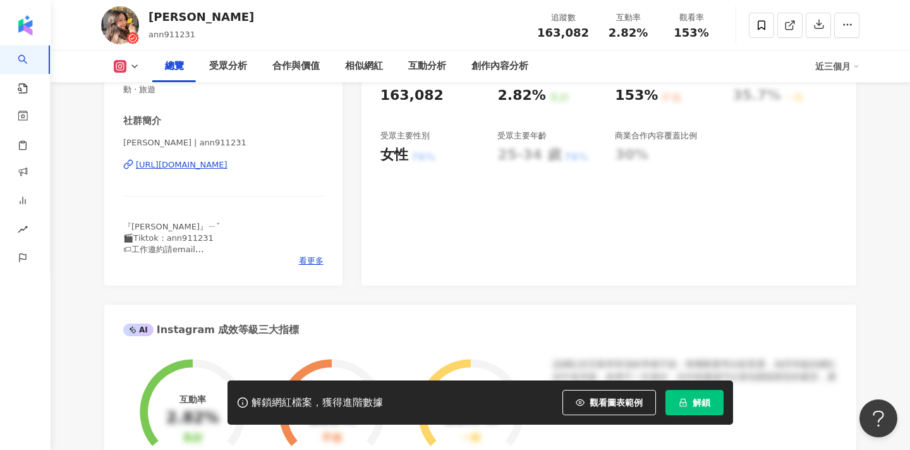
scroll to position [309, 0]
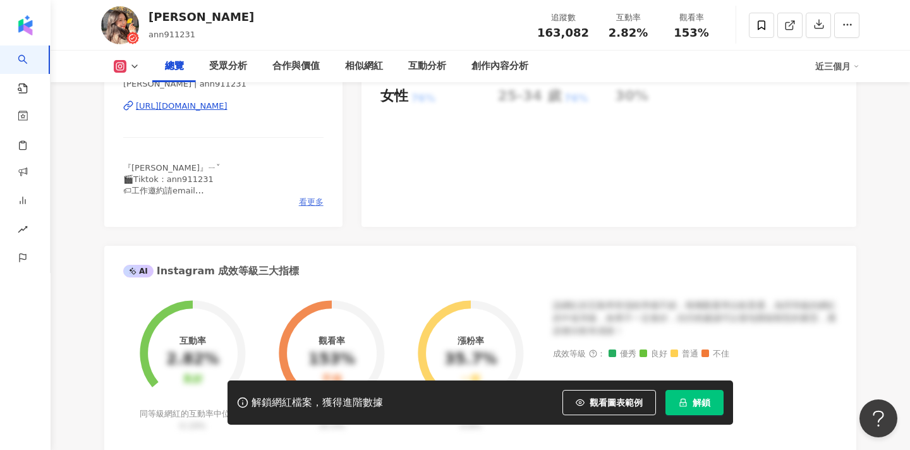
click at [308, 198] on span "看更多" at bounding box center [311, 202] width 25 height 11
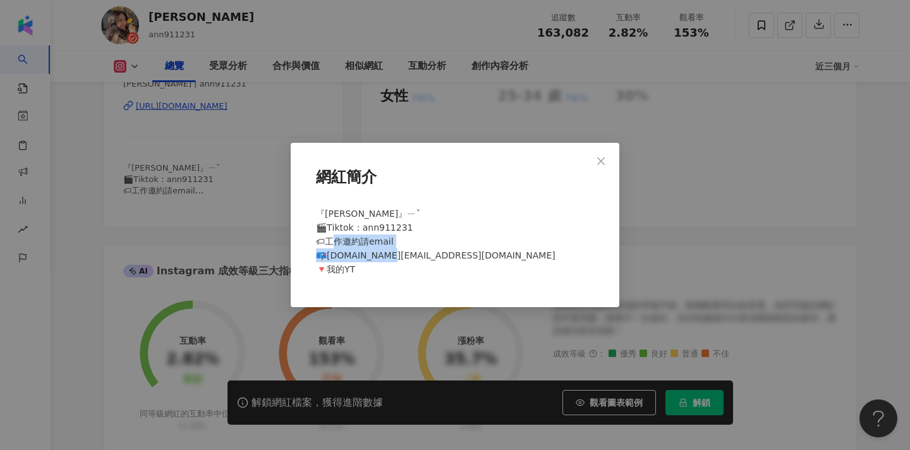
drag, startPoint x: 444, startPoint y: 257, endPoint x: 330, endPoint y: 257, distance: 113.1
click at [330, 257] on div "『[PERSON_NAME]』ㄧˇ 🎬𝖳𝗂𝗄𝗍𝗈𝗄：𝖺𝗇𝗇𝟫𝟣𝟣𝟤𝟥𝟣 🏷工作邀約請email 📪[DOMAIN_NAME][EMAIL_ADDRESS][D…" at bounding box center [455, 247] width 288 height 90
copy span "[DOMAIN_NAME] 🔻我的YT"
click at [608, 159] on span "Close" at bounding box center [600, 161] width 25 height 10
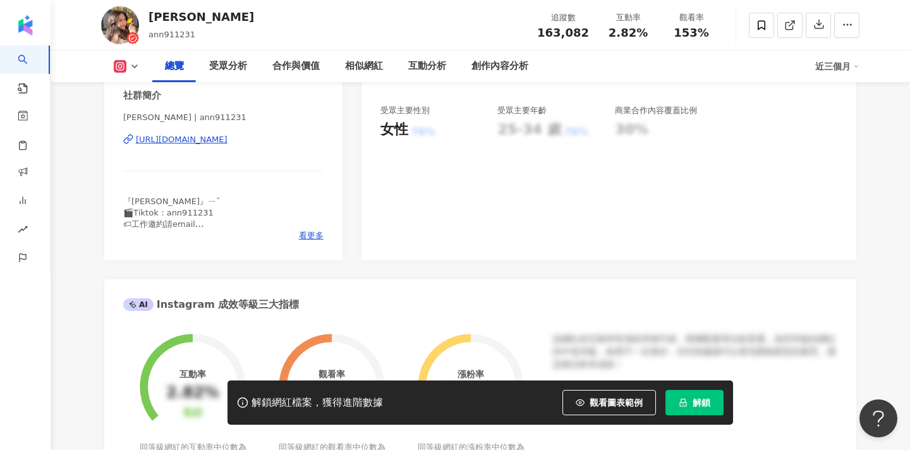
scroll to position [246, 0]
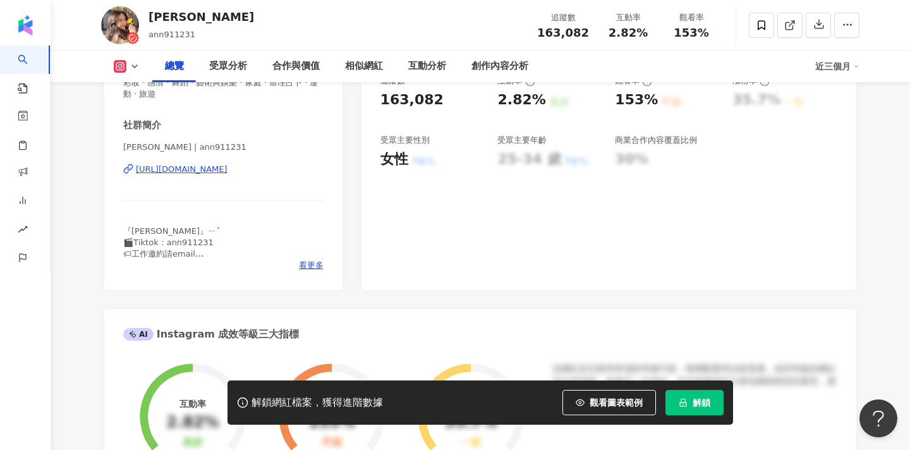
click at [242, 145] on span "盧顗安 Ann | ann911231" at bounding box center [223, 147] width 200 height 11
drag, startPoint x: 123, startPoint y: 147, endPoint x: 163, endPoint y: 147, distance: 40.4
click at [163, 147] on div "性別 女 主要語言 繁體中文 94.5% 網紅類型 彩妝 · 感情 · 舞蹈 · 藝術與娛樂 · 家庭 · 命理占卜 · 運動 · 旅遊 社群簡介 盧顗安 A…" at bounding box center [223, 142] width 238 height 295
copy span "盧顗安 Ann"
click at [758, 36] on span at bounding box center [761, 25] width 25 height 25
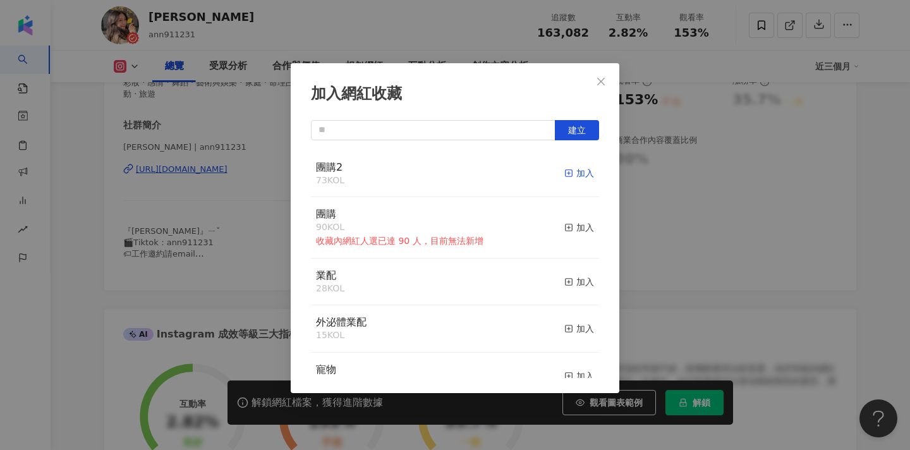
click at [569, 168] on span "button" at bounding box center [568, 173] width 9 height 10
click at [597, 81] on icon "close" at bounding box center [601, 81] width 10 height 10
click at [602, 86] on div "加入網紅收藏 建立 團購2 74 KOL 已加入 團購 90 KOL 收藏內網紅人選已達 90 人，目前無法新增 加入 業配 28 KOL 加入 外泌體業配 …" at bounding box center [455, 225] width 910 height 450
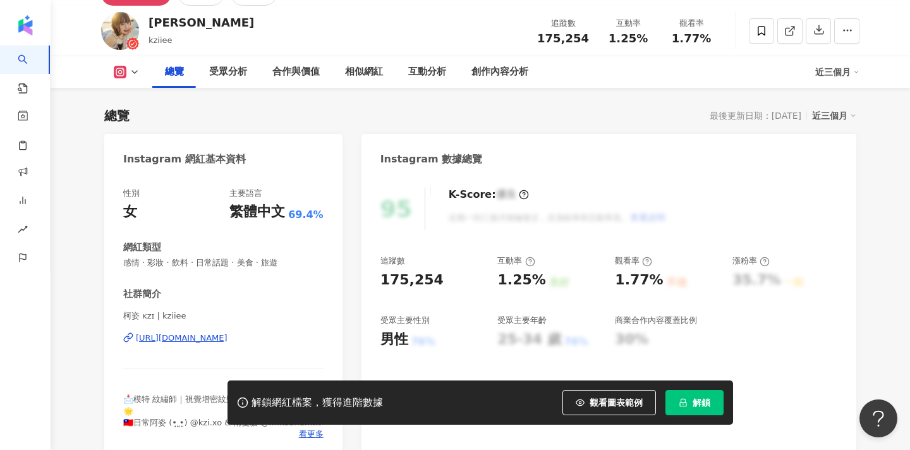
scroll to position [66, 0]
click at [783, 32] on link at bounding box center [789, 30] width 25 height 25
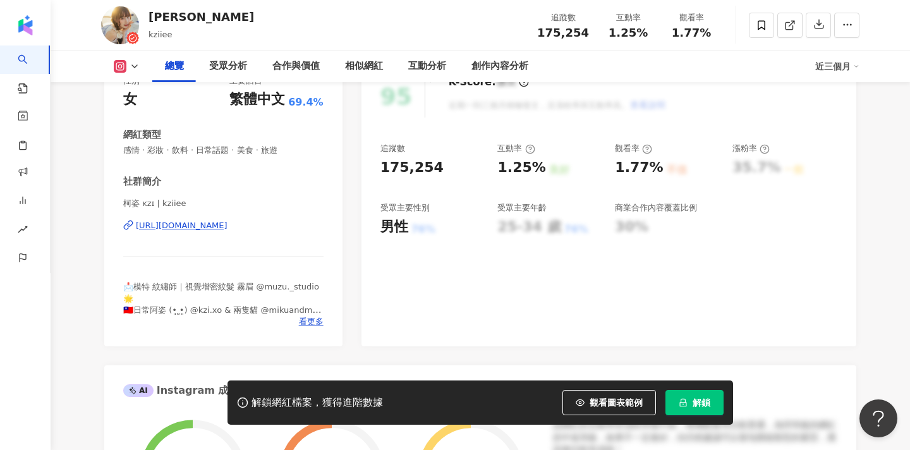
scroll to position [182, 0]
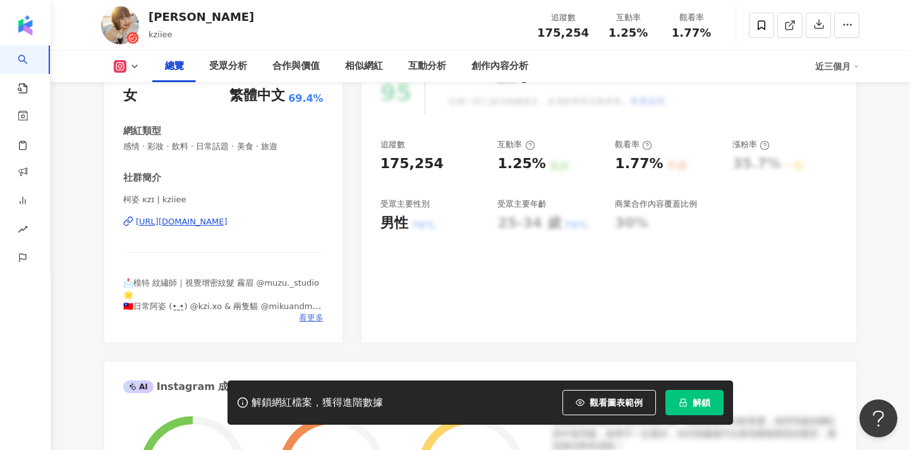
click at [317, 317] on span "看更多" at bounding box center [311, 317] width 25 height 11
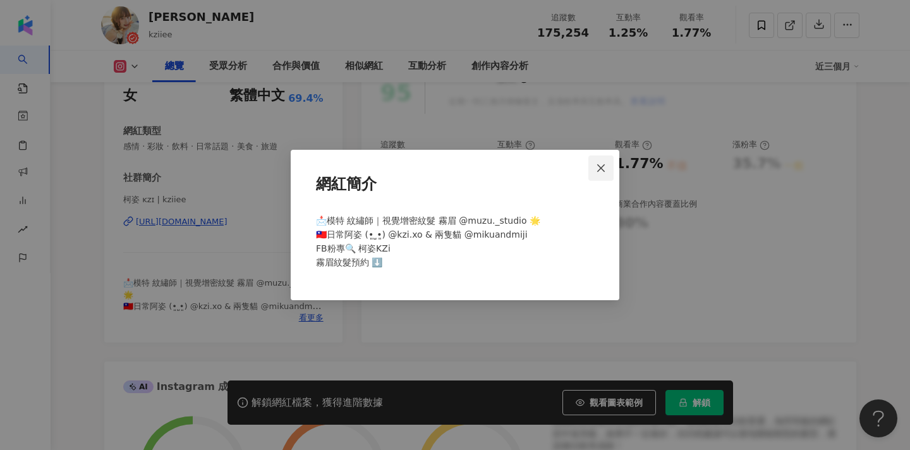
click at [596, 178] on button "Close" at bounding box center [600, 167] width 25 height 25
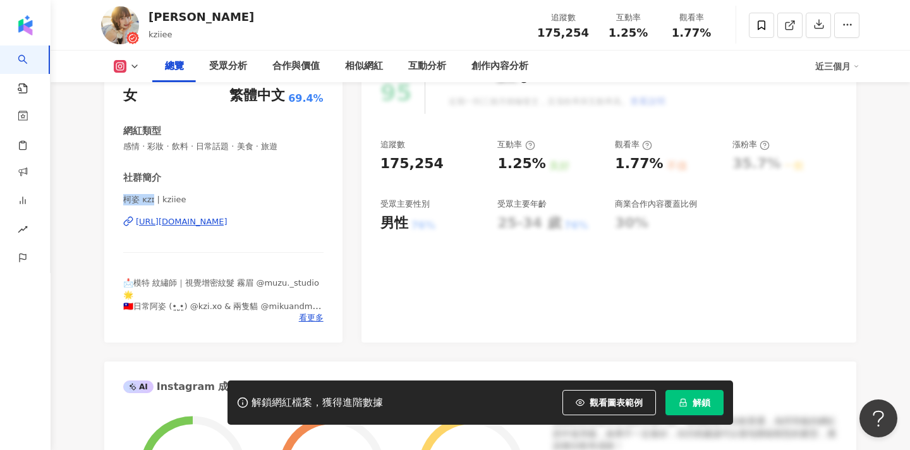
drag, startPoint x: 124, startPoint y: 197, endPoint x: 153, endPoint y: 198, distance: 29.1
click at [153, 198] on span "柯姿 ᴋᴢɪ | kziiee" at bounding box center [223, 199] width 200 height 11
copy span "柯姿 ᴋᴢɪ"
click at [227, 221] on div "https://www.instagram.com/kziiee/" at bounding box center [182, 221] width 92 height 11
click at [316, 316] on span "看更多" at bounding box center [311, 317] width 25 height 11
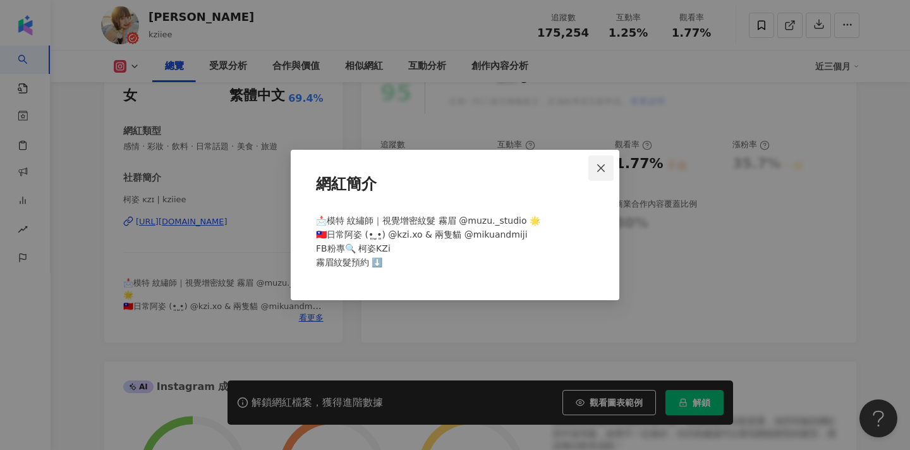
click at [607, 163] on span "Close" at bounding box center [600, 168] width 25 height 10
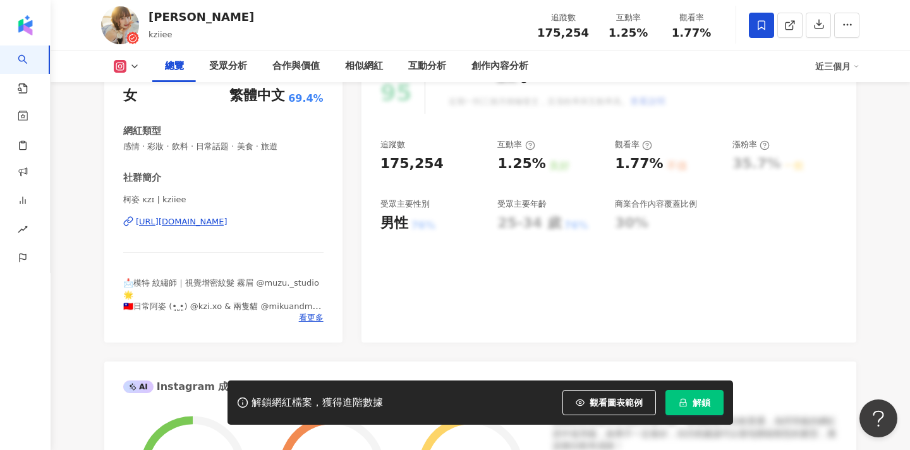
click at [756, 18] on span at bounding box center [761, 25] width 25 height 25
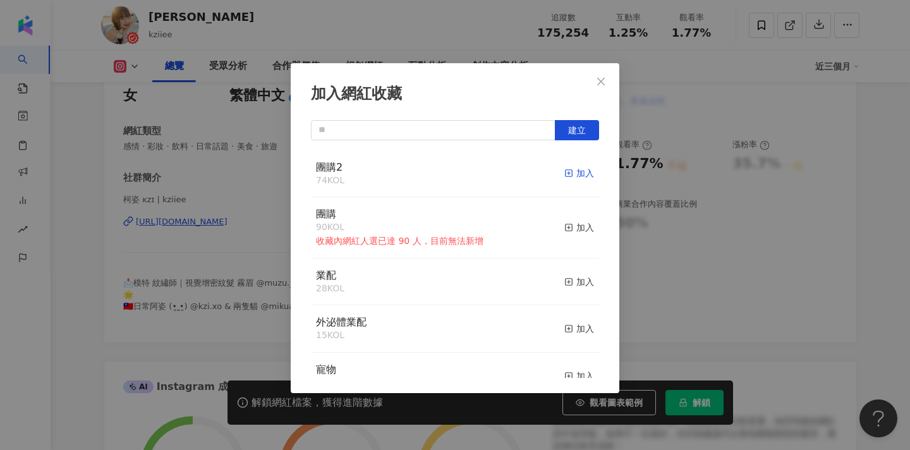
click at [576, 178] on div "加入" at bounding box center [579, 173] width 30 height 14
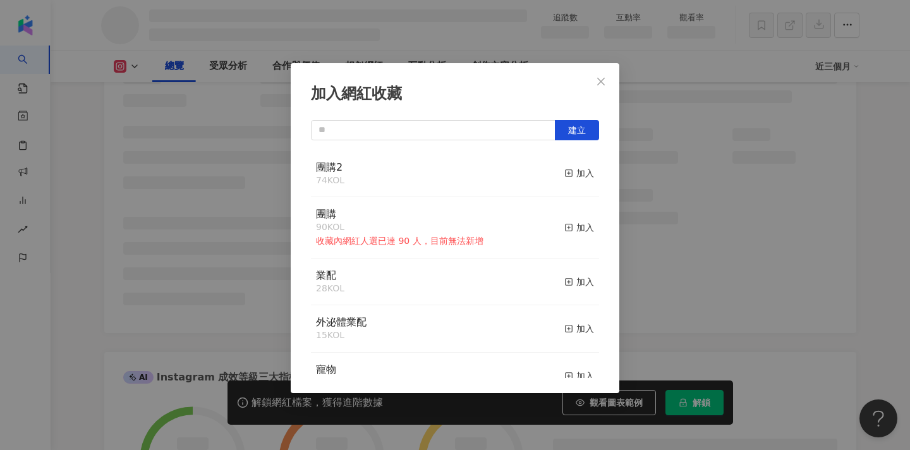
click at [596, 112] on div "加入網紅收藏 建立 團購2 74 KOL 加入 團購 90 KOL 收藏內網紅人選已達 90 人，目前無法新增 加入 業配 28 KOL 加入 外泌體業配 1…" at bounding box center [455, 228] width 329 height 330
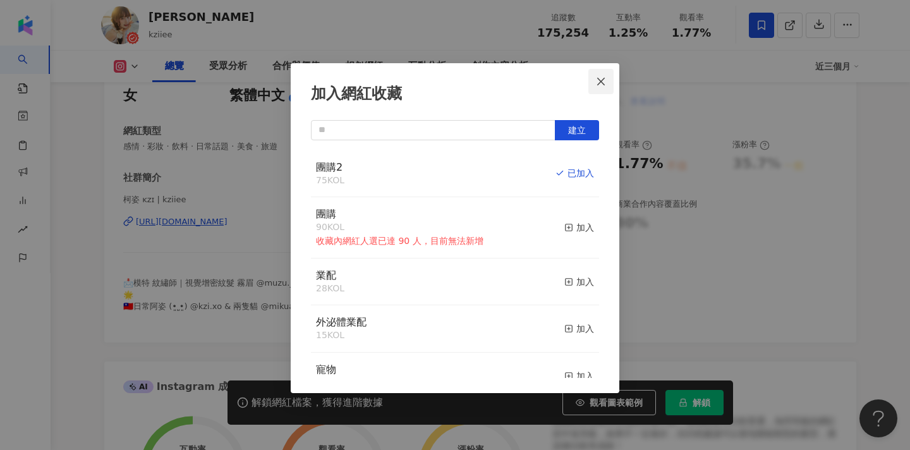
click at [601, 75] on button "Close" at bounding box center [600, 81] width 25 height 25
click at [599, 79] on div "加入網紅收藏 建立 團購2 75 KOL 已加入 團購 90 KOL 收藏內網紅人選已達 90 人，目前無法新增 加入 業配 28 KOL 加入 外泌體業配 …" at bounding box center [455, 225] width 910 height 450
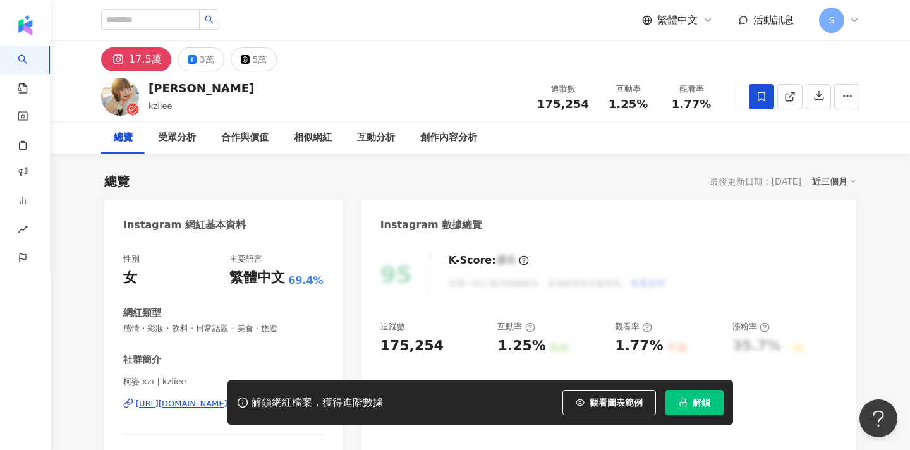
scroll to position [0, 0]
click at [191, 23] on input "search" at bounding box center [150, 19] width 99 height 20
paste input "*********"
type input "*********"
click at [215, 19] on icon "loading" at bounding box center [209, 19] width 13 height 13
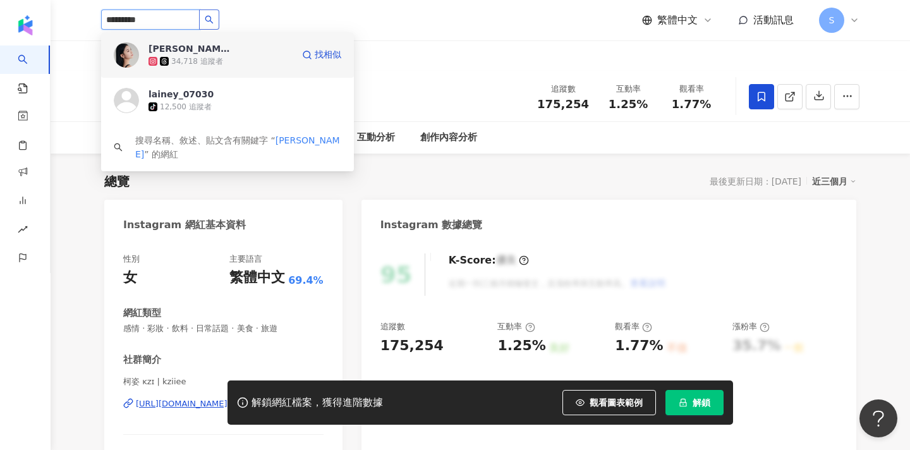
click at [219, 70] on div "梓瑄 34,718 追蹤者 找相似" at bounding box center [227, 54] width 253 height 45
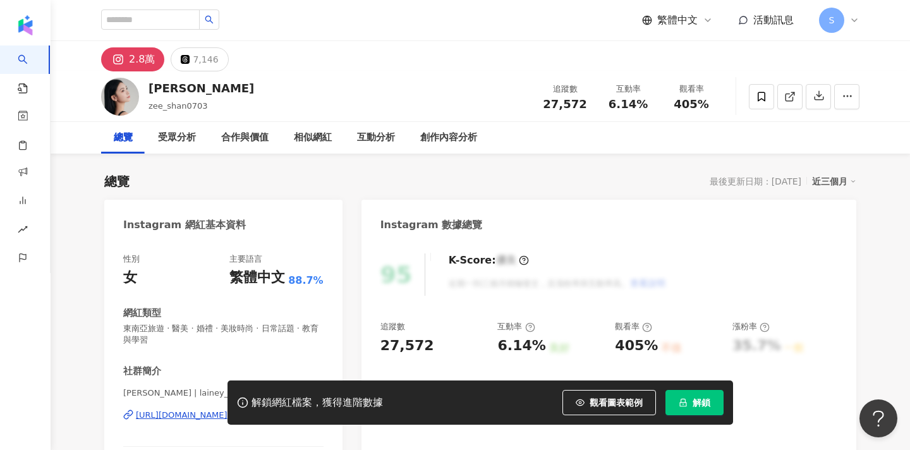
click at [607, 1] on div "繁體中文 活動訊息 S" at bounding box center [480, 20] width 758 height 40
click at [762, 96] on icon at bounding box center [761, 96] width 11 height 11
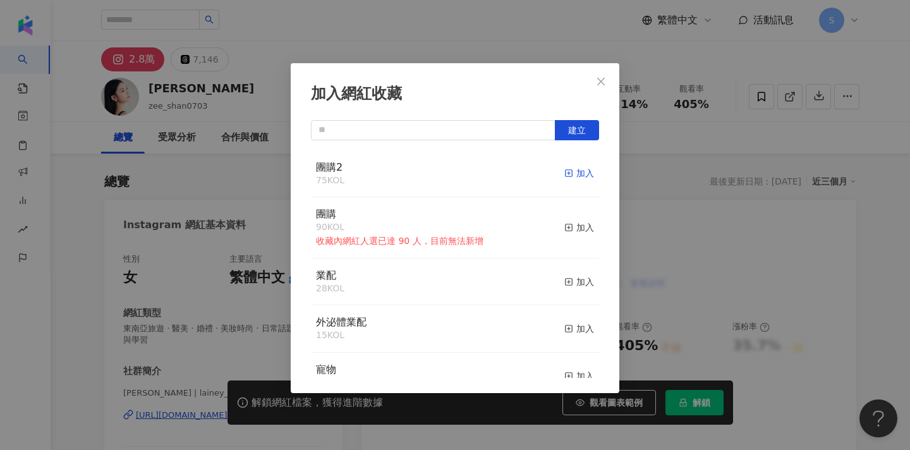
click at [576, 172] on div "加入" at bounding box center [579, 173] width 30 height 14
click at [600, 83] on icon "close" at bounding box center [601, 81] width 10 height 10
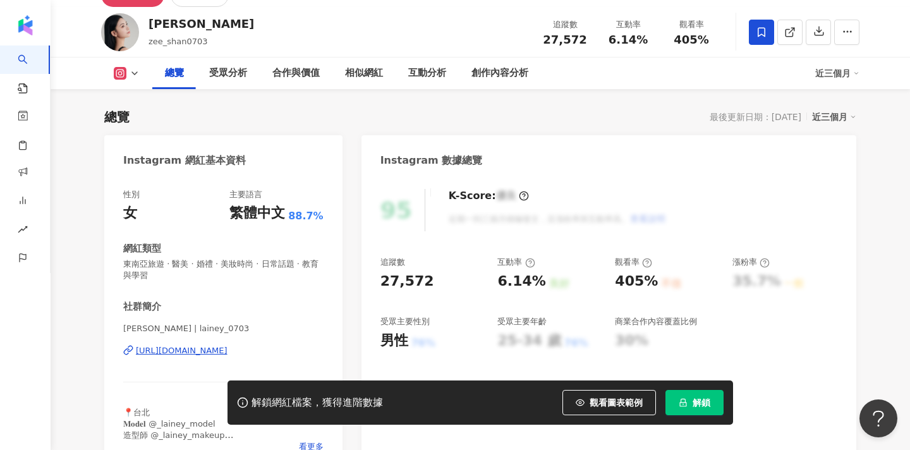
scroll to position [81, 0]
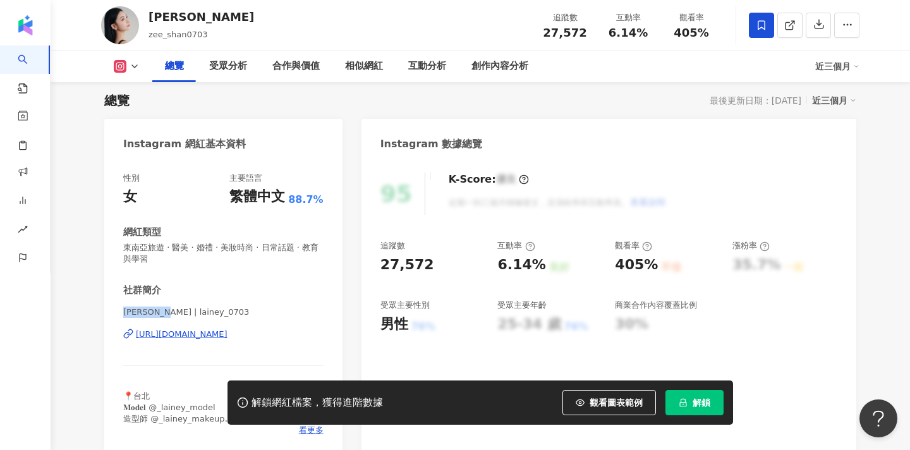
drag, startPoint x: 164, startPoint y: 314, endPoint x: 120, endPoint y: 312, distance: 44.3
click at [119, 312] on div "性別 女 主要語言 繁體中文 88.7% 網紅類型 東南亞旅遊 · 醫美 · 婚禮 · 美妝時尚 · 日常話題 · 教育與學習 社群簡介 [PERSON_NA…" at bounding box center [223, 307] width 238 height 295
copy span "[PERSON_NAME]"
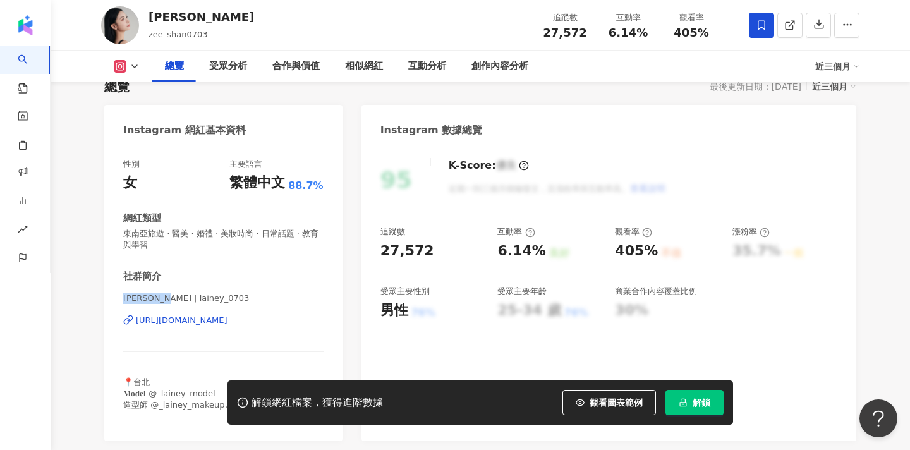
scroll to position [229, 0]
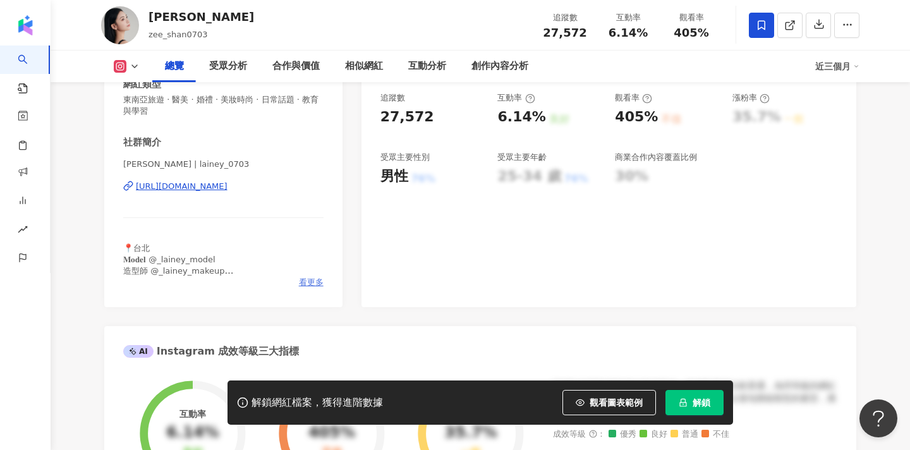
click at [318, 280] on span "看更多" at bounding box center [311, 282] width 25 height 11
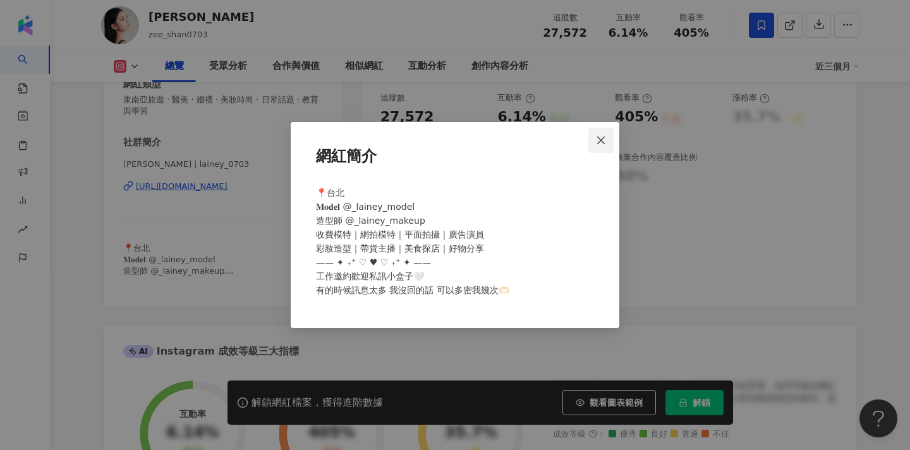
click at [603, 138] on icon "close" at bounding box center [601, 140] width 8 height 8
